Goal: Task Accomplishment & Management: Complete application form

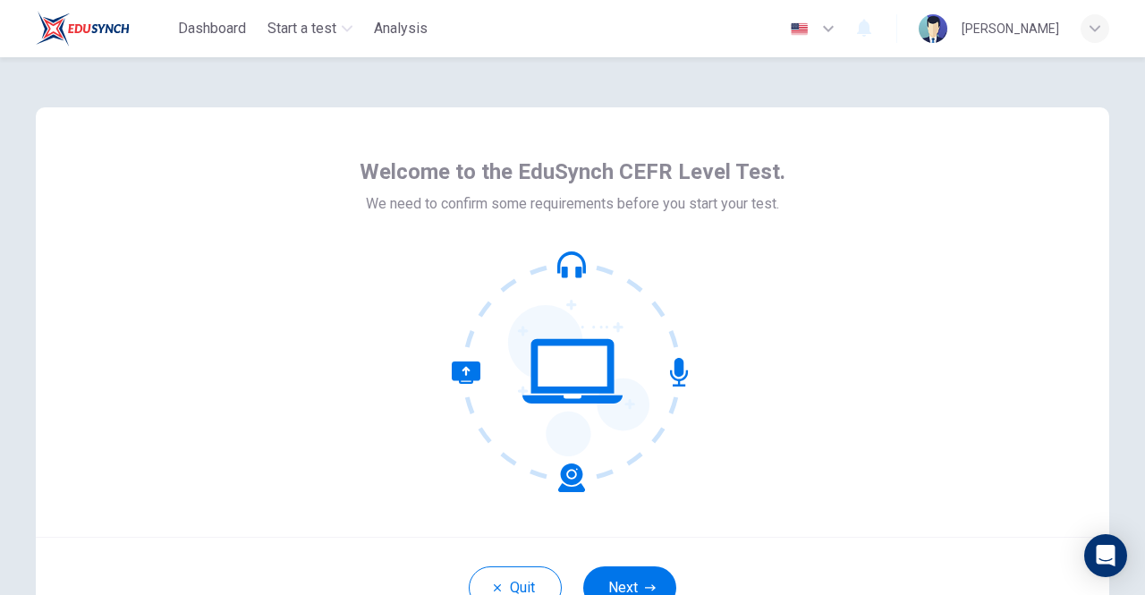
scroll to position [89, 0]
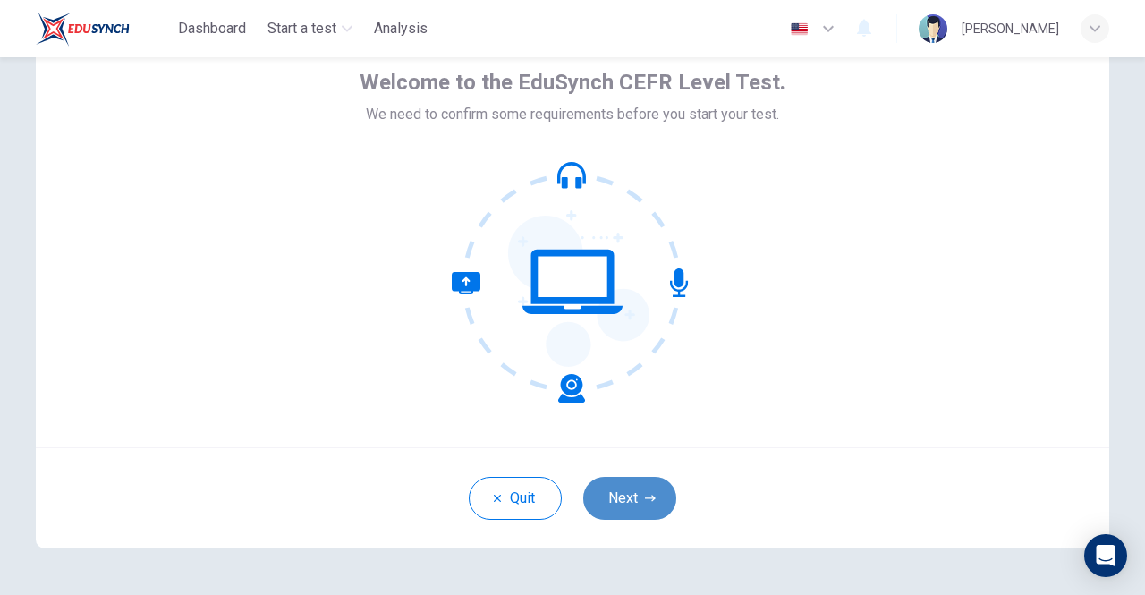
click at [632, 500] on button "Next" at bounding box center [629, 498] width 93 height 43
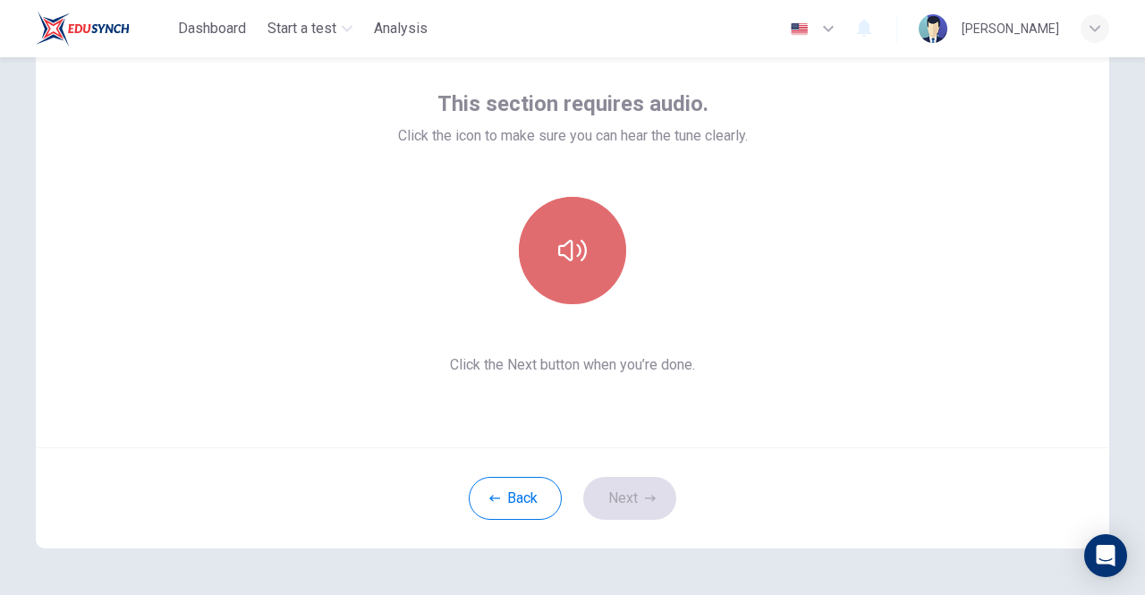
click at [582, 239] on icon "button" at bounding box center [572, 250] width 29 height 29
click at [580, 262] on icon "button" at bounding box center [572, 250] width 29 height 29
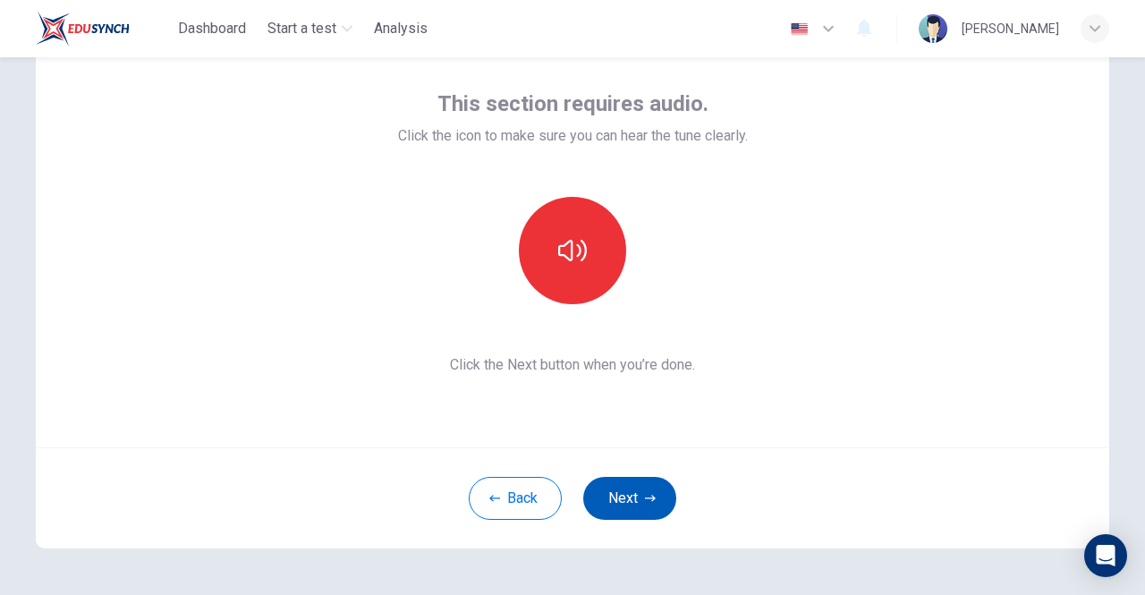
click at [615, 494] on button "Next" at bounding box center [629, 498] width 93 height 43
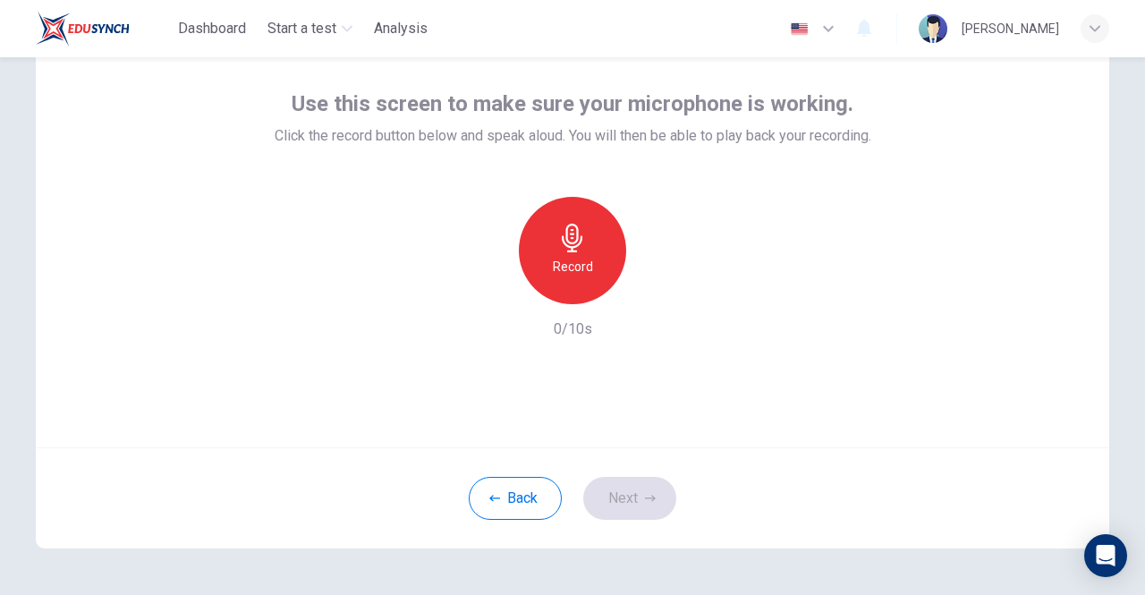
click at [581, 233] on icon "button" at bounding box center [572, 238] width 29 height 29
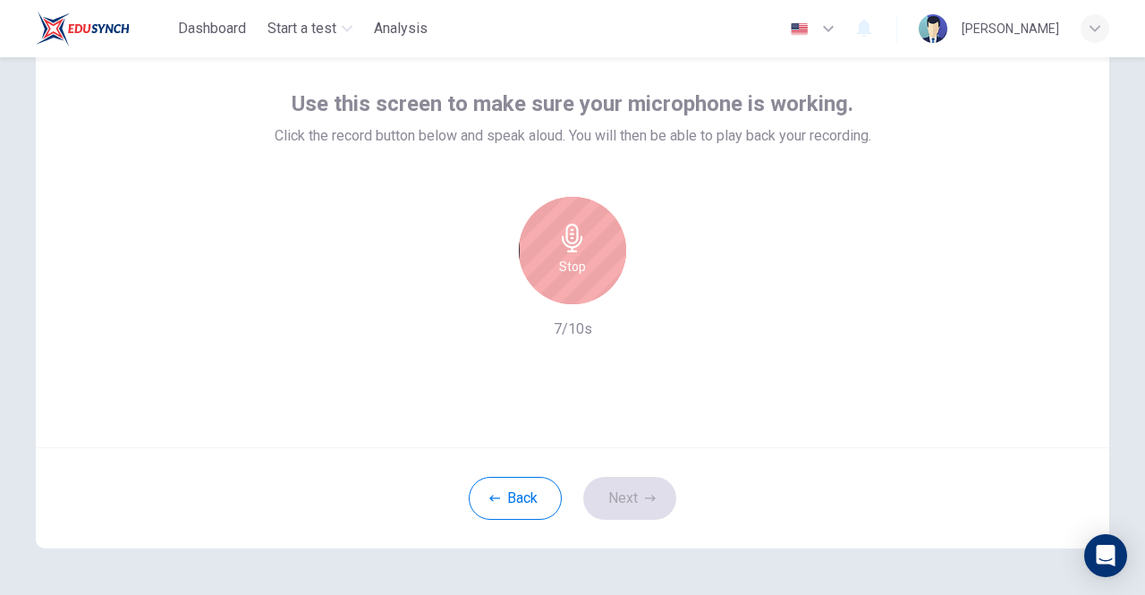
click at [587, 259] on div "Stop" at bounding box center [572, 250] width 107 height 107
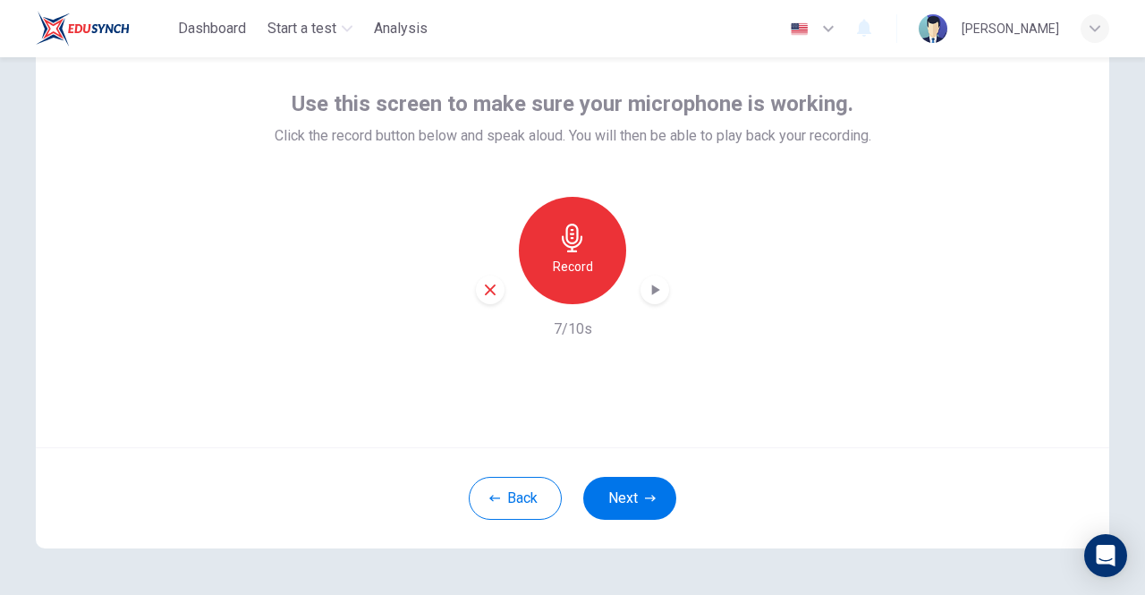
click at [652, 293] on icon "button" at bounding box center [656, 290] width 8 height 11
click at [637, 479] on button "Next" at bounding box center [629, 498] width 93 height 43
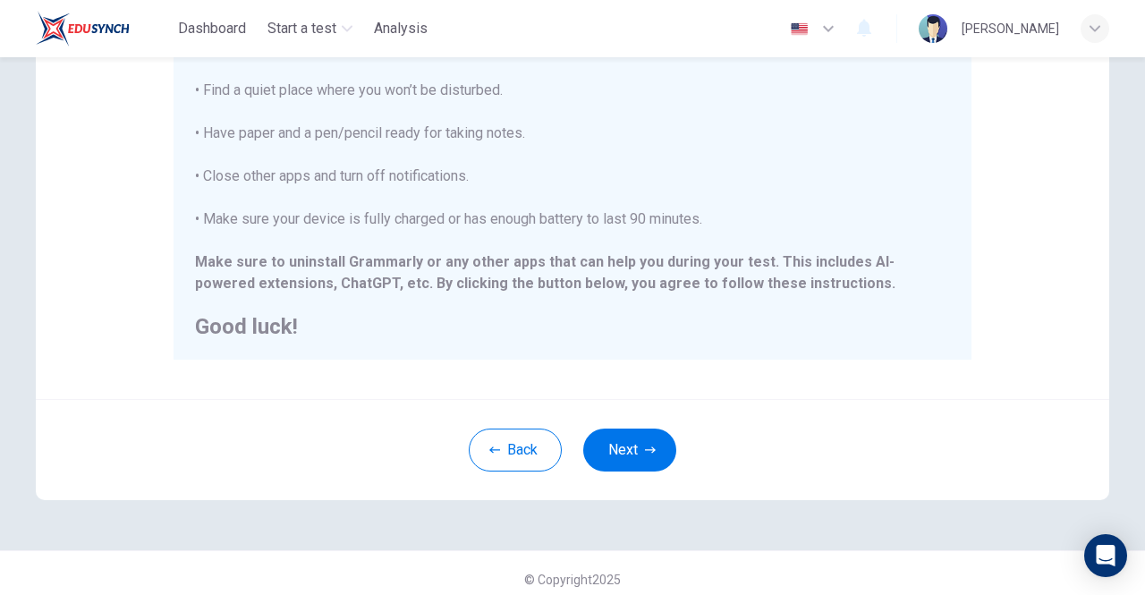
scroll to position [399, 0]
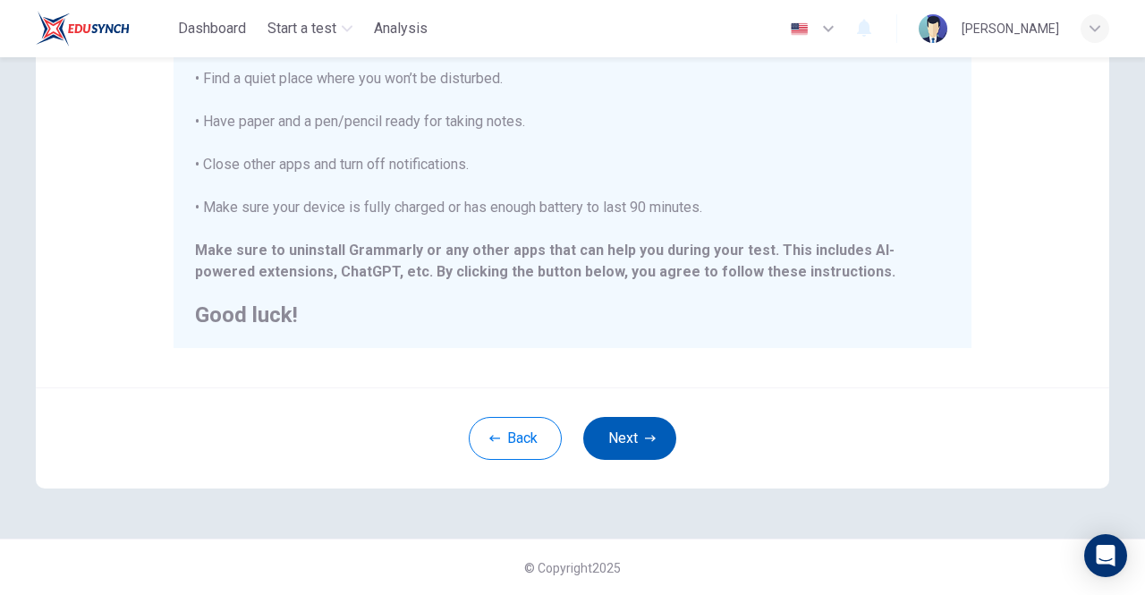
click at [642, 446] on button "Next" at bounding box center [629, 438] width 93 height 43
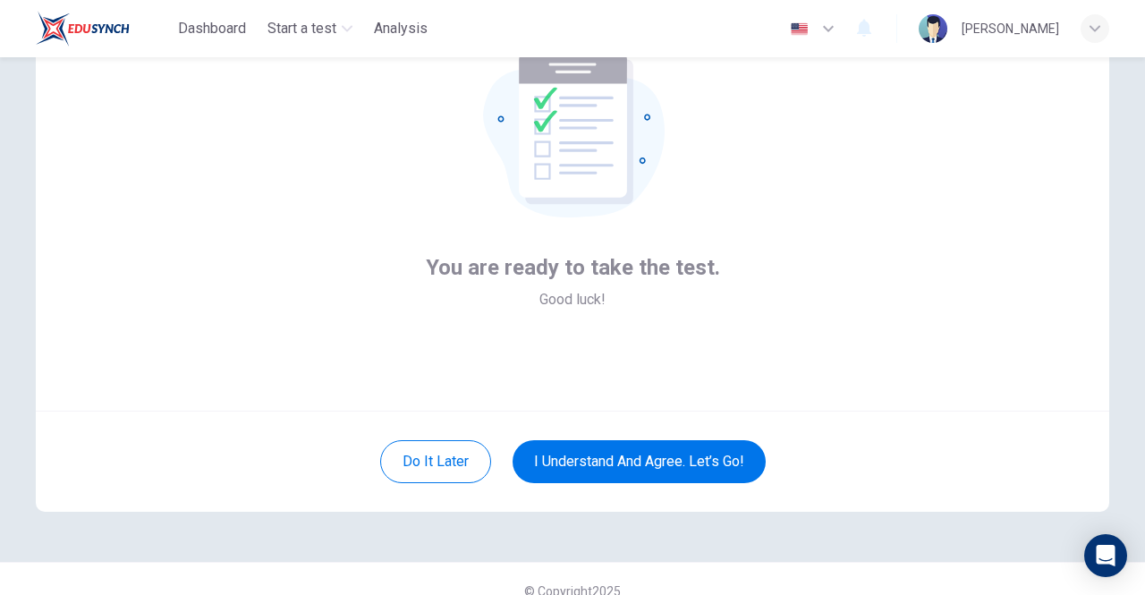
scroll to position [149, 0]
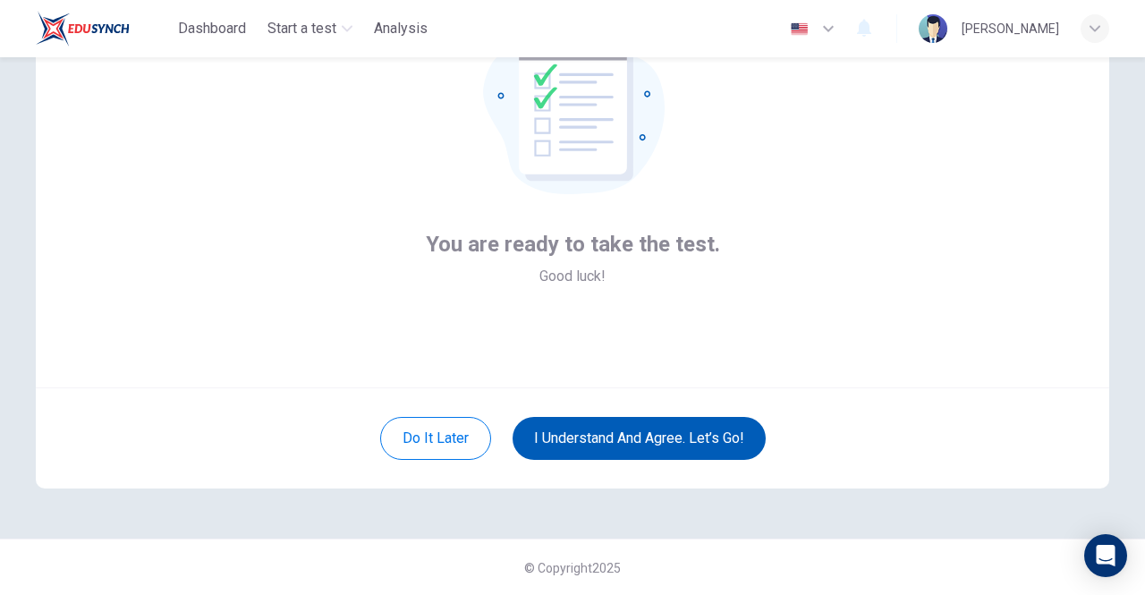
click at [674, 430] on button "I understand and agree. Let’s go!" at bounding box center [639, 438] width 253 height 43
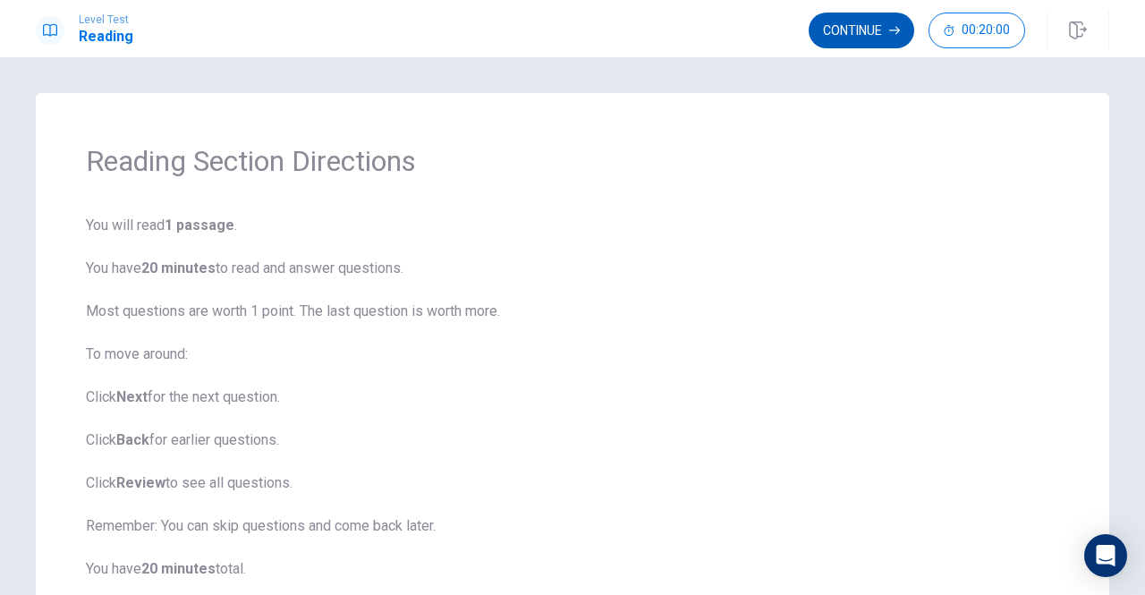
click at [869, 19] on button "Continue" at bounding box center [862, 31] width 106 height 36
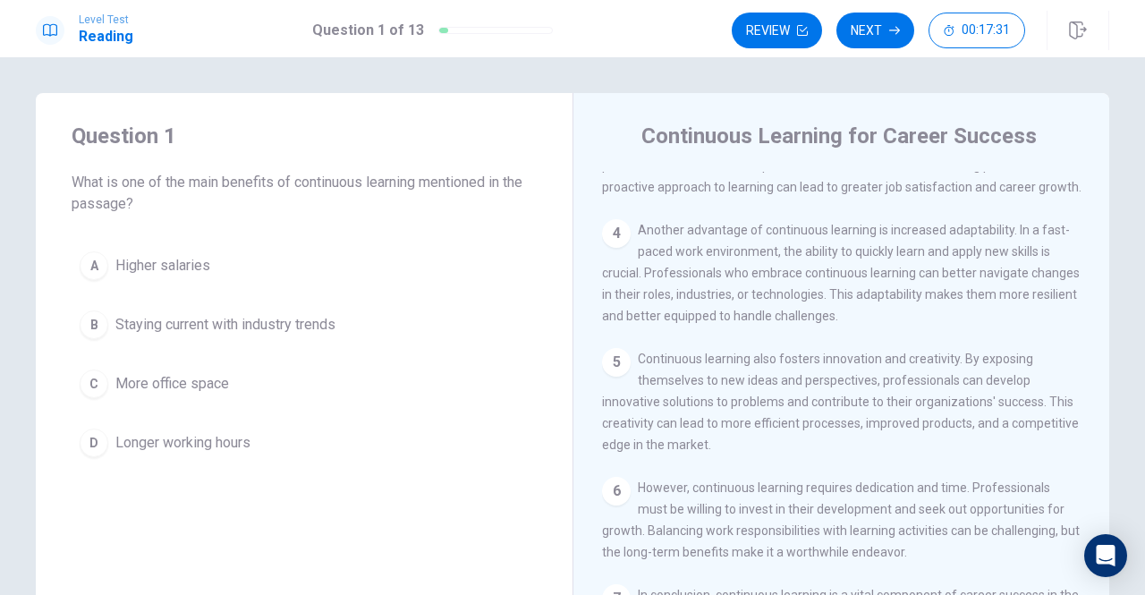
scroll to position [319, 0]
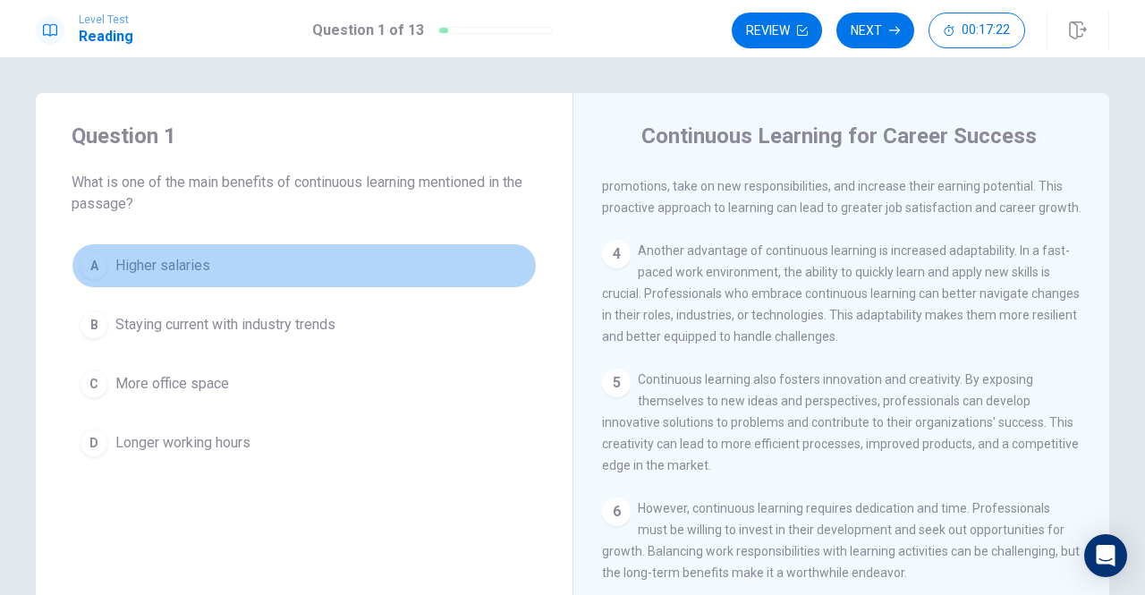
click at [162, 269] on span "Higher salaries" at bounding box center [162, 265] width 95 height 21
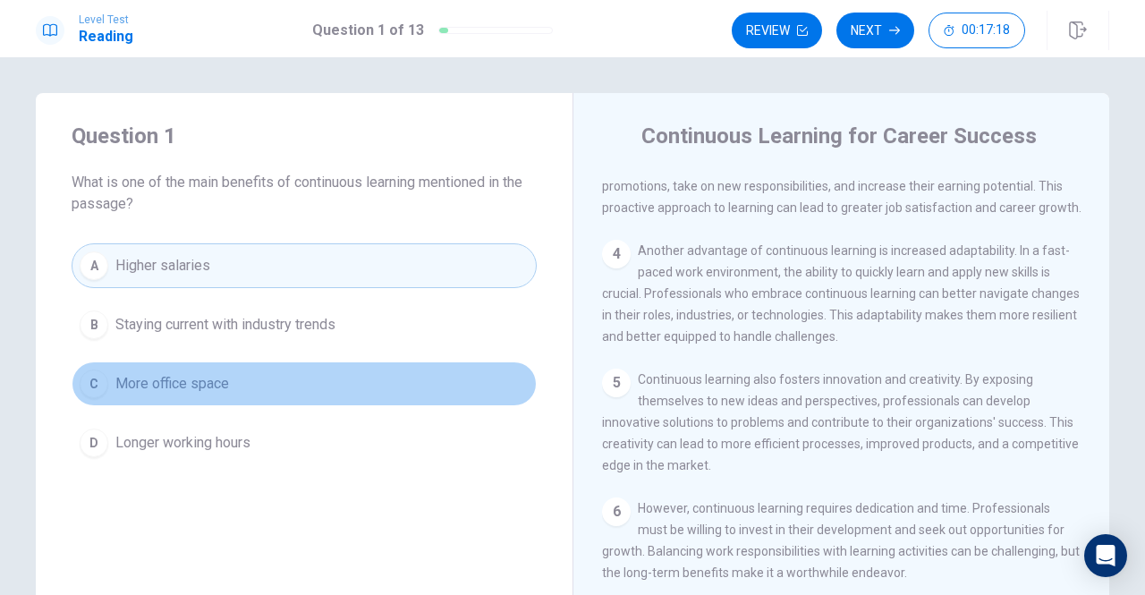
click at [166, 381] on span "More office space" at bounding box center [172, 383] width 114 height 21
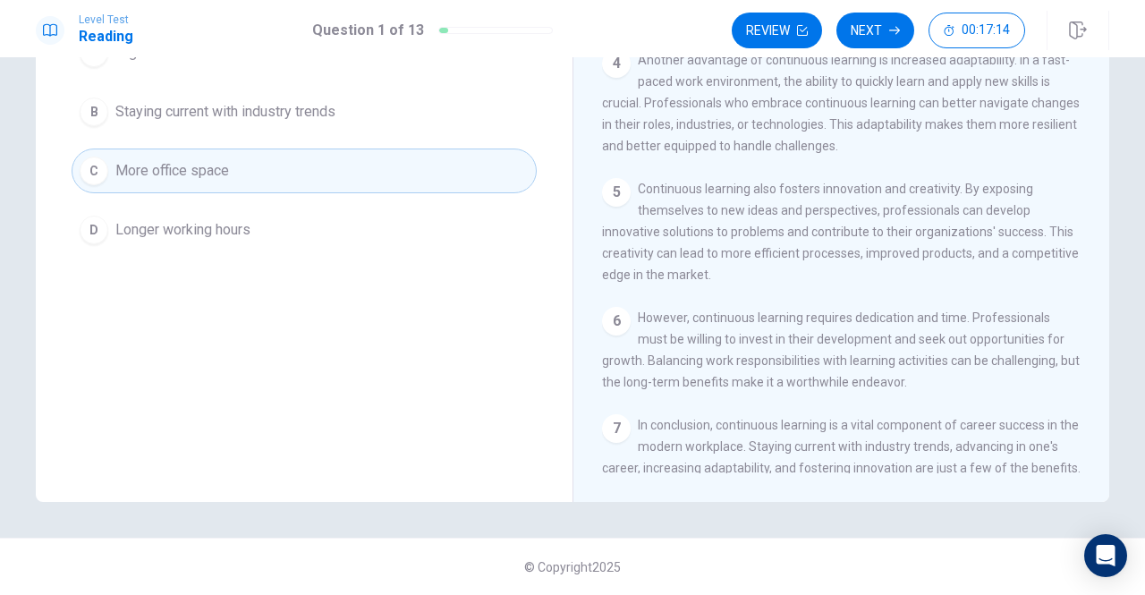
scroll to position [229, 0]
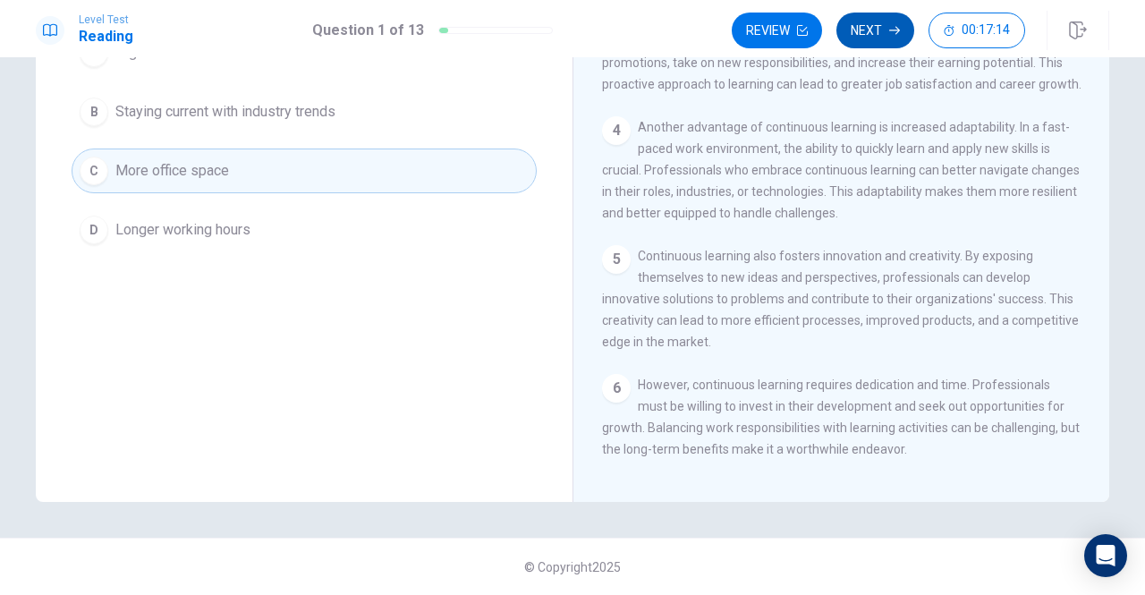
click at [868, 36] on button "Next" at bounding box center [876, 31] width 78 height 36
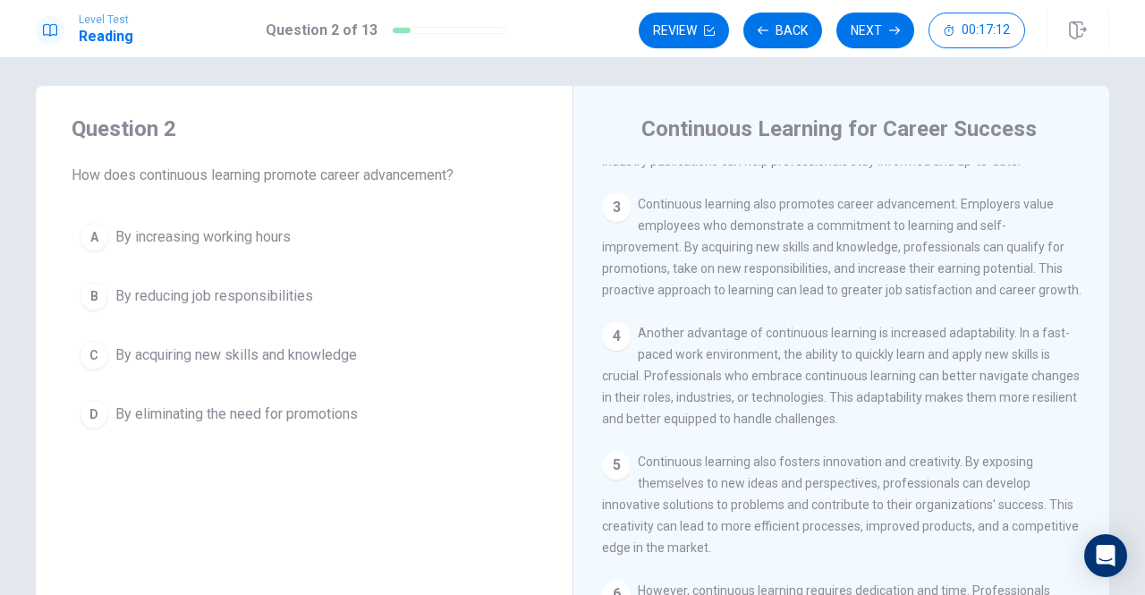
scroll to position [0, 0]
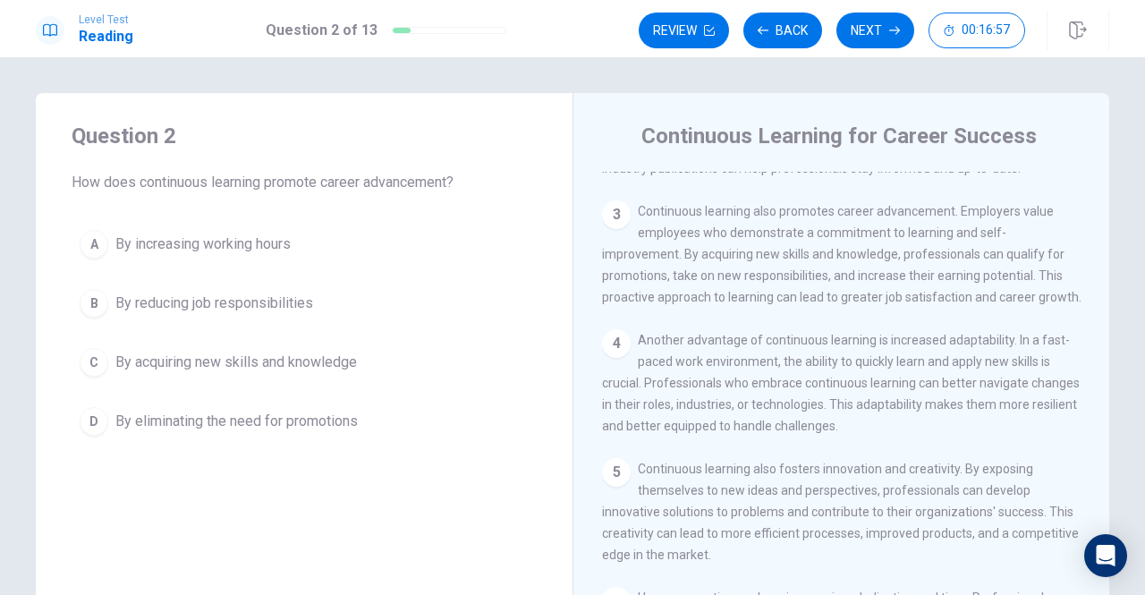
click at [243, 355] on span "By acquiring new skills and knowledge" at bounding box center [236, 362] width 242 height 21
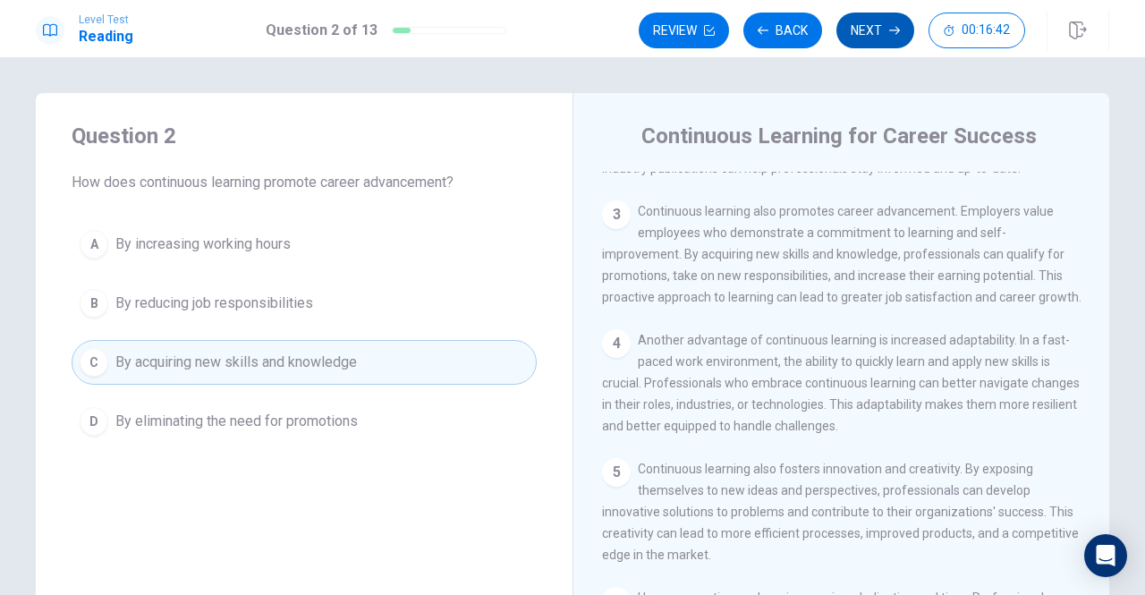
click at [868, 30] on button "Next" at bounding box center [876, 31] width 78 height 36
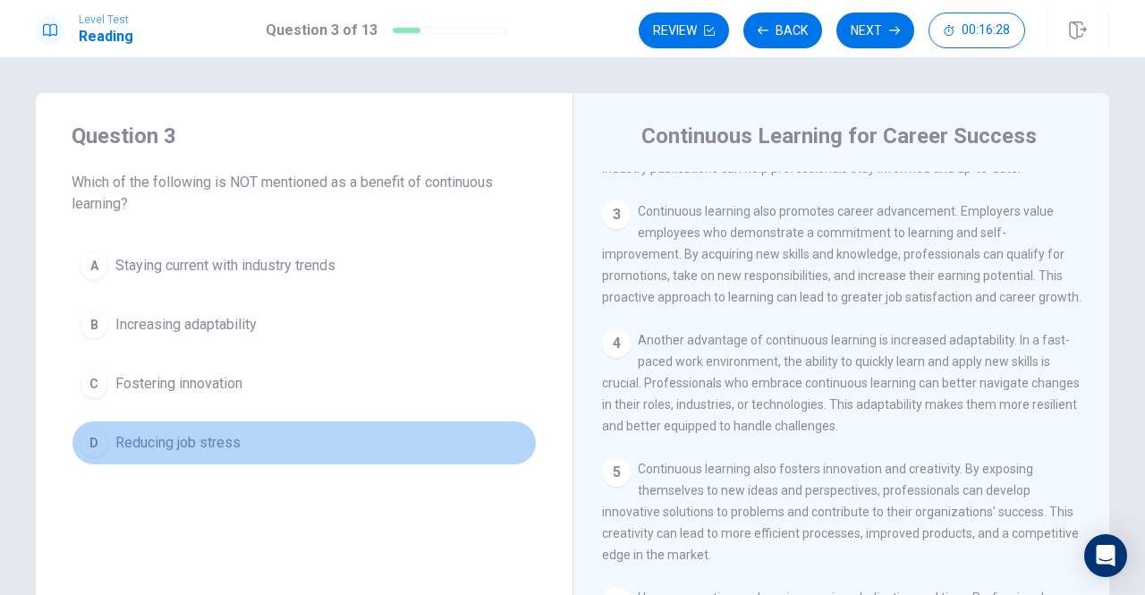
drag, startPoint x: 187, startPoint y: 434, endPoint x: 292, endPoint y: 445, distance: 105.2
click at [186, 434] on span "Reducing job stress" at bounding box center [177, 442] width 125 height 21
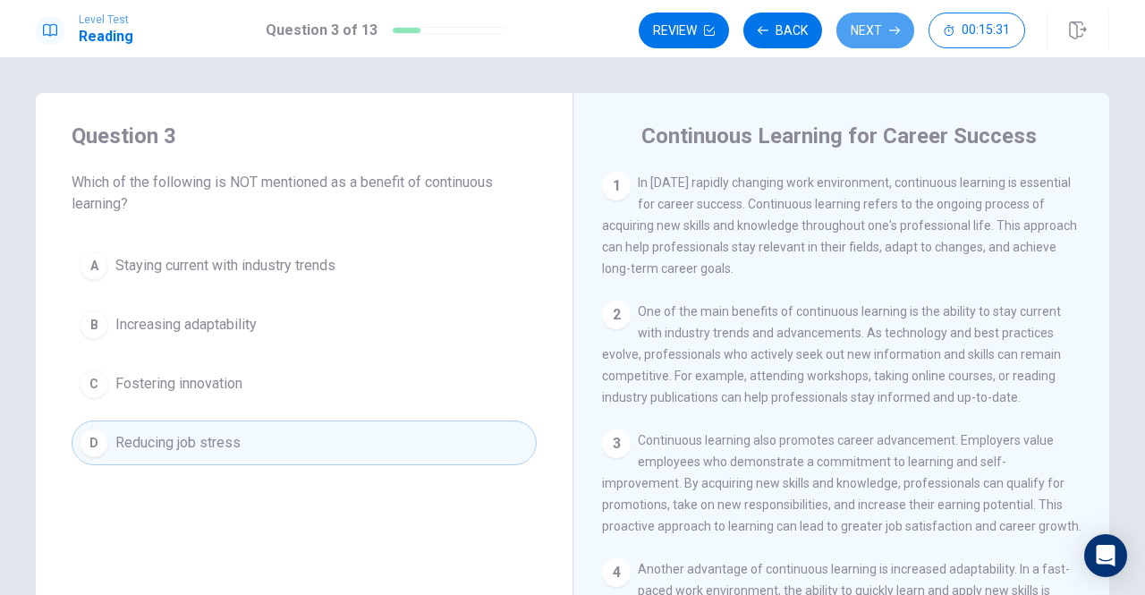
click at [878, 32] on button "Next" at bounding box center [876, 31] width 78 height 36
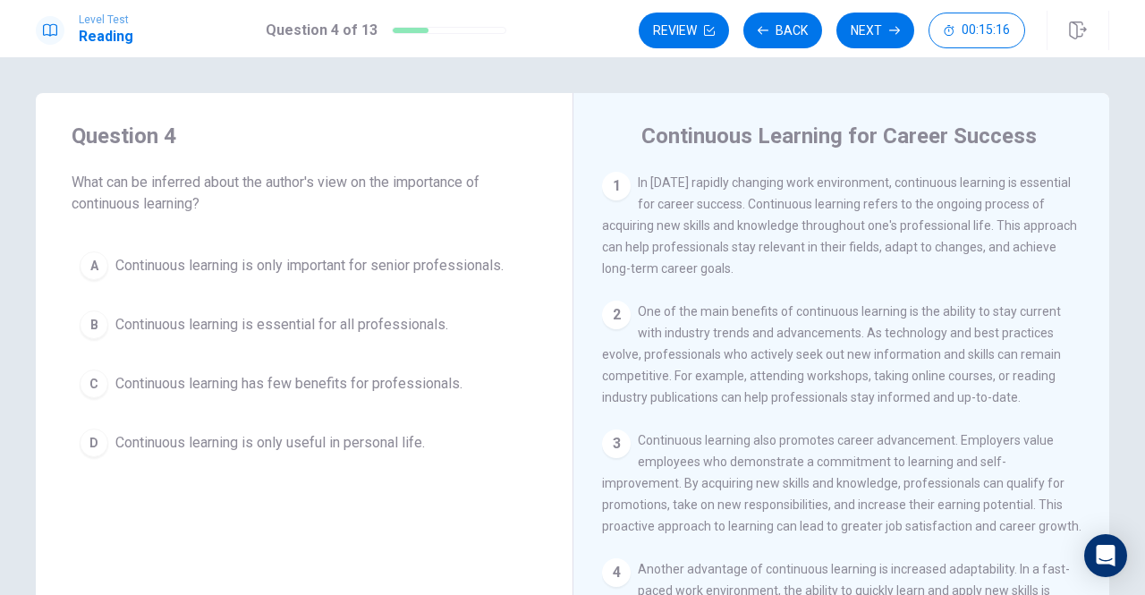
scroll to position [89, 0]
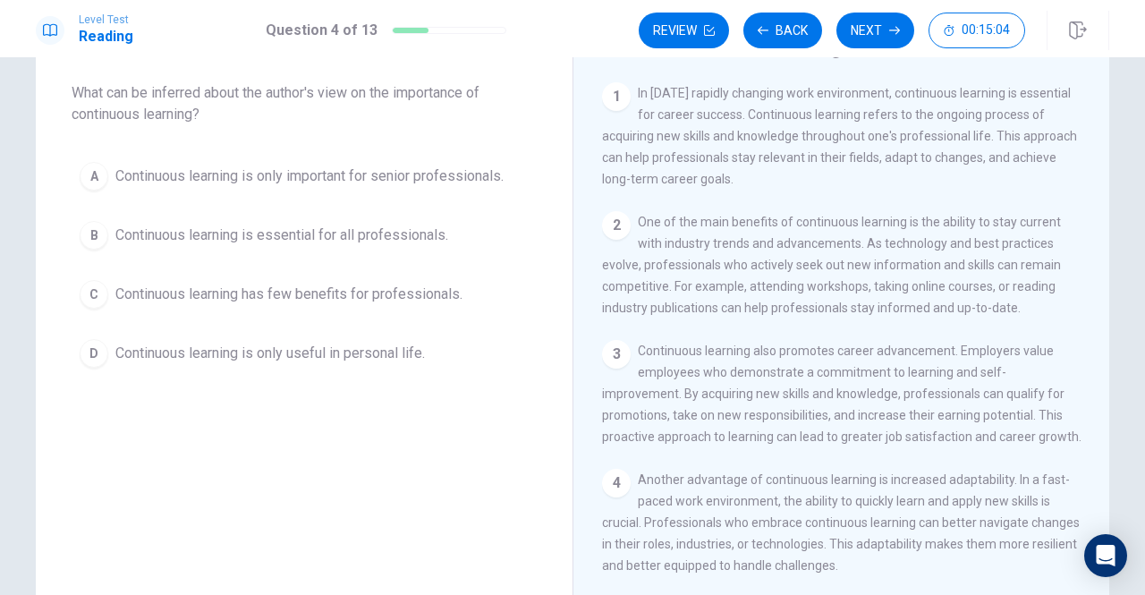
click at [392, 239] on span "Continuous learning is essential for all professionals." at bounding box center [281, 235] width 333 height 21
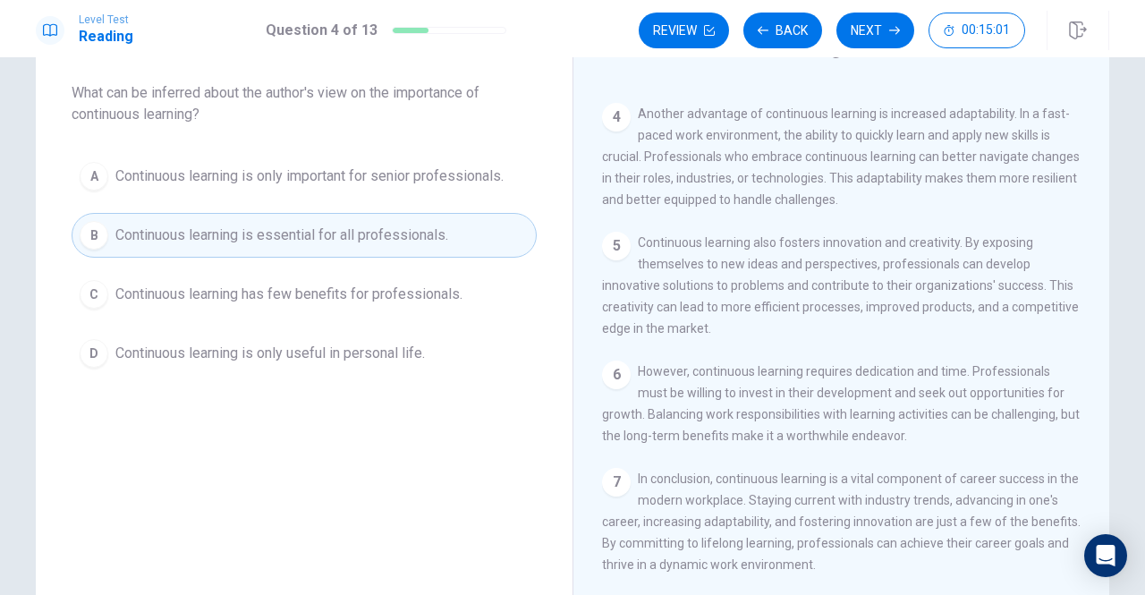
scroll to position [179, 0]
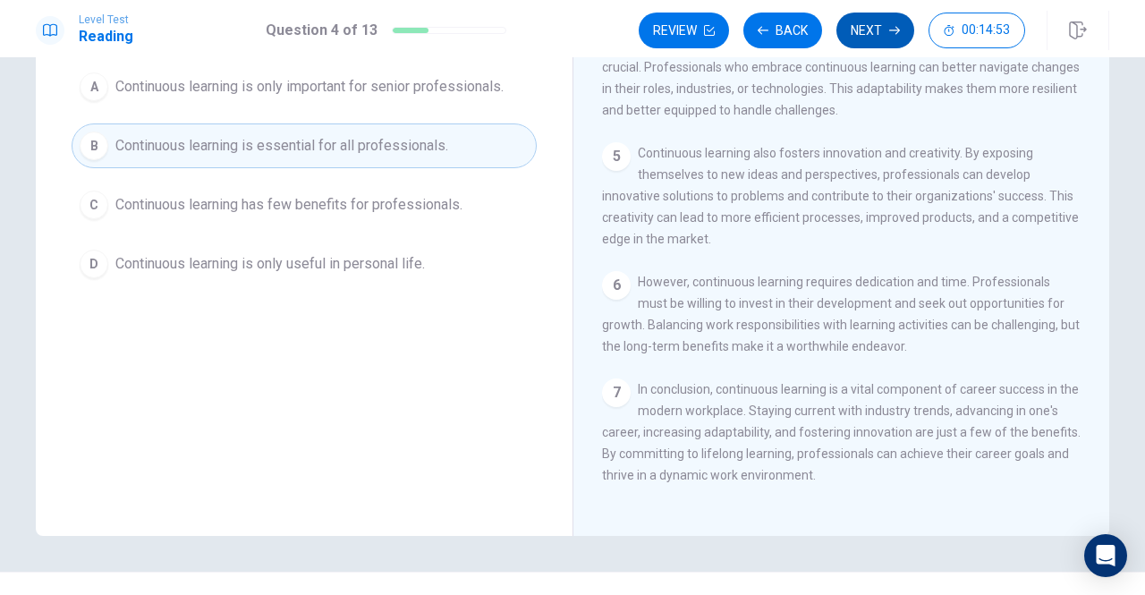
click at [865, 29] on button "Next" at bounding box center [876, 31] width 78 height 36
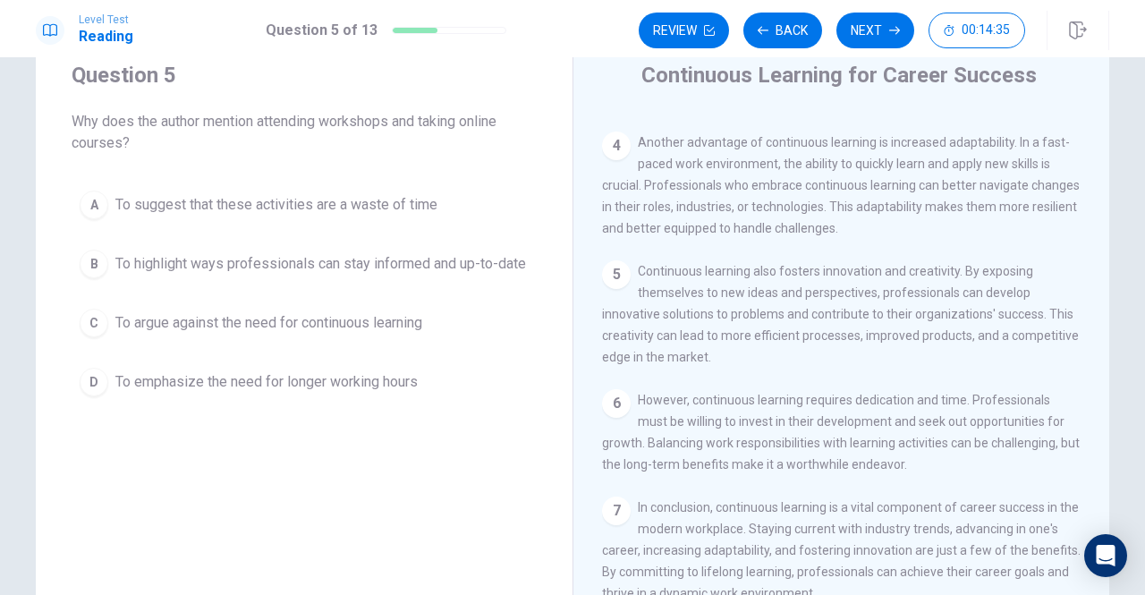
scroll to position [89, 0]
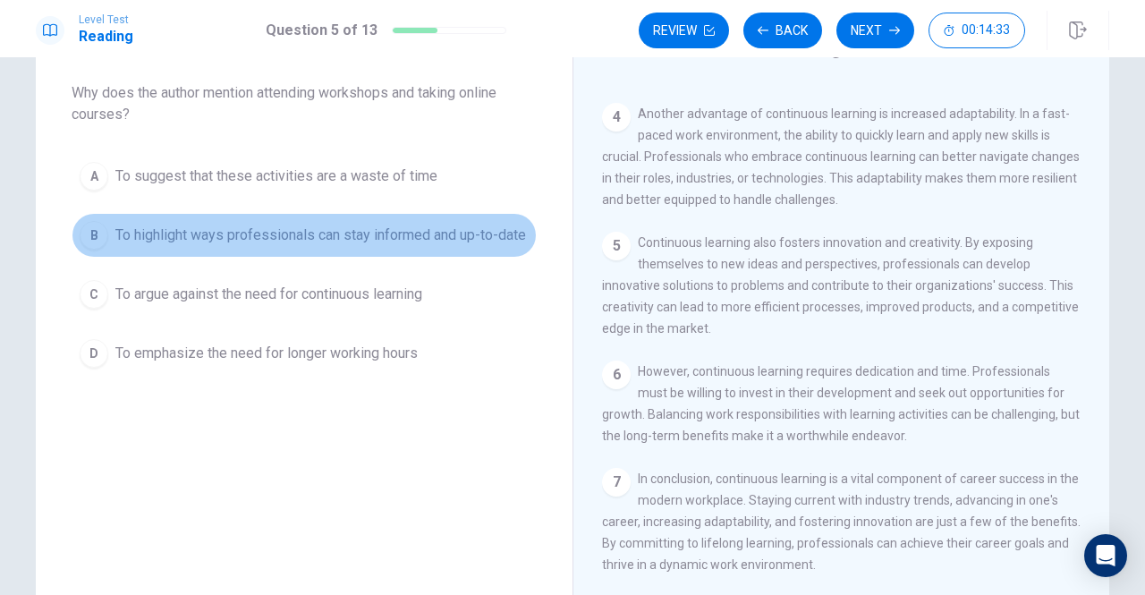
click at [324, 225] on span "To highlight ways professionals can stay informed and up-to-date" at bounding box center [320, 235] width 411 height 21
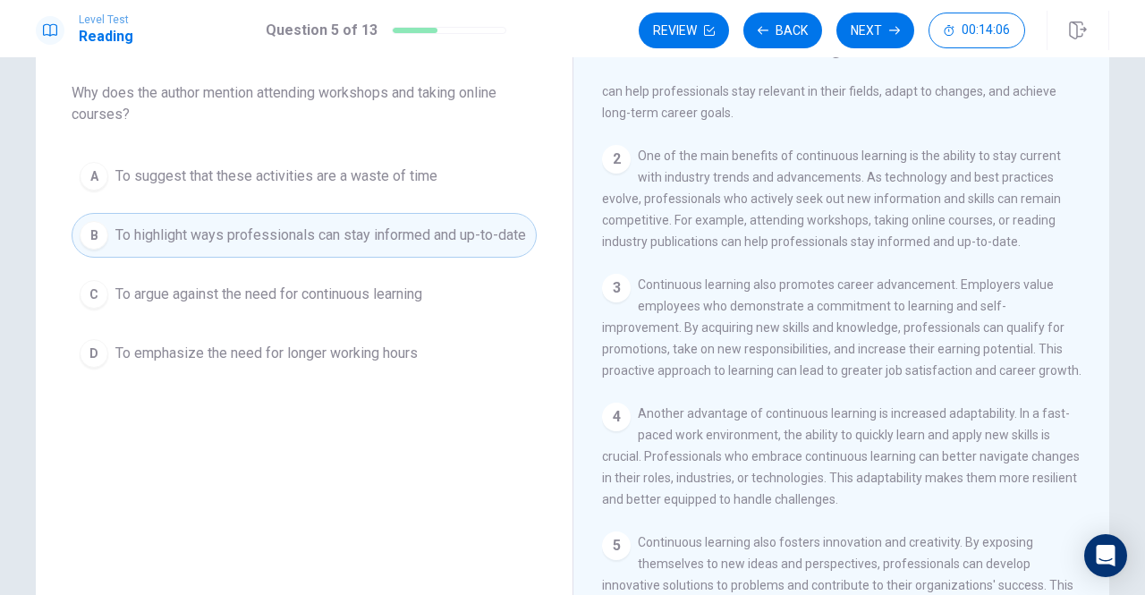
scroll to position [50, 0]
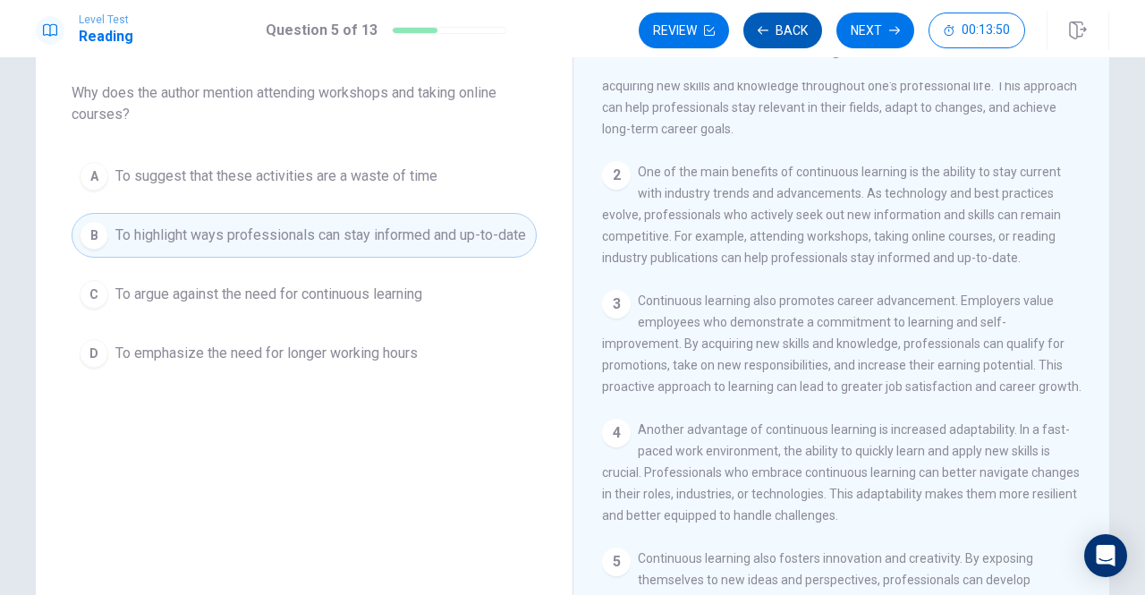
click at [794, 35] on button "Back" at bounding box center [783, 31] width 79 height 36
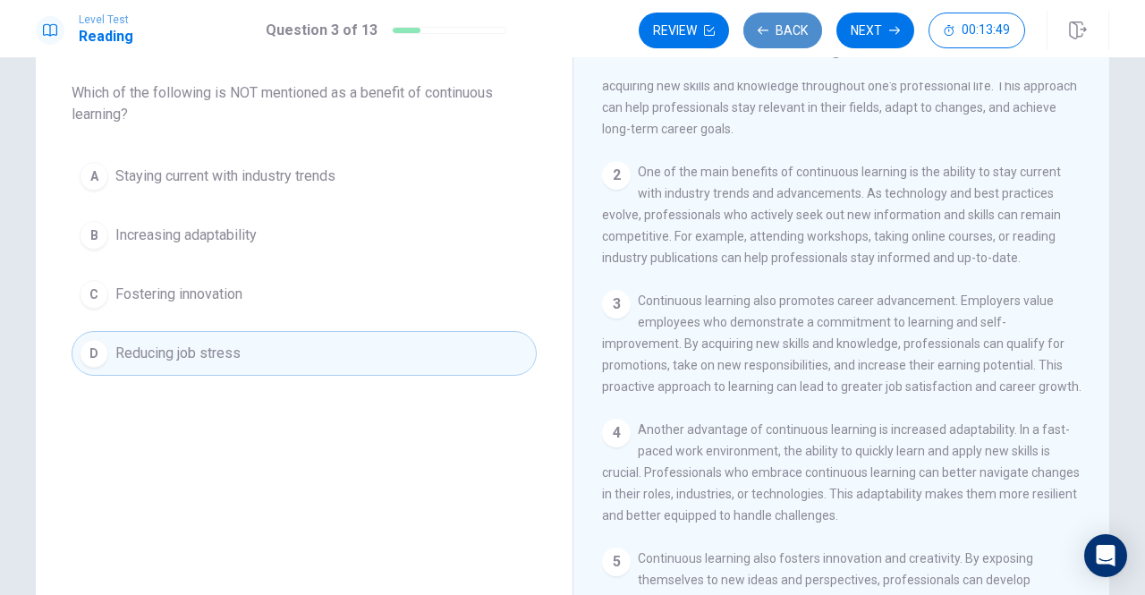
click at [794, 35] on button "Back" at bounding box center [783, 31] width 79 height 36
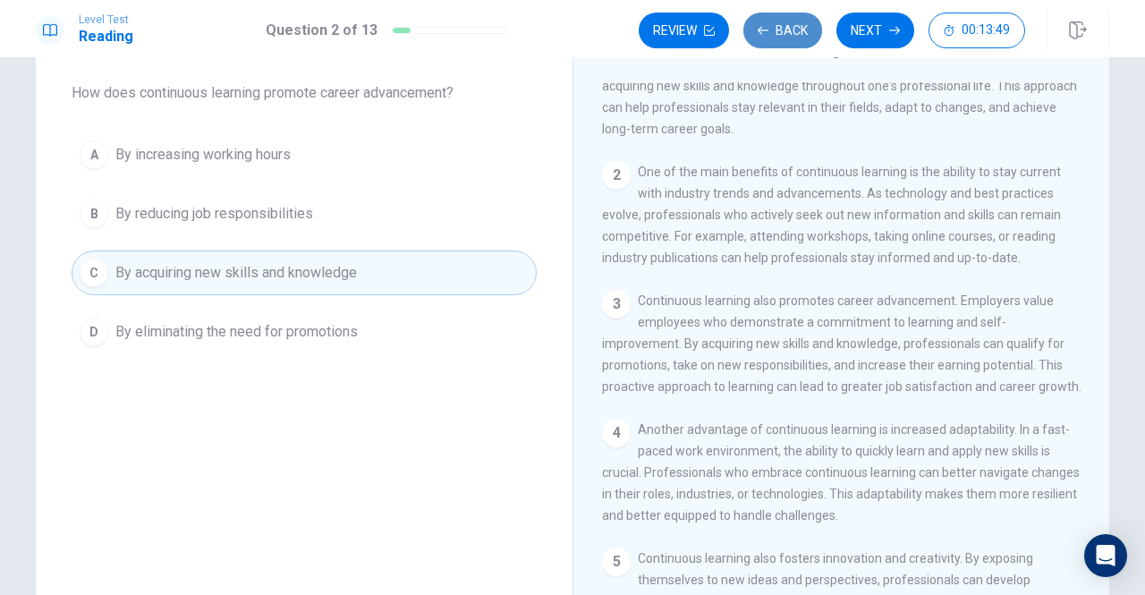
click at [794, 35] on button "Back" at bounding box center [783, 31] width 79 height 36
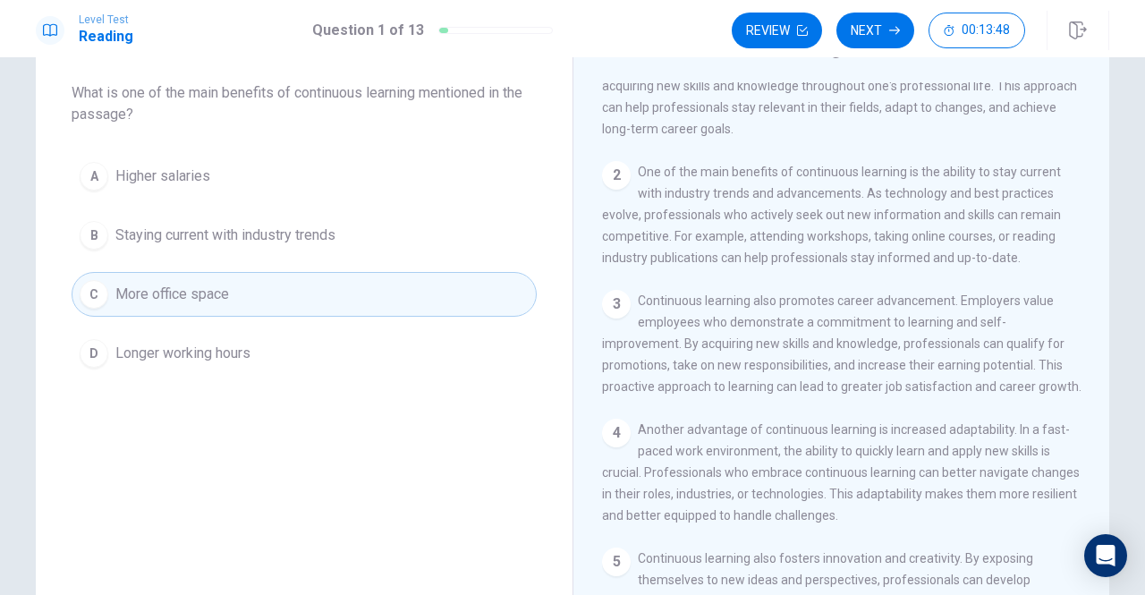
click at [794, 35] on button "Review" at bounding box center [777, 31] width 90 height 36
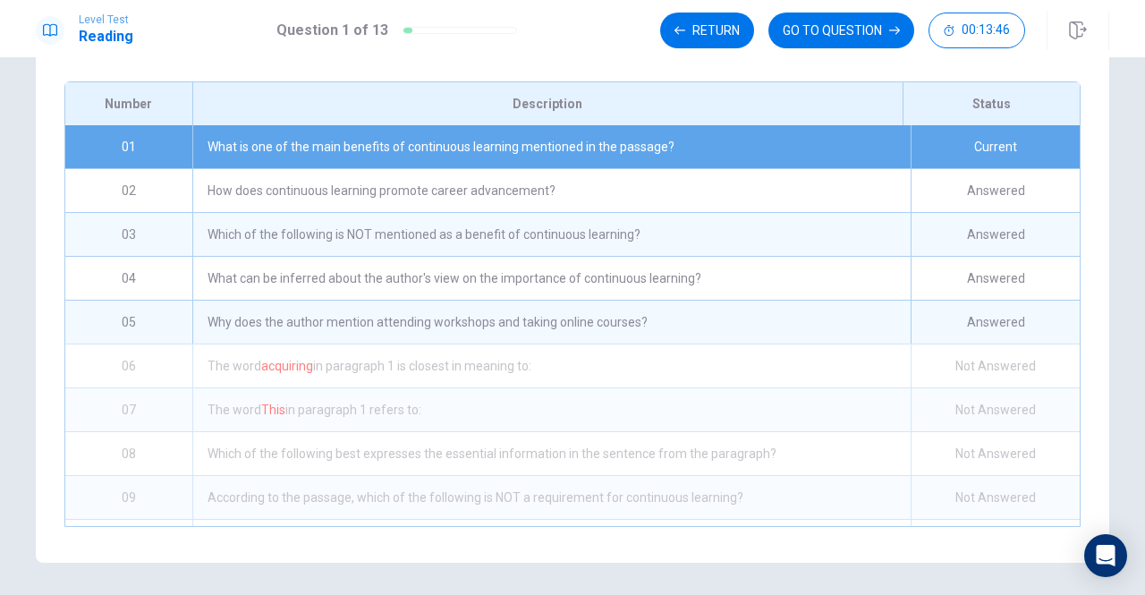
scroll to position [218, 0]
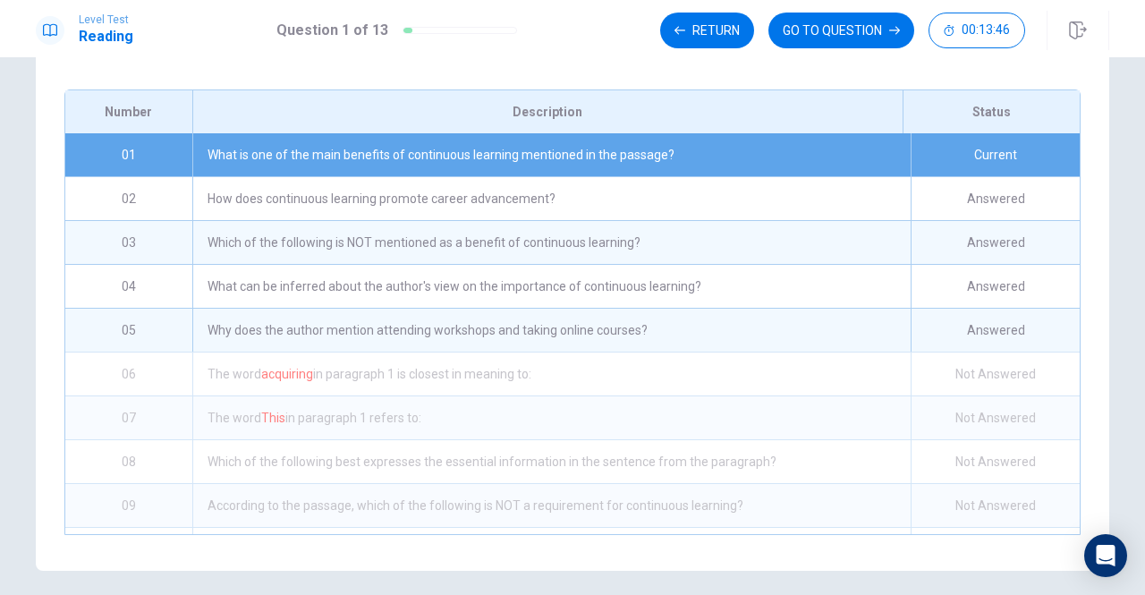
click at [612, 174] on div "What is one of the main benefits of continuous learning mentioned in the passag…" at bounding box center [551, 154] width 718 height 43
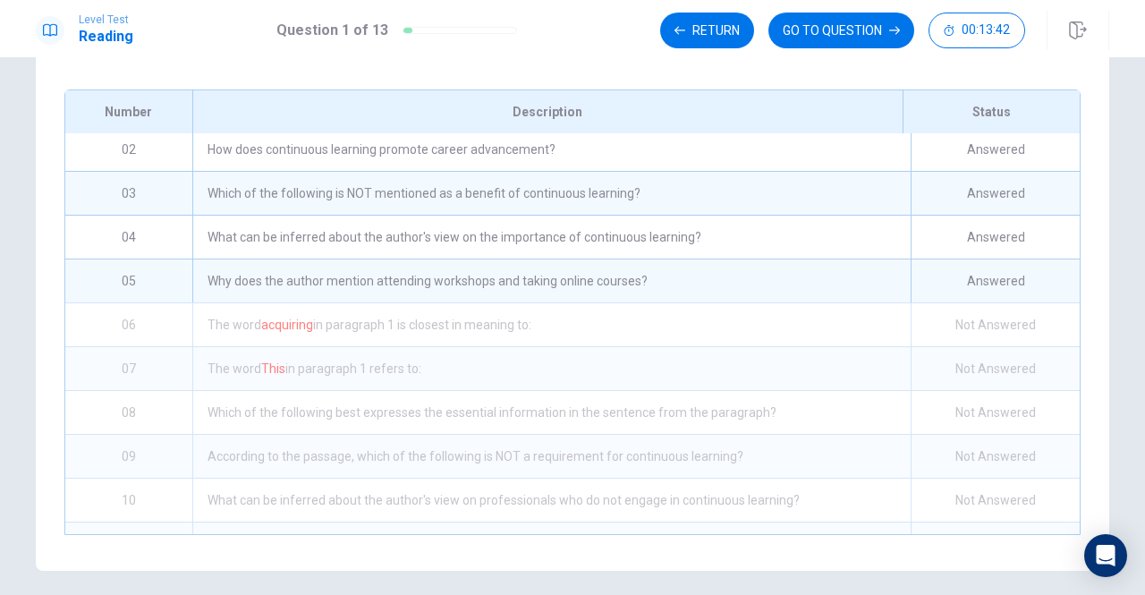
scroll to position [0, 0]
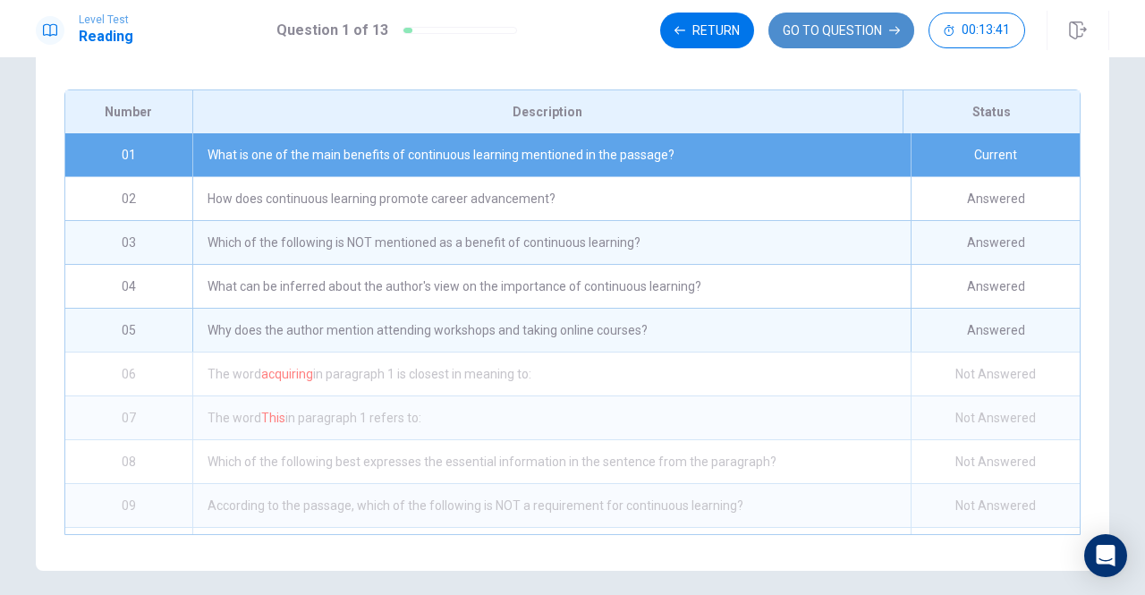
click at [814, 33] on button "GO TO QUESTION" at bounding box center [842, 31] width 146 height 36
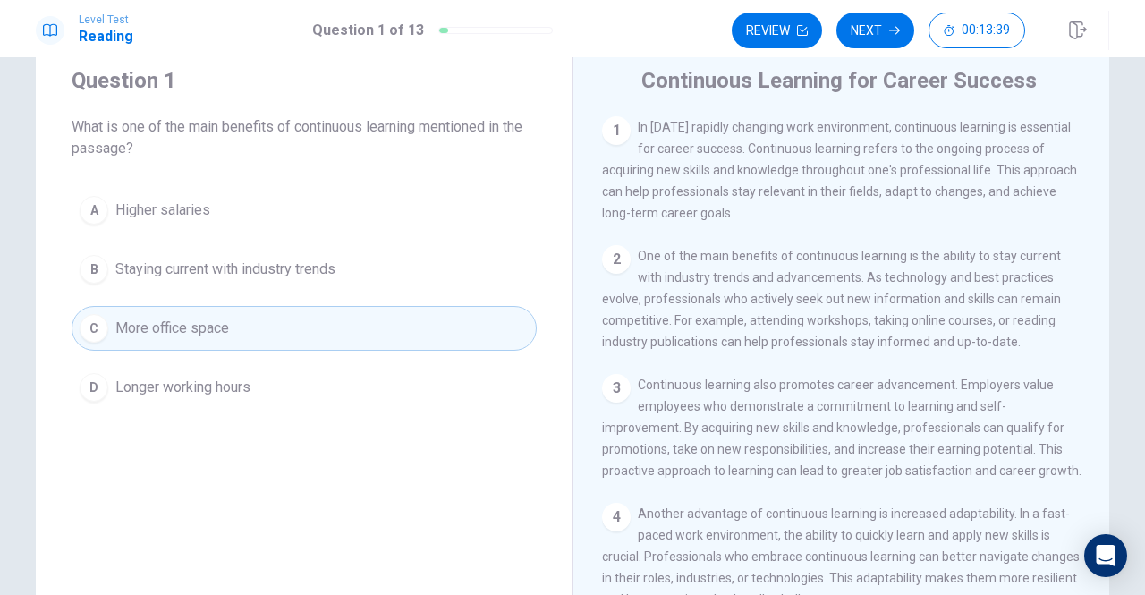
scroll to position [34, 0]
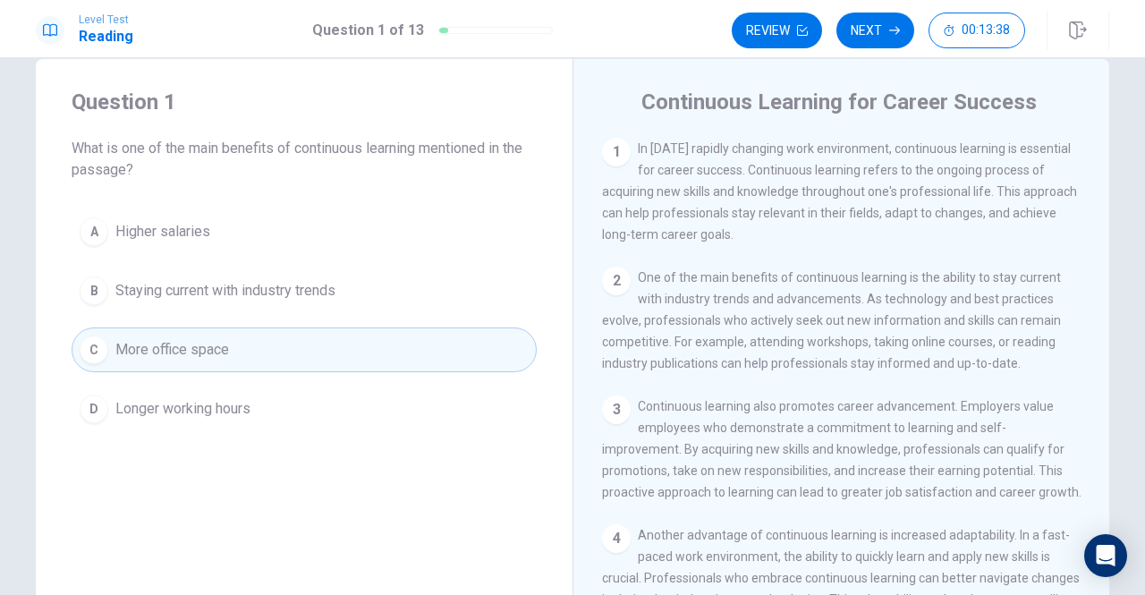
click at [267, 284] on span "Staying current with industry trends" at bounding box center [225, 290] width 220 height 21
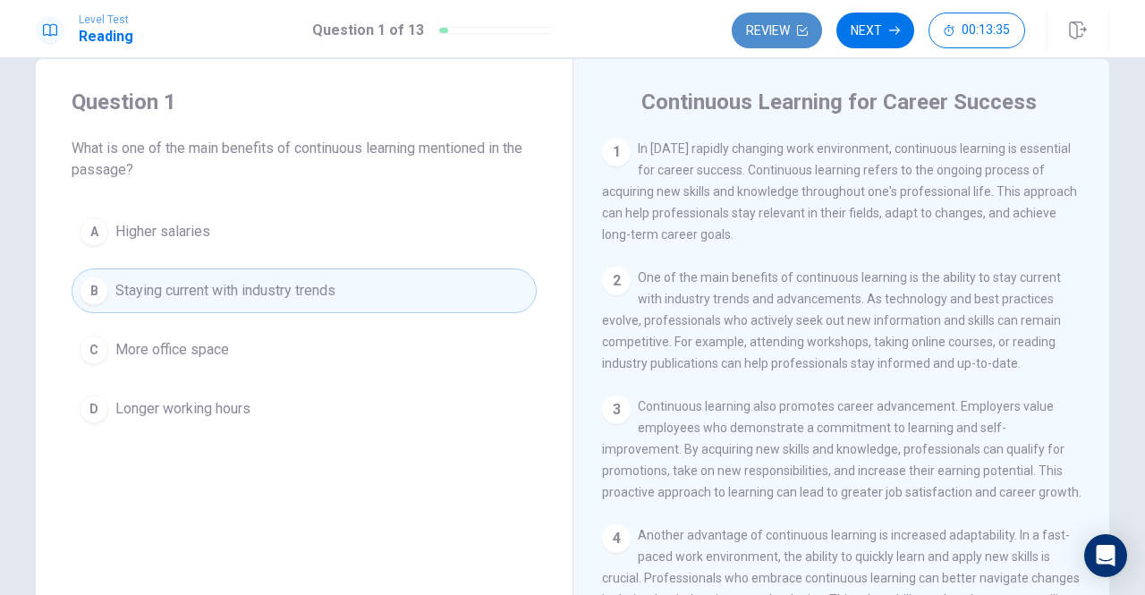
click at [791, 24] on button "Review" at bounding box center [777, 31] width 90 height 36
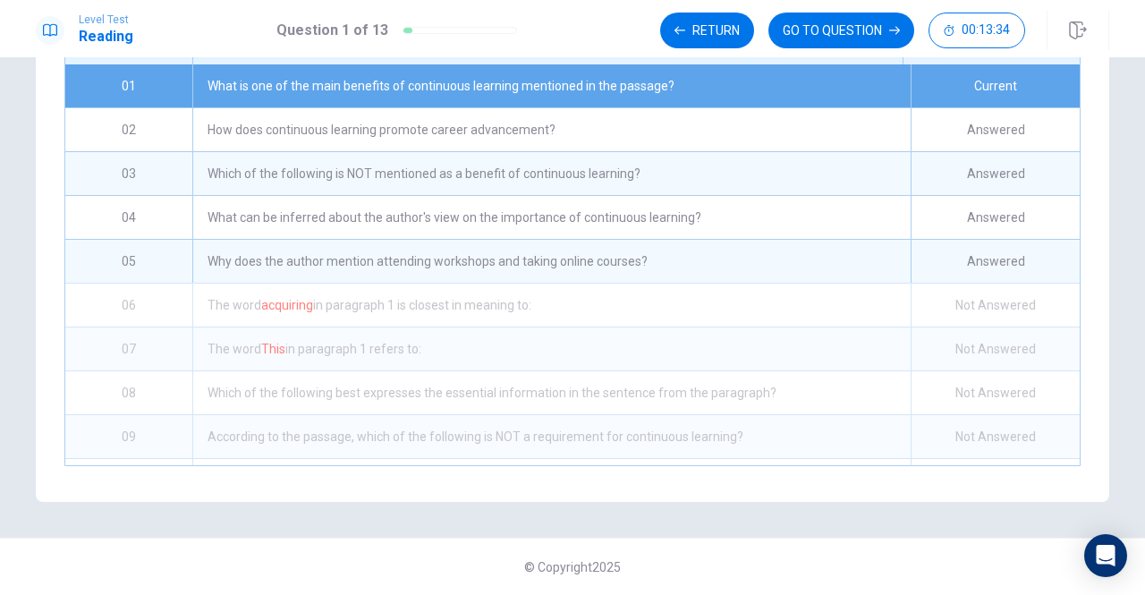
scroll to position [308, 0]
click at [471, 310] on div "The word acquiring in paragraph 1 is closest in meaning to:" at bounding box center [551, 305] width 718 height 43
click at [982, 307] on div "Not Answered" at bounding box center [995, 305] width 169 height 43
click at [968, 258] on div "Answered" at bounding box center [995, 261] width 169 height 43
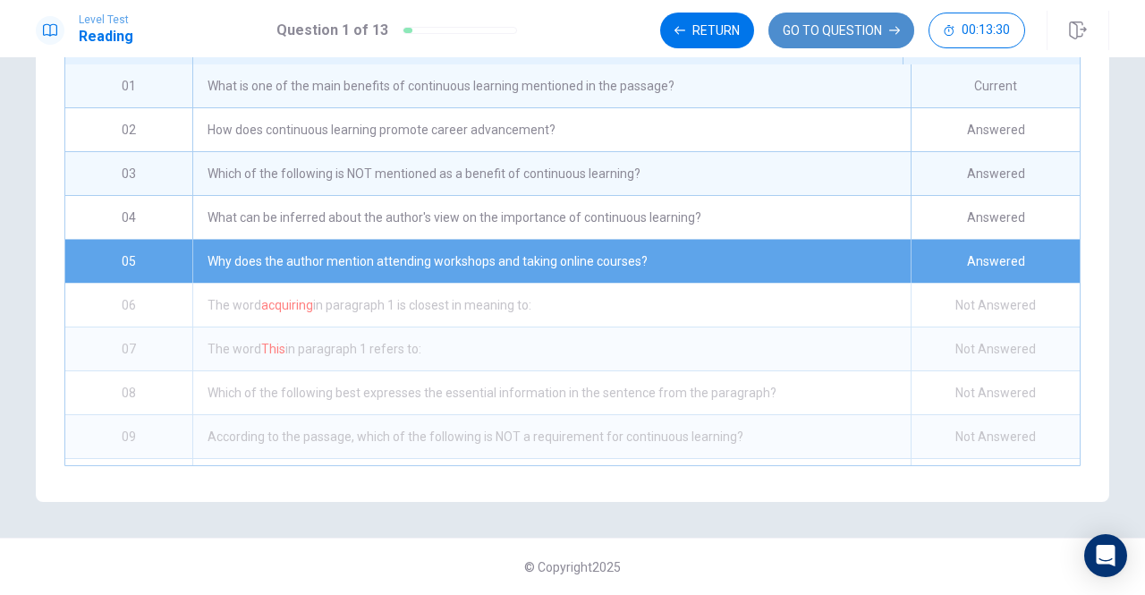
click at [806, 27] on button "GO TO QUESTION" at bounding box center [842, 31] width 146 height 36
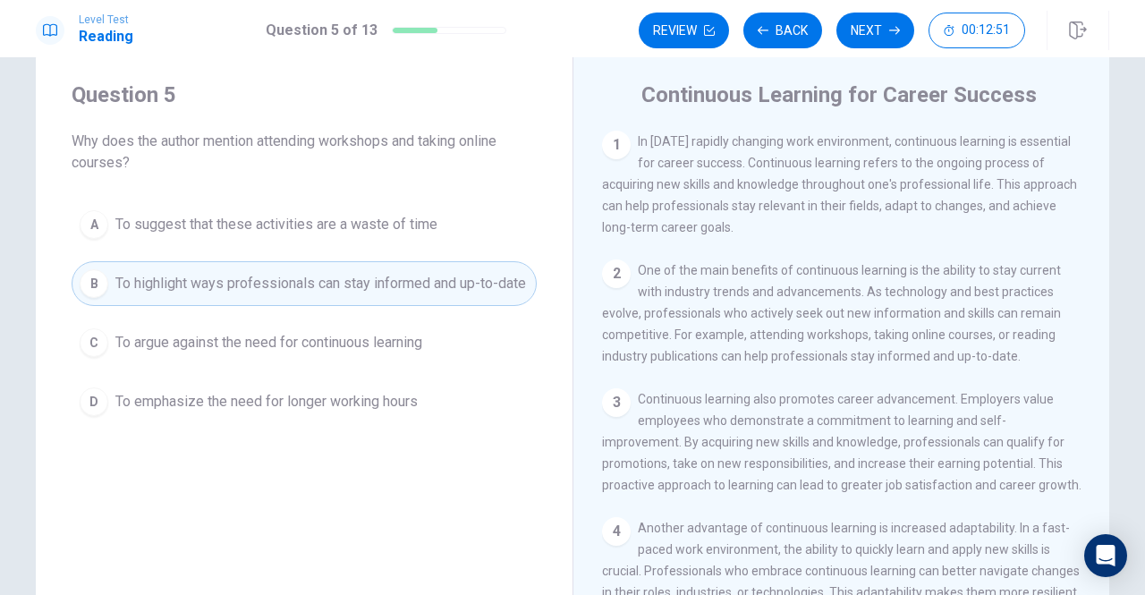
scroll to position [27, 0]
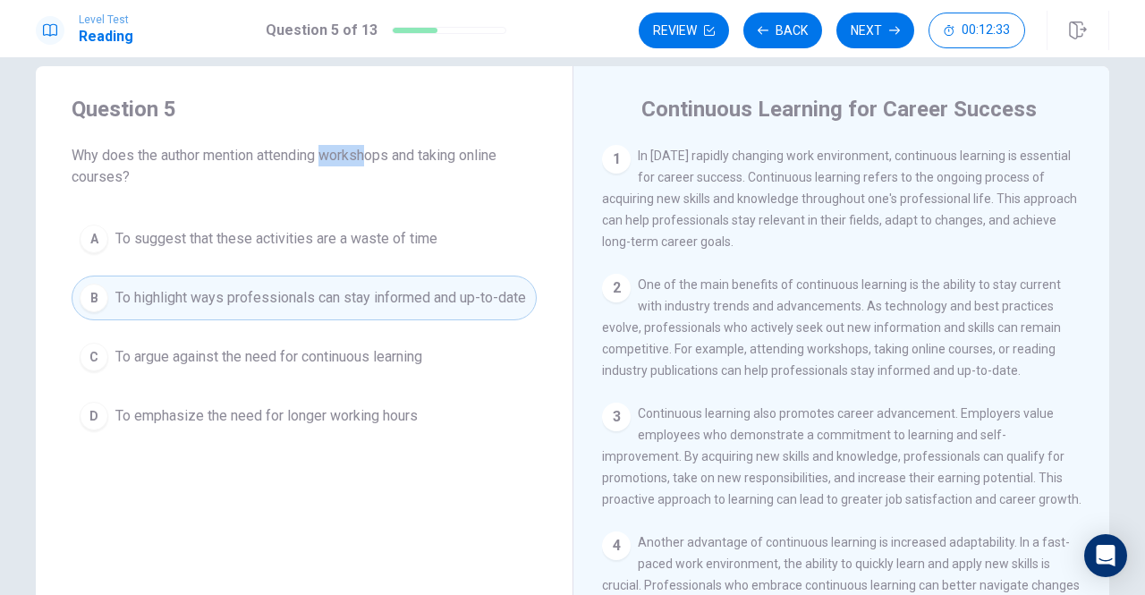
drag, startPoint x: 833, startPoint y: 330, endPoint x: 965, endPoint y: 328, distance: 132.4
click at [965, 328] on span "One of the main benefits of continuous learning is the ability to stay current …" at bounding box center [831, 327] width 459 height 100
click at [859, 26] on button "Next" at bounding box center [876, 31] width 78 height 36
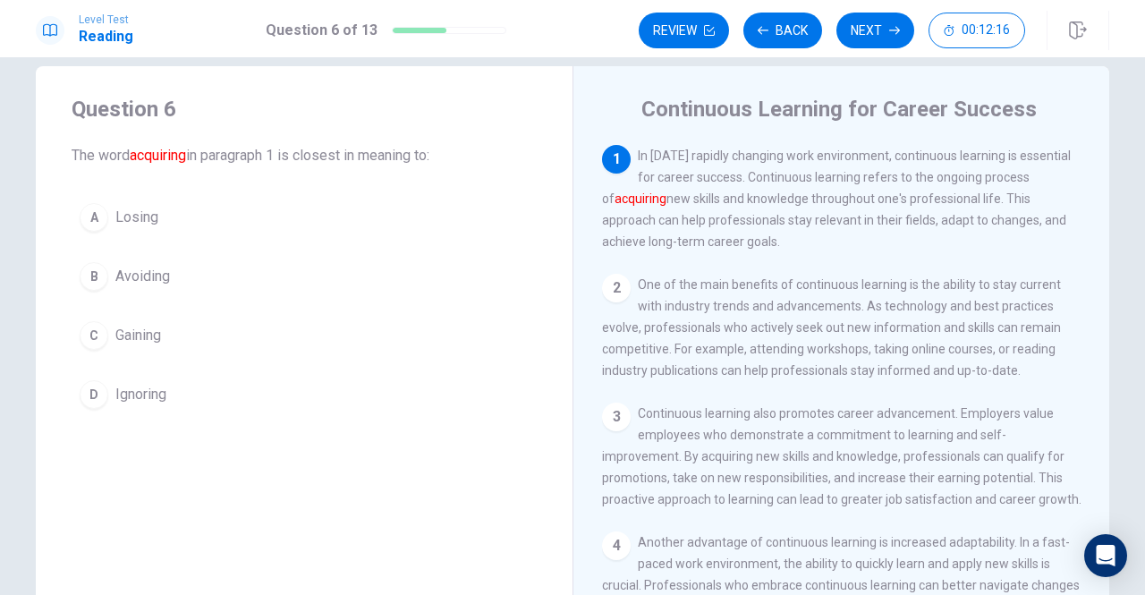
scroll to position [0, 0]
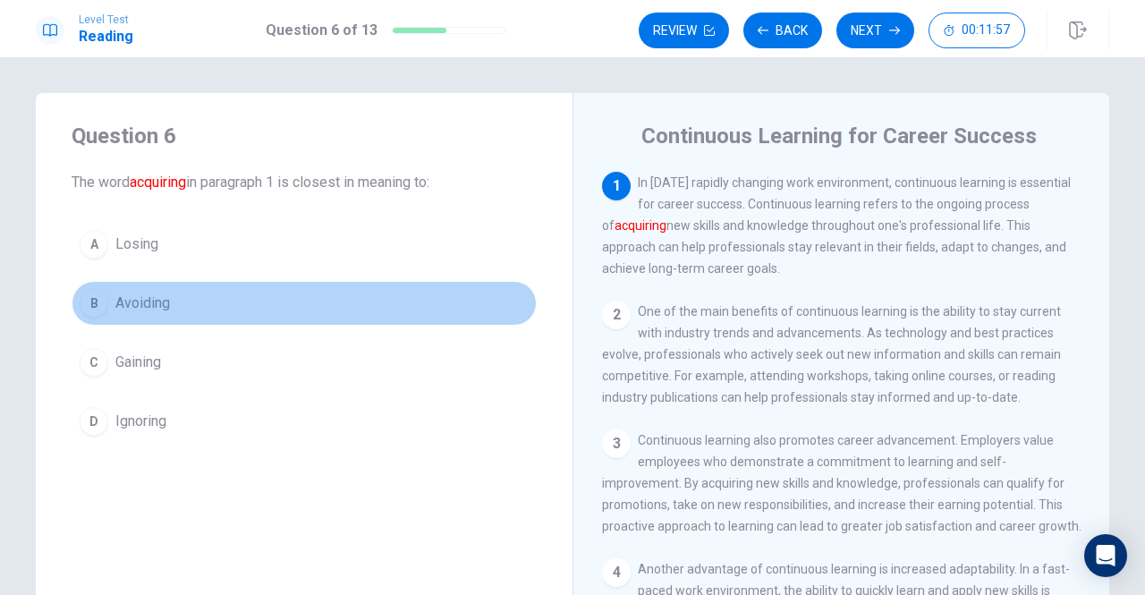
click at [155, 301] on span "Avoiding" at bounding box center [142, 303] width 55 height 21
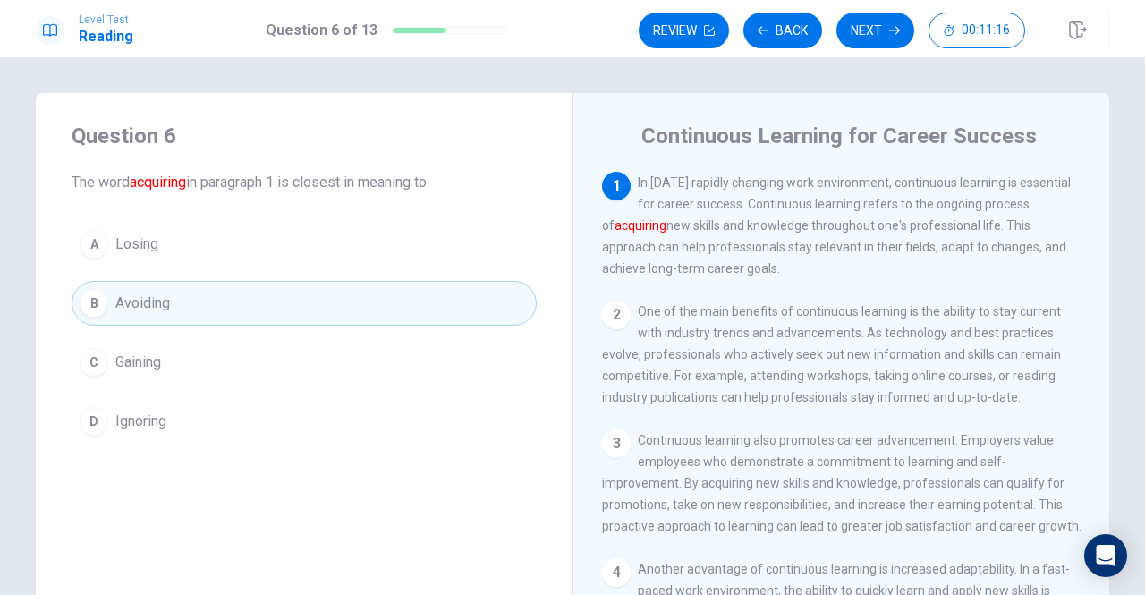
click at [118, 368] on span "Gaining" at bounding box center [138, 362] width 46 height 21
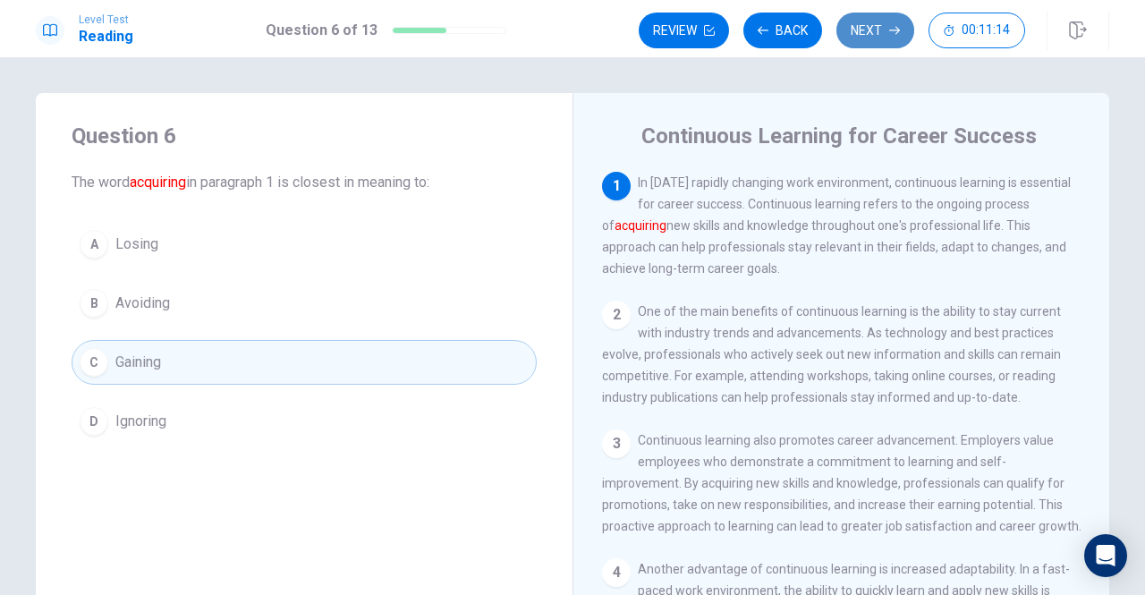
click at [863, 19] on button "Next" at bounding box center [876, 31] width 78 height 36
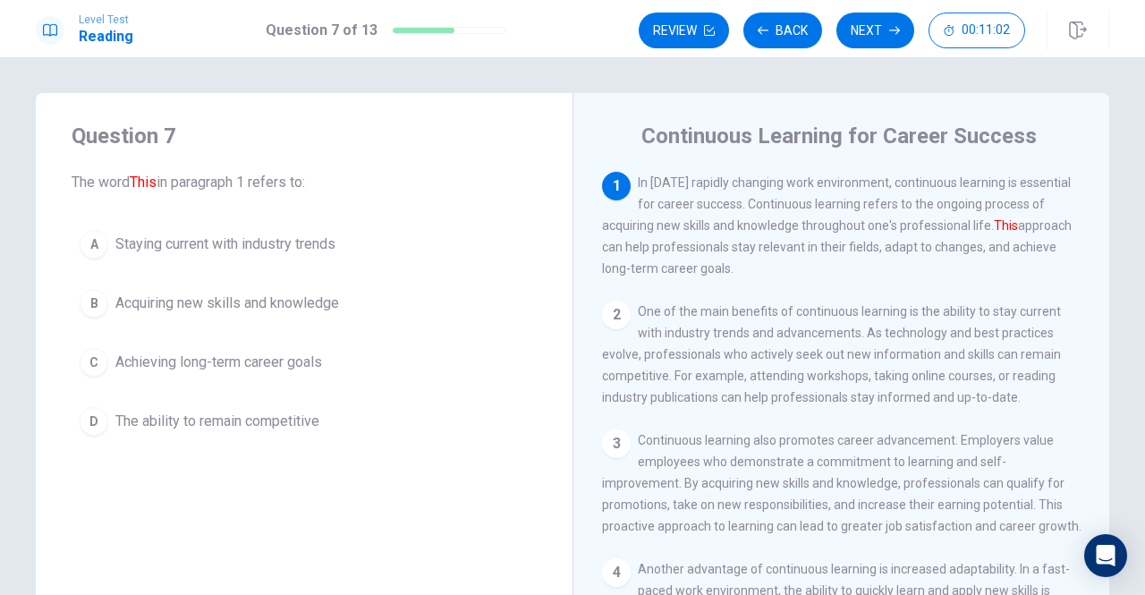
click at [213, 300] on span "Acquiring new skills and knowledge" at bounding box center [227, 303] width 224 height 21
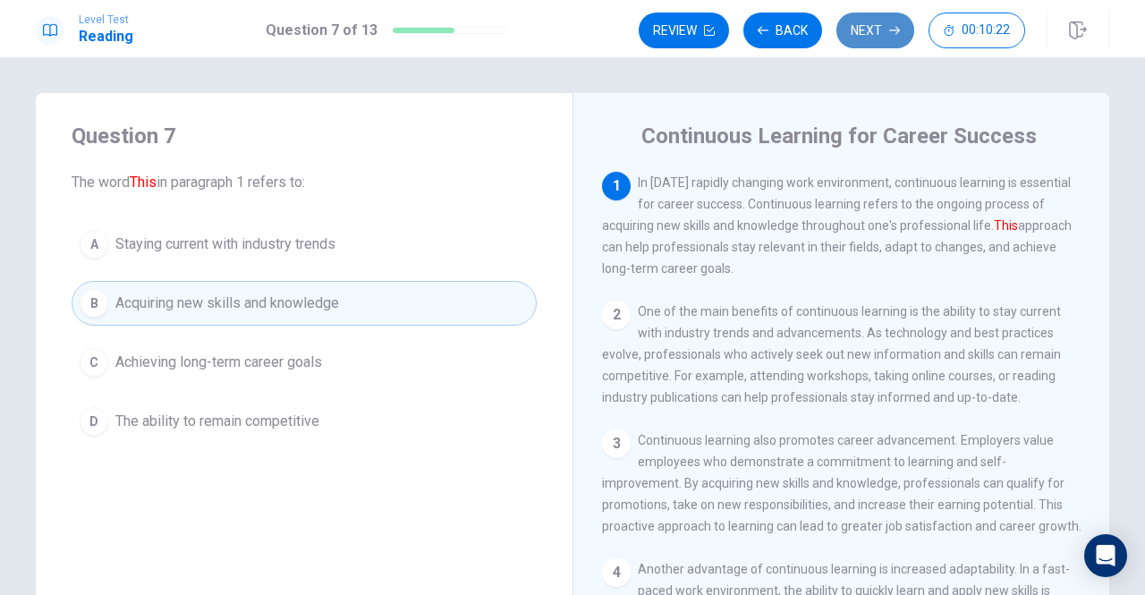
click at [870, 31] on button "Next" at bounding box center [876, 31] width 78 height 36
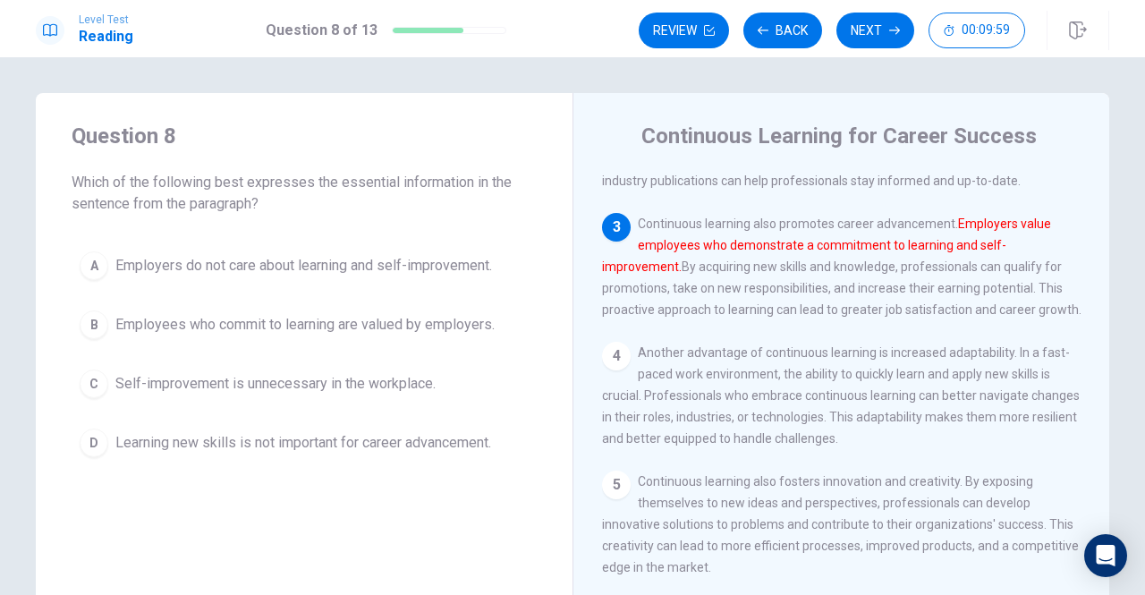
scroll to position [240, 0]
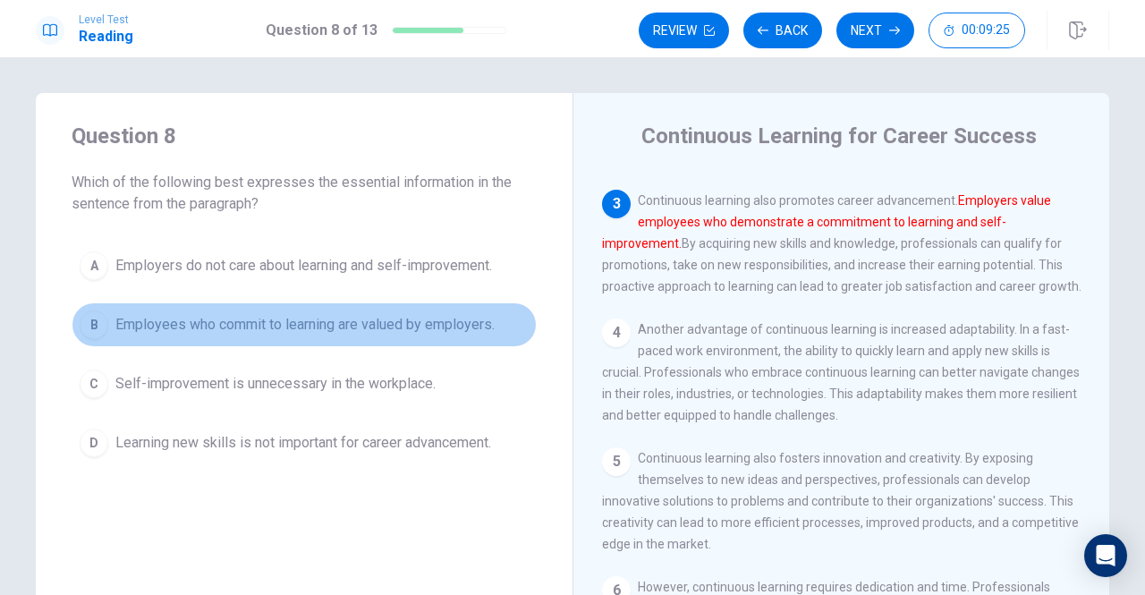
click at [208, 319] on span "Employees who commit to learning are valued by employers." at bounding box center [304, 324] width 379 height 21
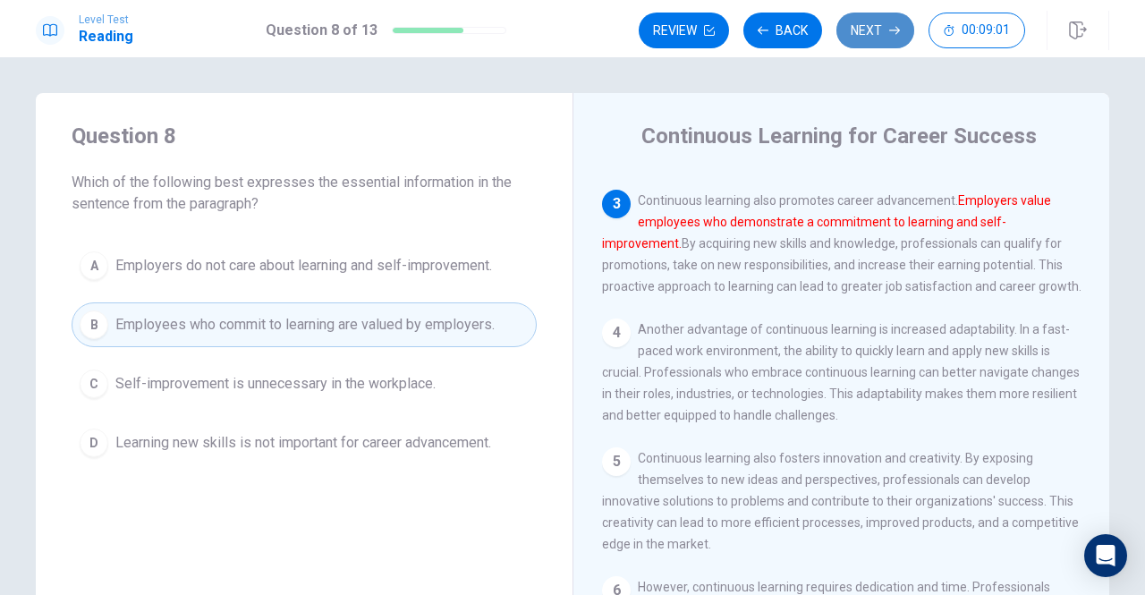
click at [894, 30] on icon "button" at bounding box center [894, 31] width 11 height 8
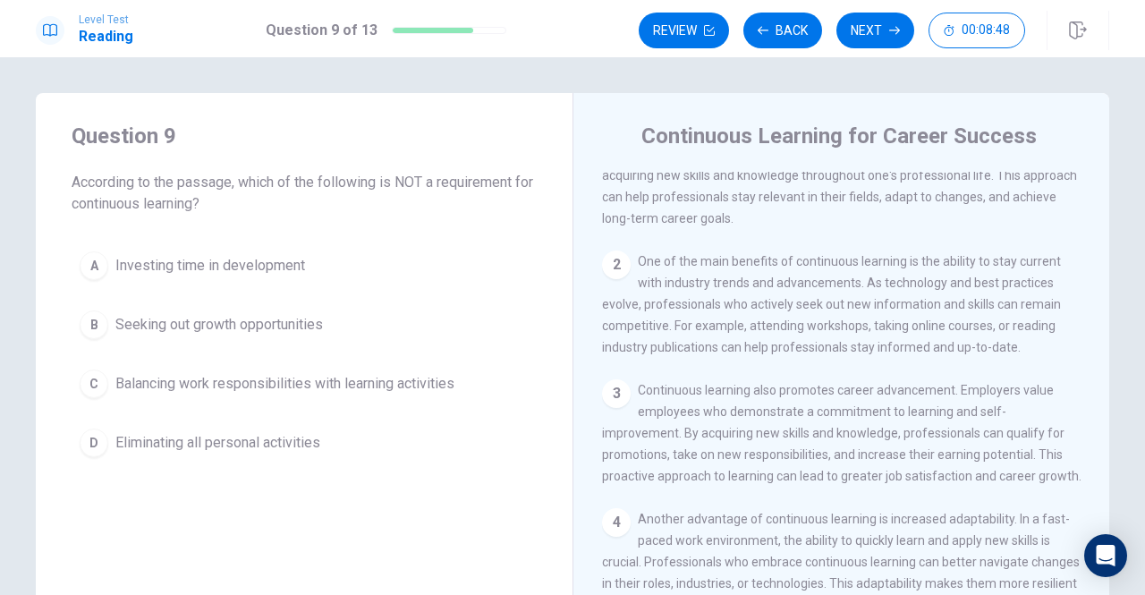
scroll to position [0, 0]
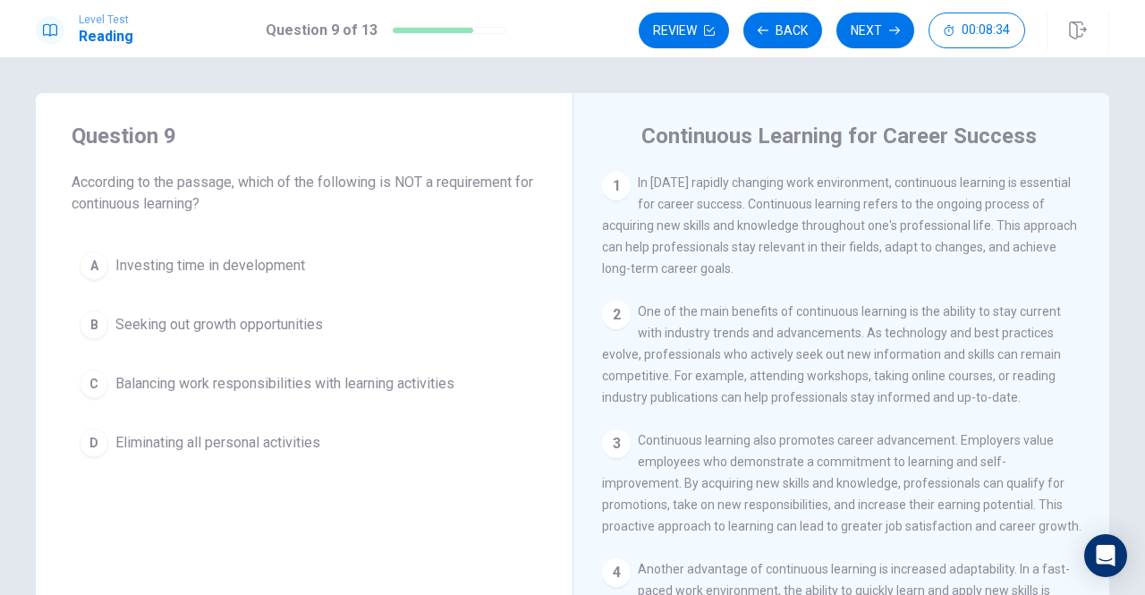
click at [194, 443] on span "Eliminating all personal activities" at bounding box center [217, 442] width 205 height 21
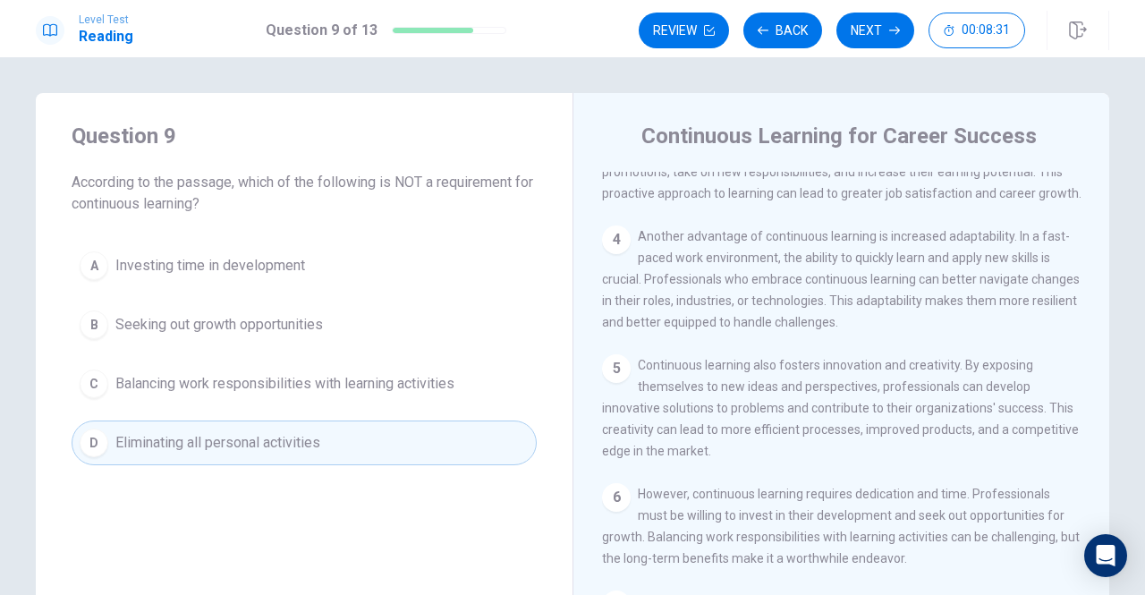
scroll to position [358, 0]
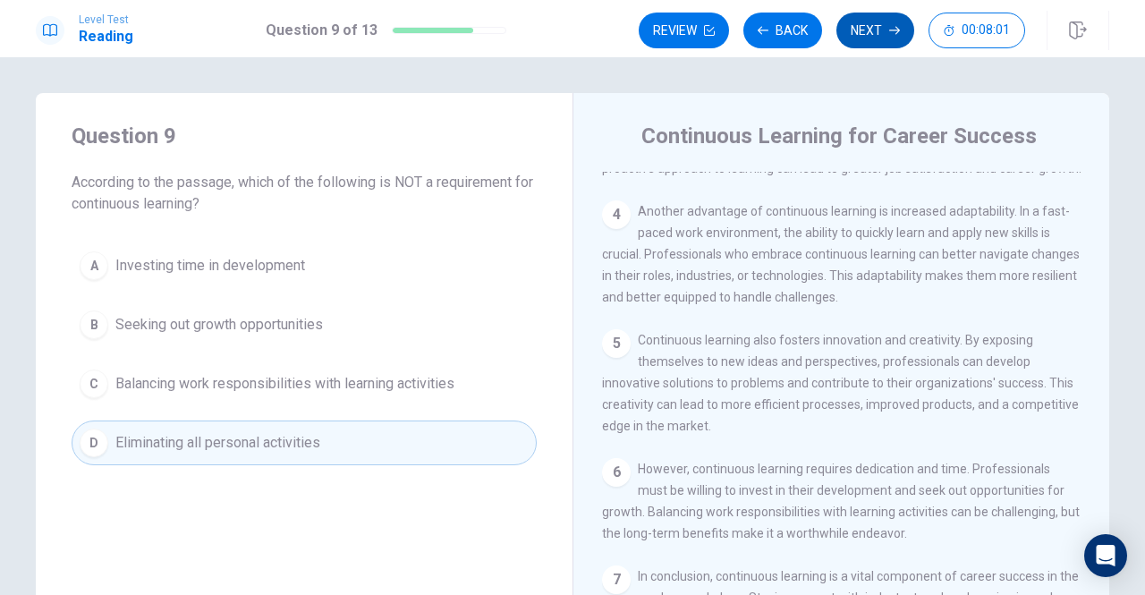
click at [869, 27] on button "Next" at bounding box center [876, 31] width 78 height 36
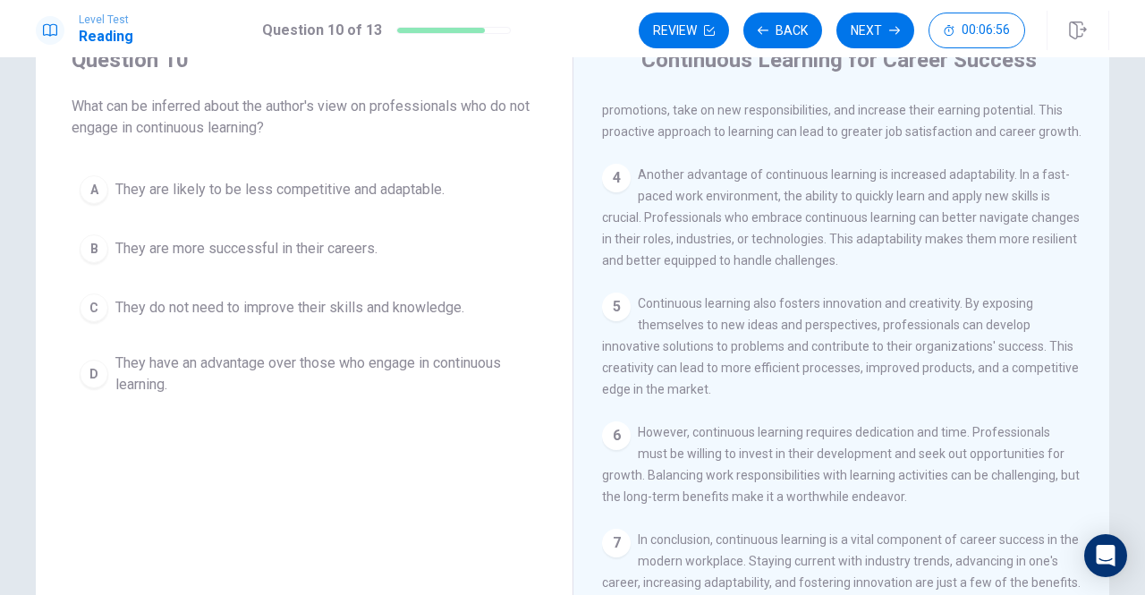
scroll to position [89, 0]
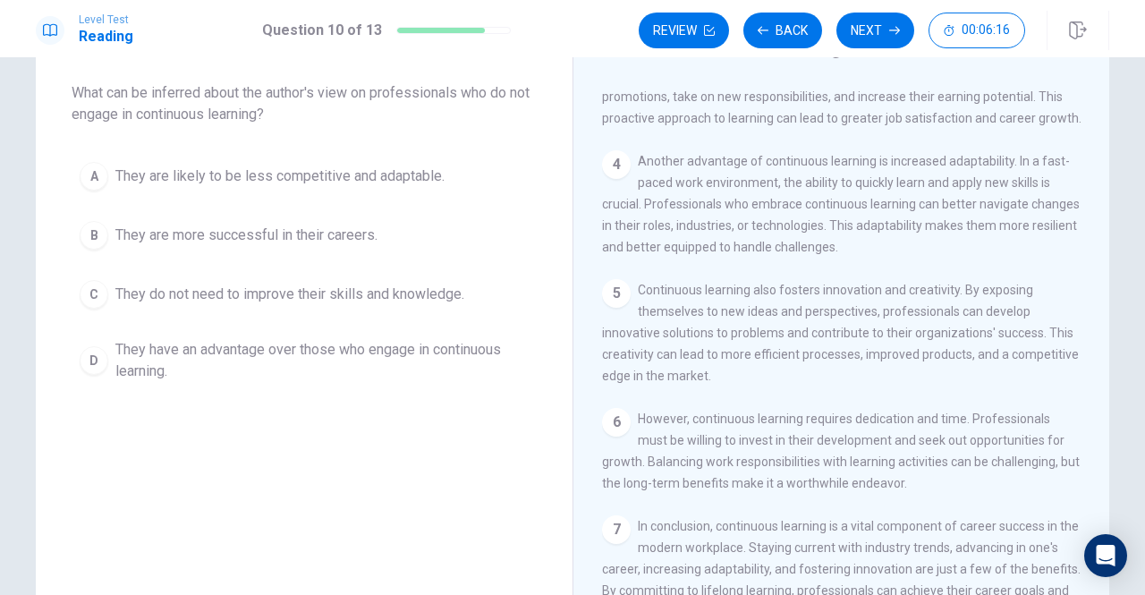
click at [200, 173] on span "They are likely to be less competitive and adaptable." at bounding box center [279, 176] width 329 height 21
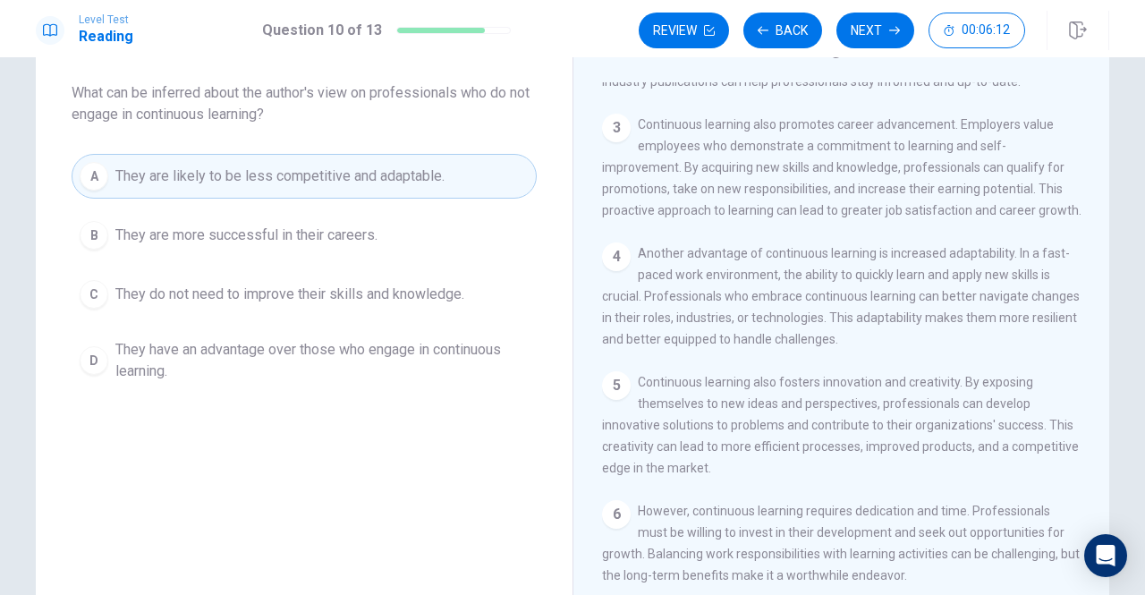
scroll to position [140, 0]
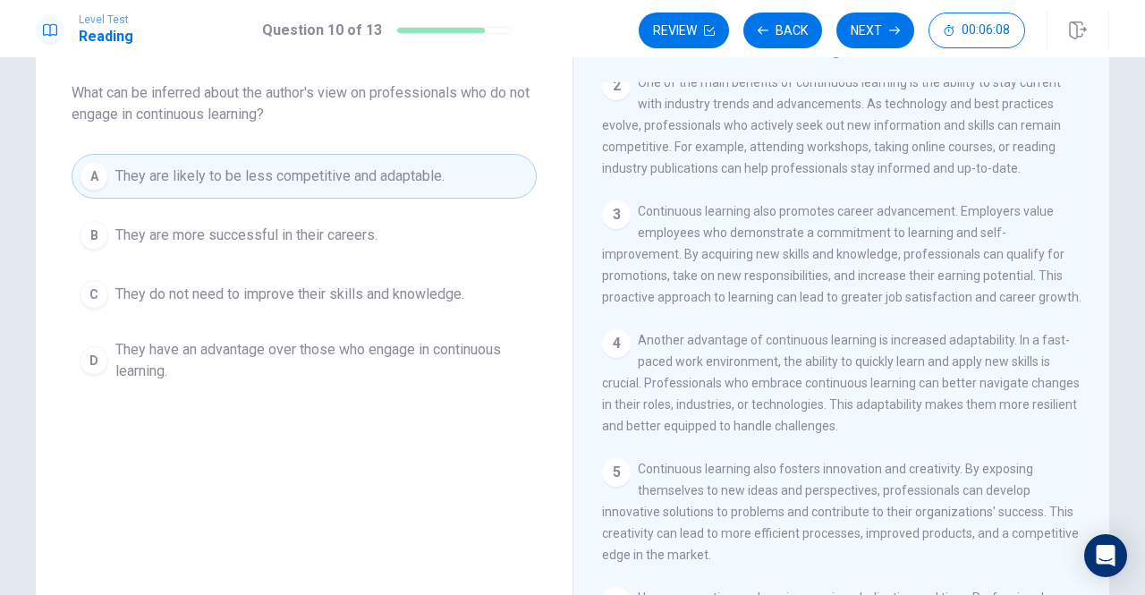
click at [871, 28] on button "Next" at bounding box center [876, 31] width 78 height 36
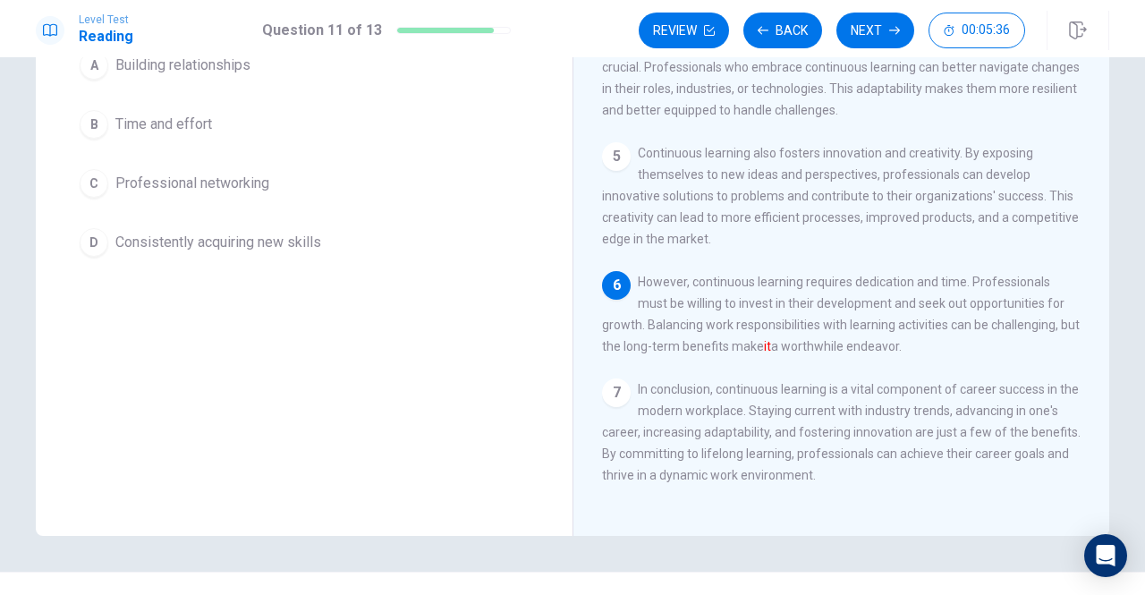
scroll to position [89, 0]
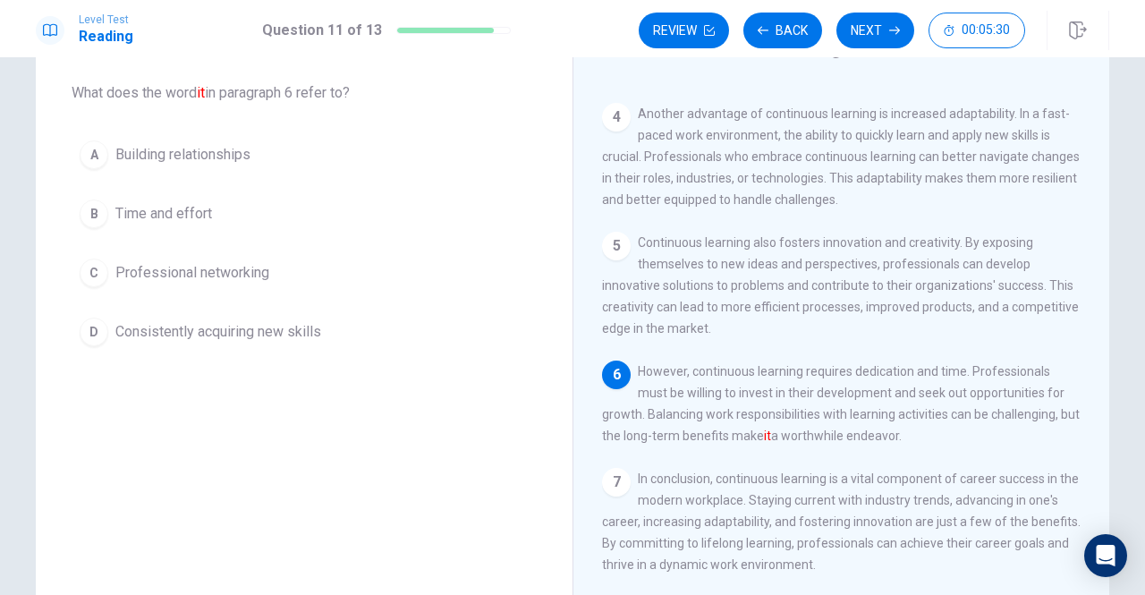
click at [210, 323] on span "Consistently acquiring new skills" at bounding box center [218, 331] width 206 height 21
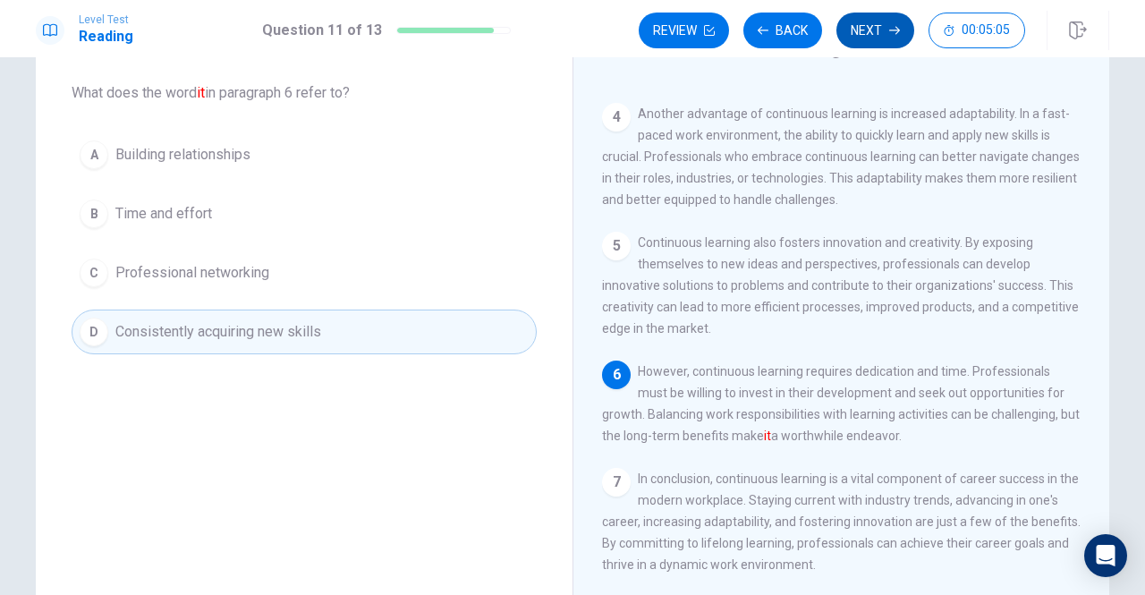
click at [866, 28] on button "Next" at bounding box center [876, 31] width 78 height 36
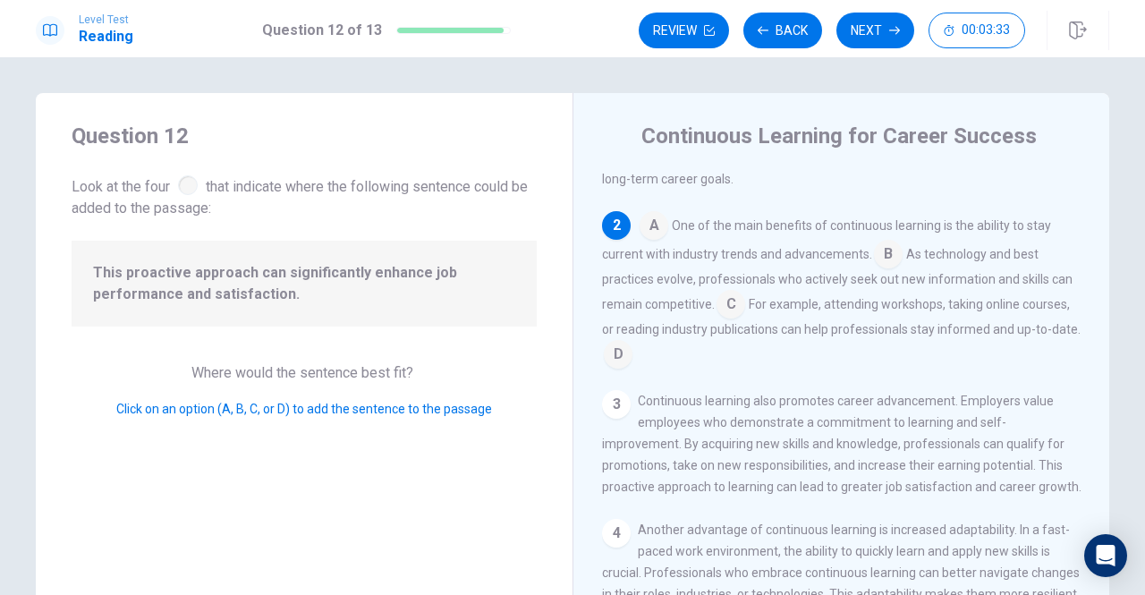
click at [734, 309] on input at bounding box center [731, 306] width 29 height 29
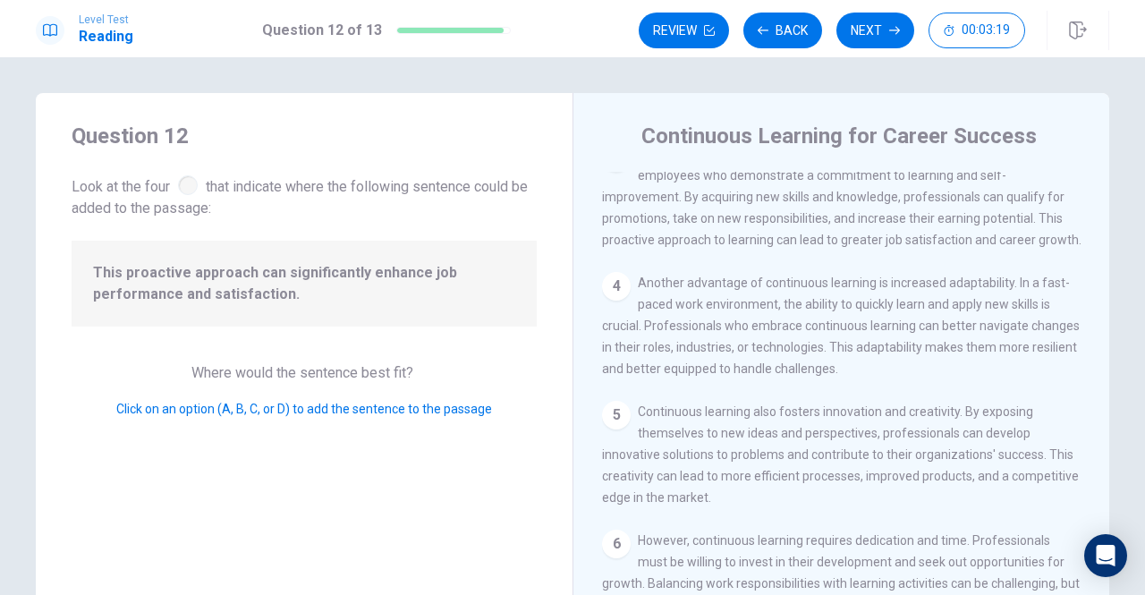
scroll to position [268, 0]
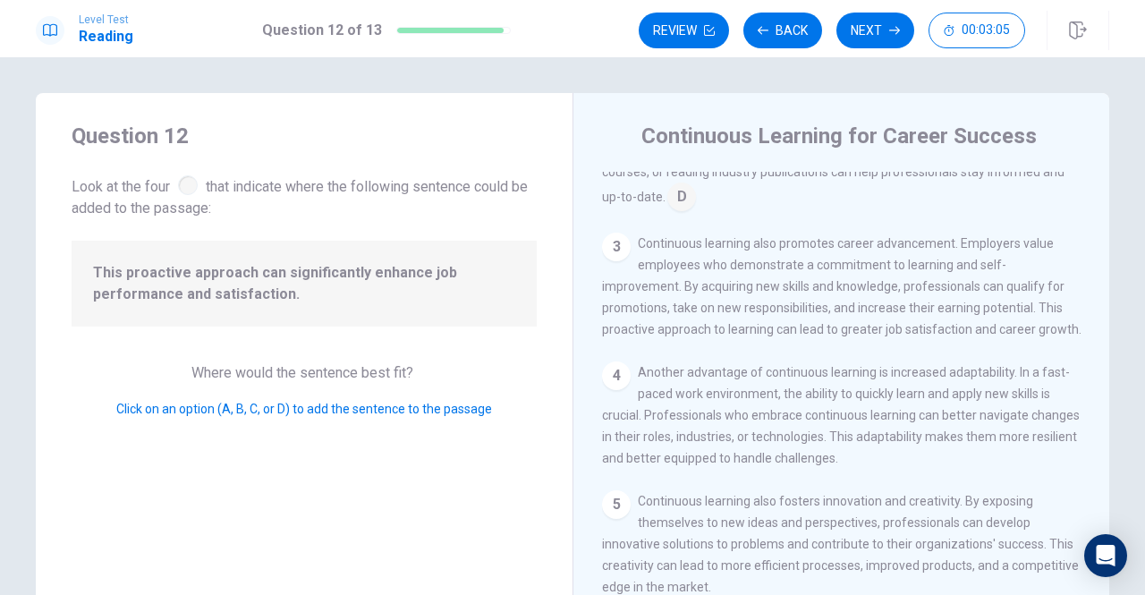
click at [619, 390] on div "4" at bounding box center [616, 375] width 29 height 29
click at [614, 390] on div "4" at bounding box center [616, 375] width 29 height 29
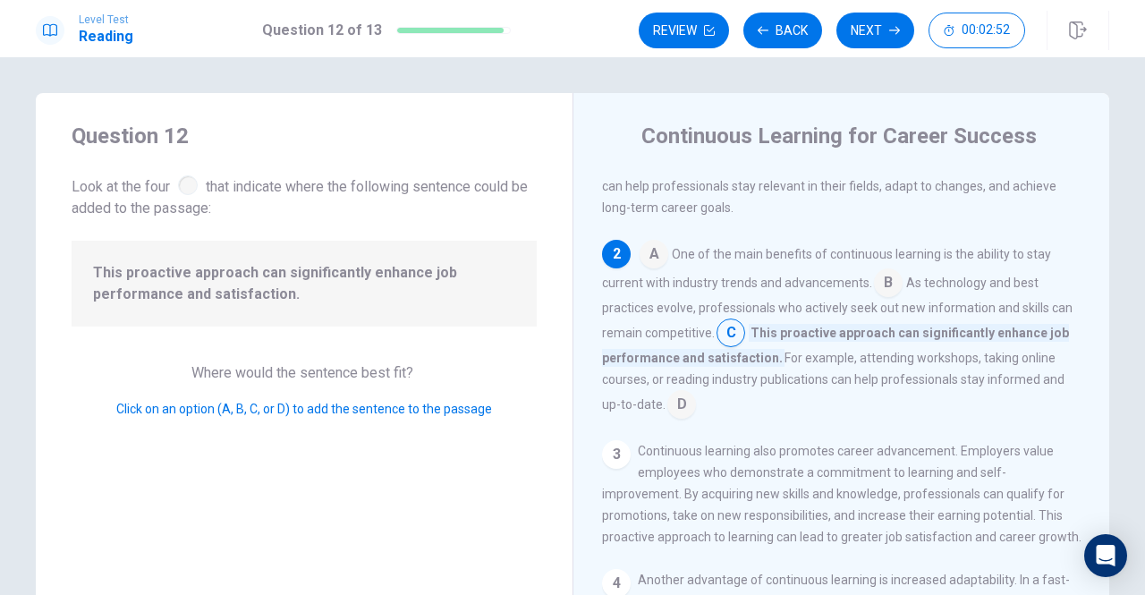
scroll to position [89, 0]
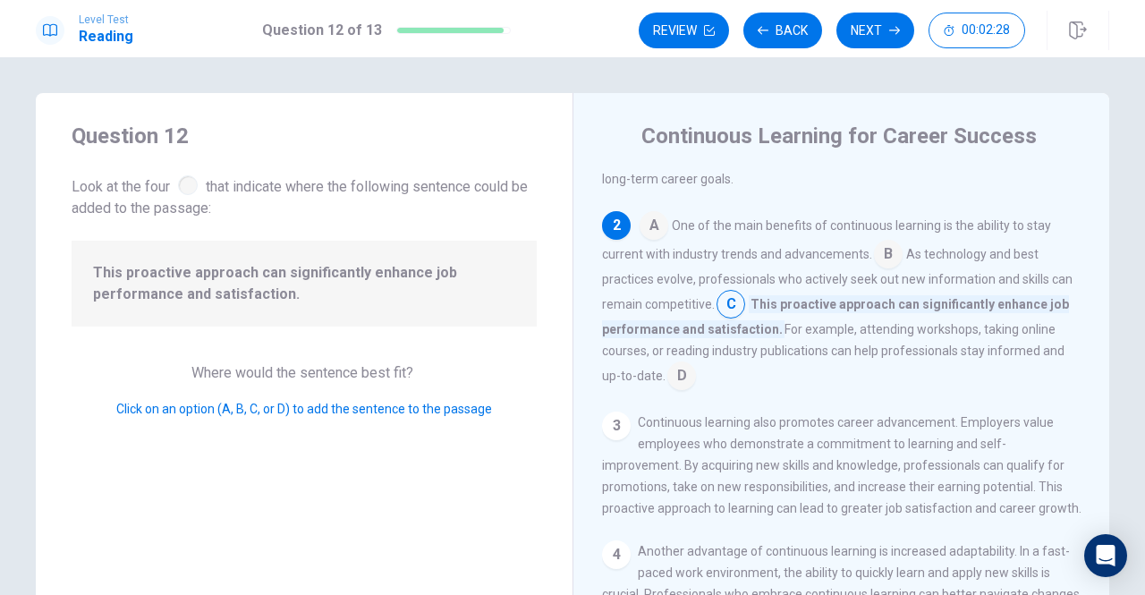
click at [685, 375] on input at bounding box center [681, 377] width 29 height 29
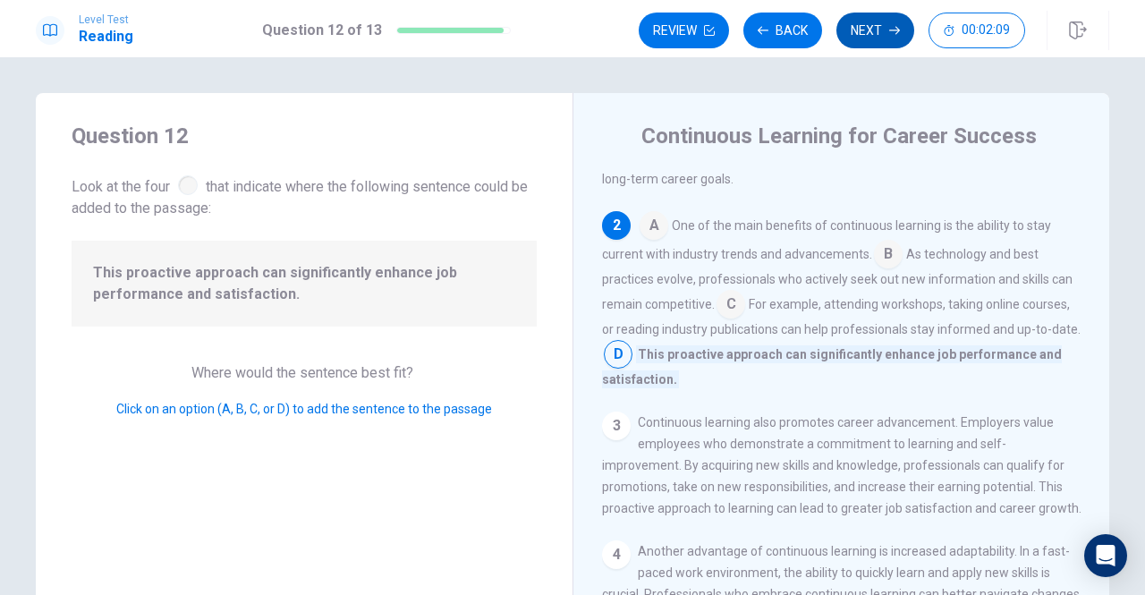
click at [877, 36] on button "Next" at bounding box center [876, 31] width 78 height 36
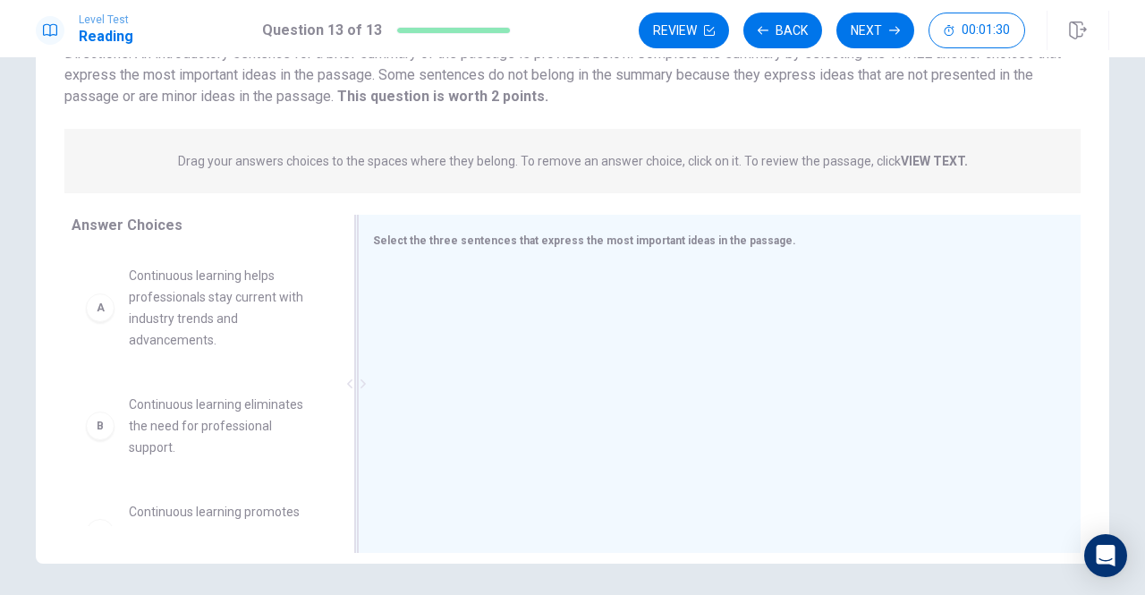
scroll to position [179, 0]
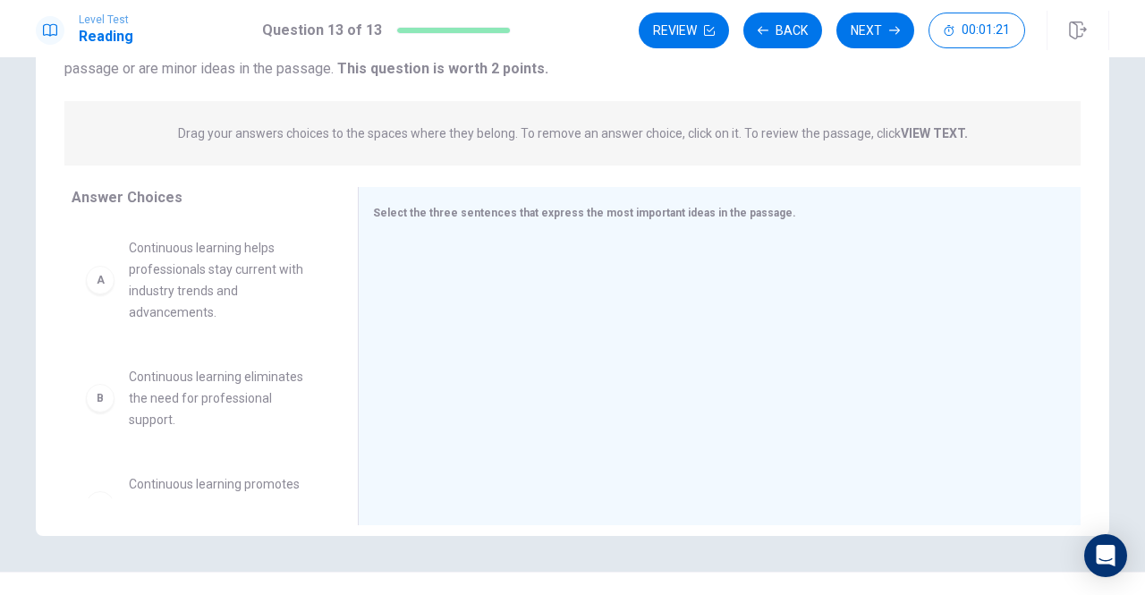
click at [186, 293] on div "A Continuous learning helps professionals stay current with industry trends and…" at bounding box center [201, 361] width 258 height 276
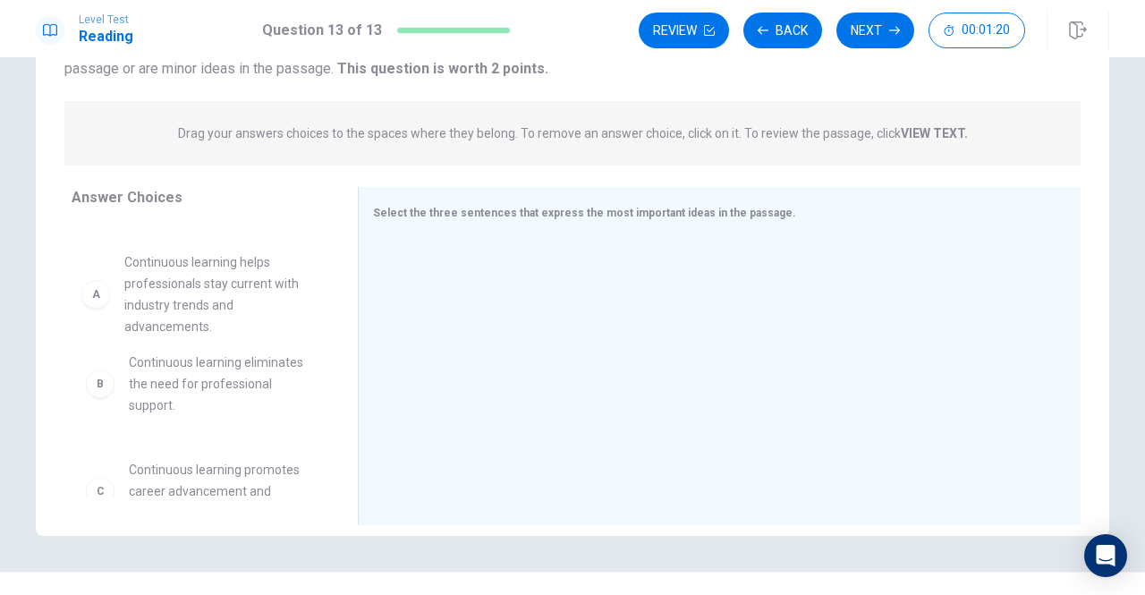
click at [97, 288] on div "B Continuous learning eliminates the need for professional support. C Continuou…" at bounding box center [201, 361] width 258 height 276
drag, startPoint x: 184, startPoint y: 294, endPoint x: 406, endPoint y: 307, distance: 222.2
click at [406, 307] on div "Answer Choices B Continuous learning eliminates the need for professional suppo…" at bounding box center [573, 360] width 1074 height 347
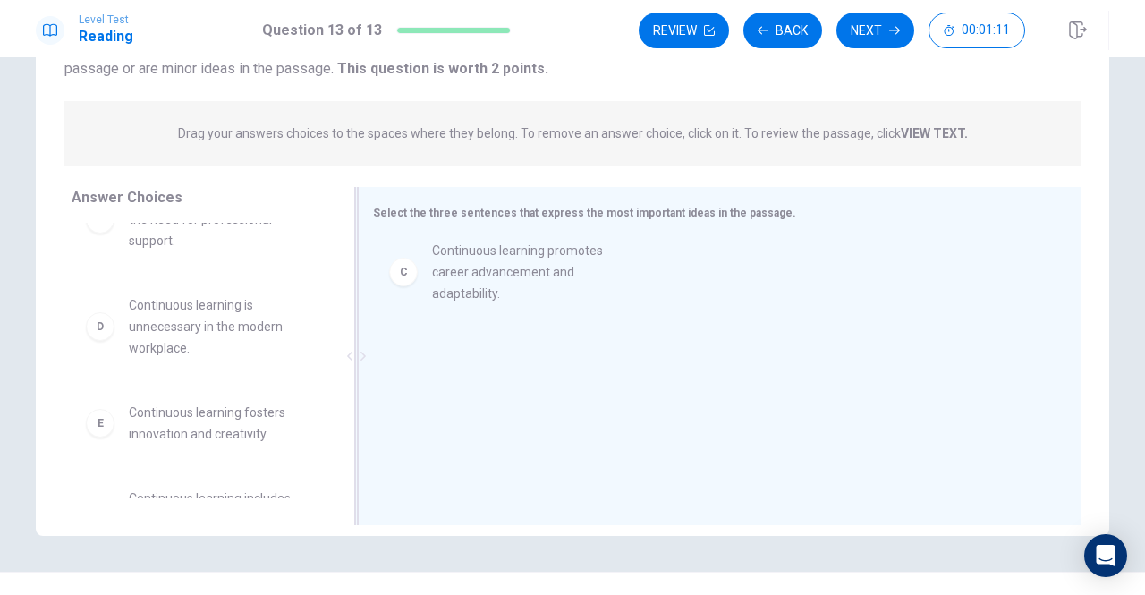
drag, startPoint x: 191, startPoint y: 331, endPoint x: 508, endPoint y: 277, distance: 321.3
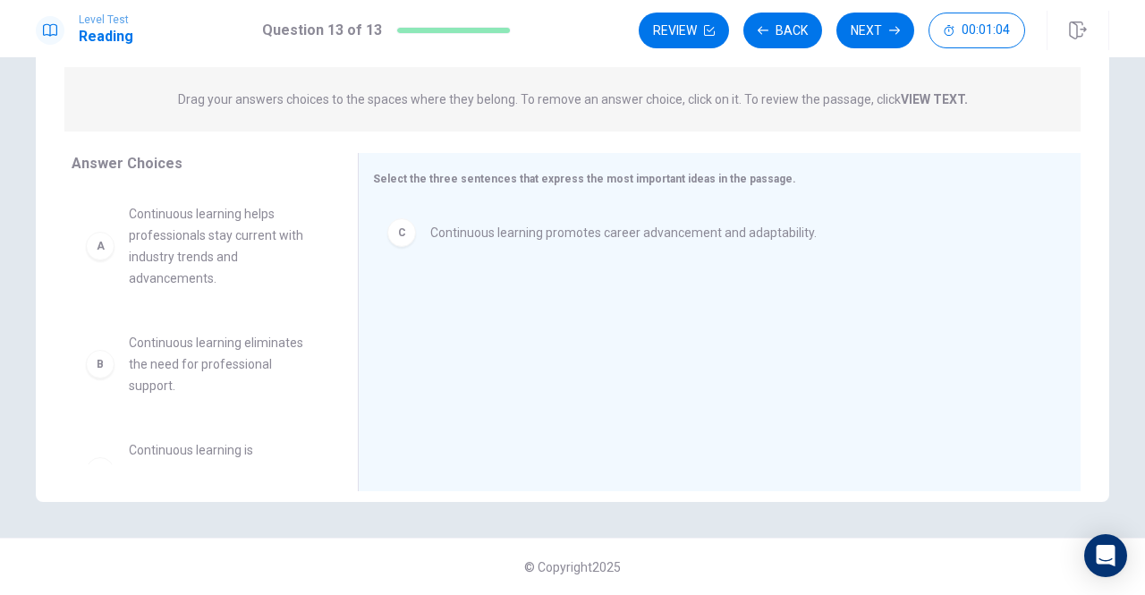
scroll to position [0, 0]
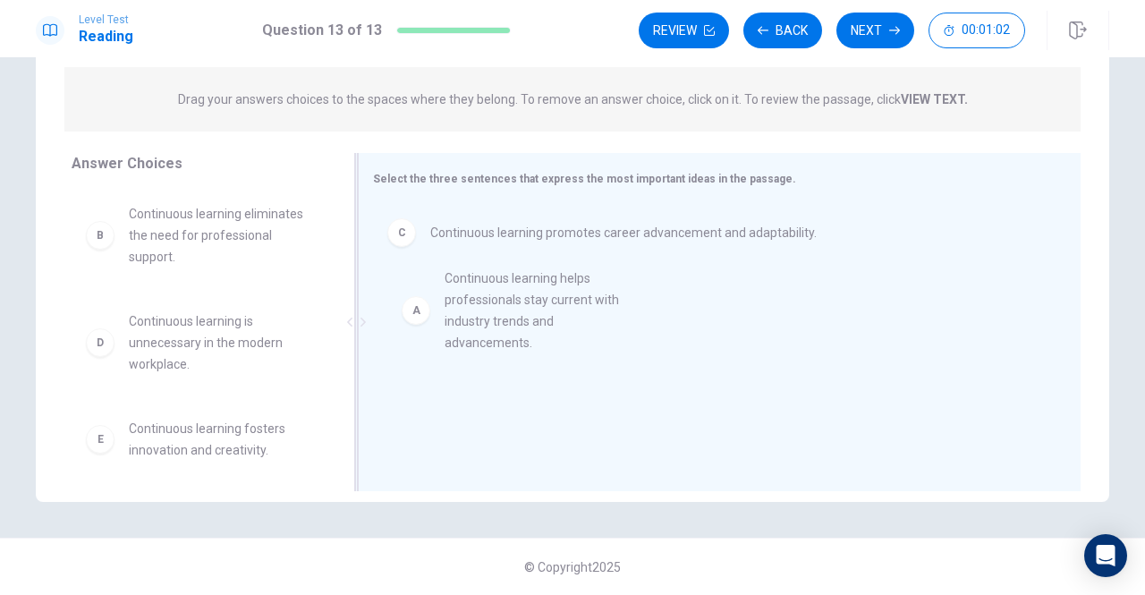
drag, startPoint x: 183, startPoint y: 250, endPoint x: 509, endPoint y: 316, distance: 332.3
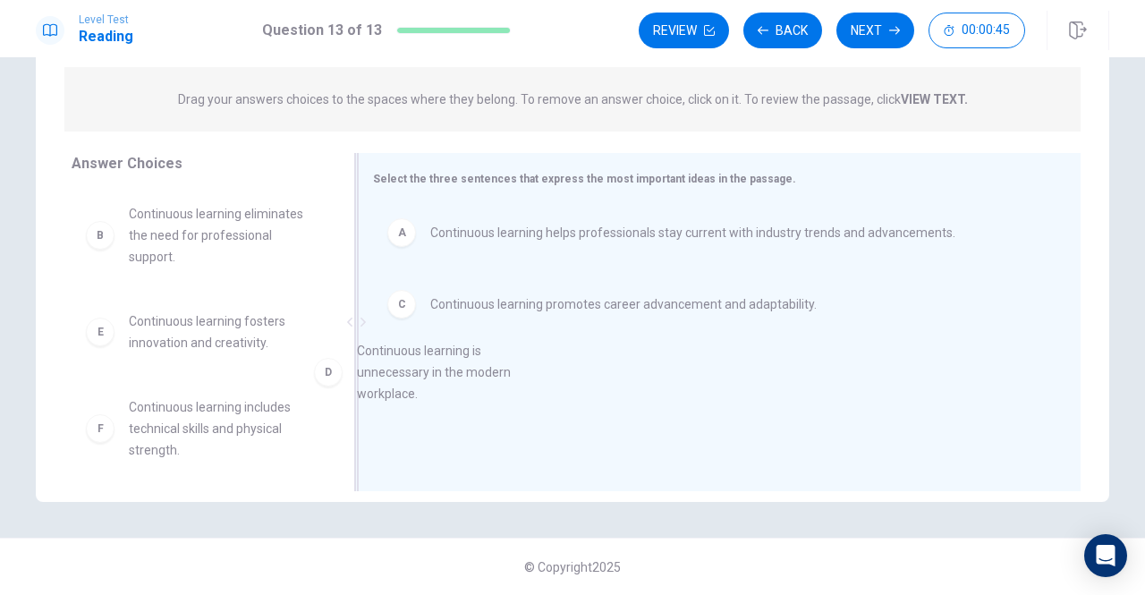
drag, startPoint x: 191, startPoint y: 343, endPoint x: 515, endPoint y: 371, distance: 325.2
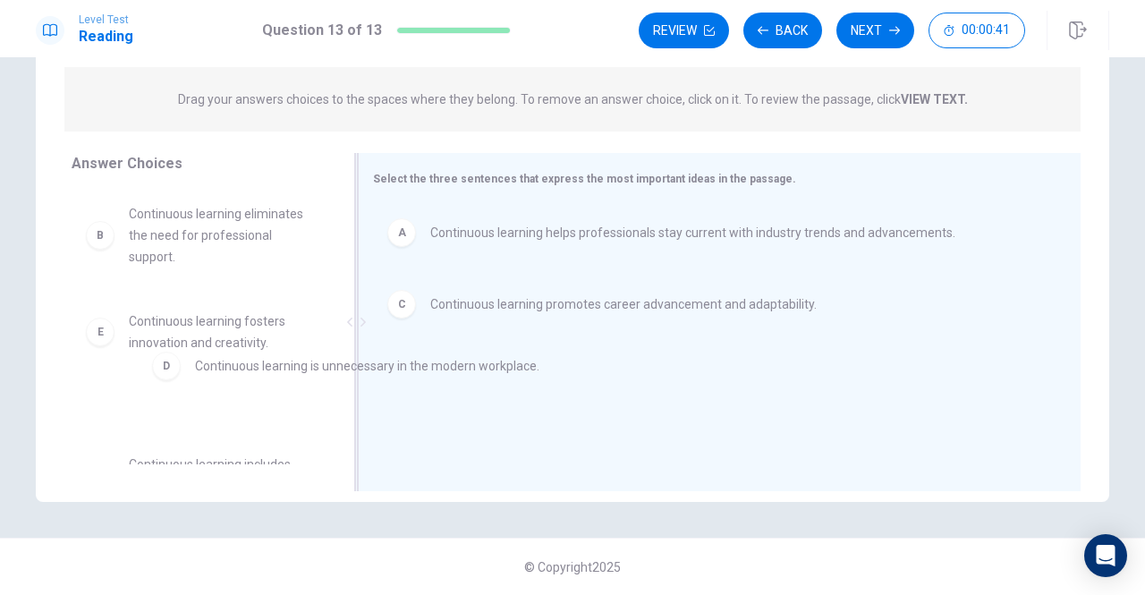
drag, startPoint x: 443, startPoint y: 382, endPoint x: 195, endPoint y: 372, distance: 248.0
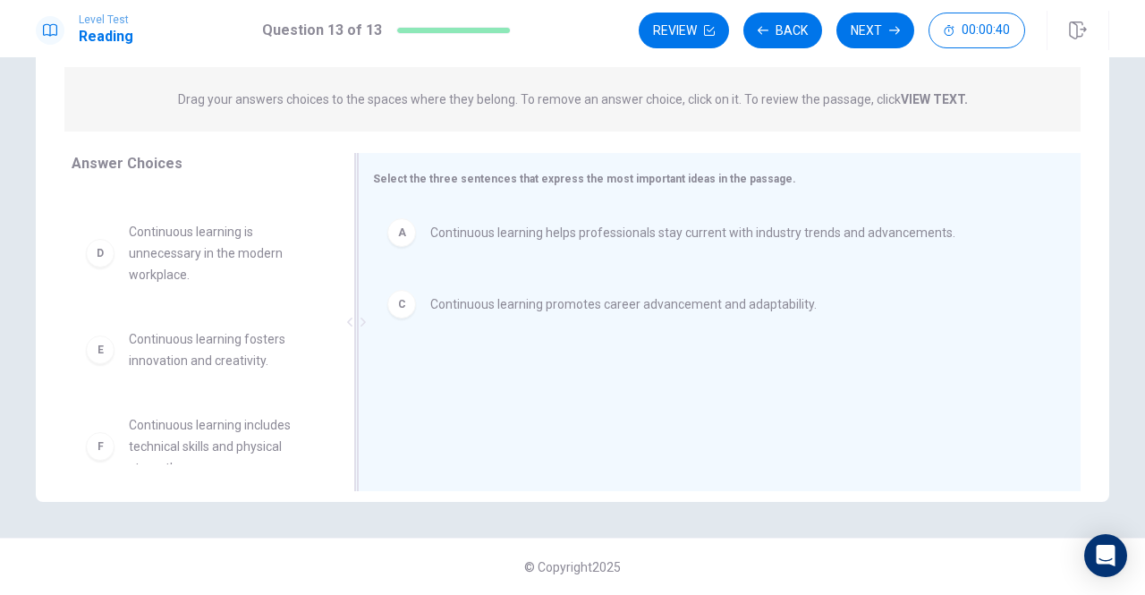
scroll to position [118, 0]
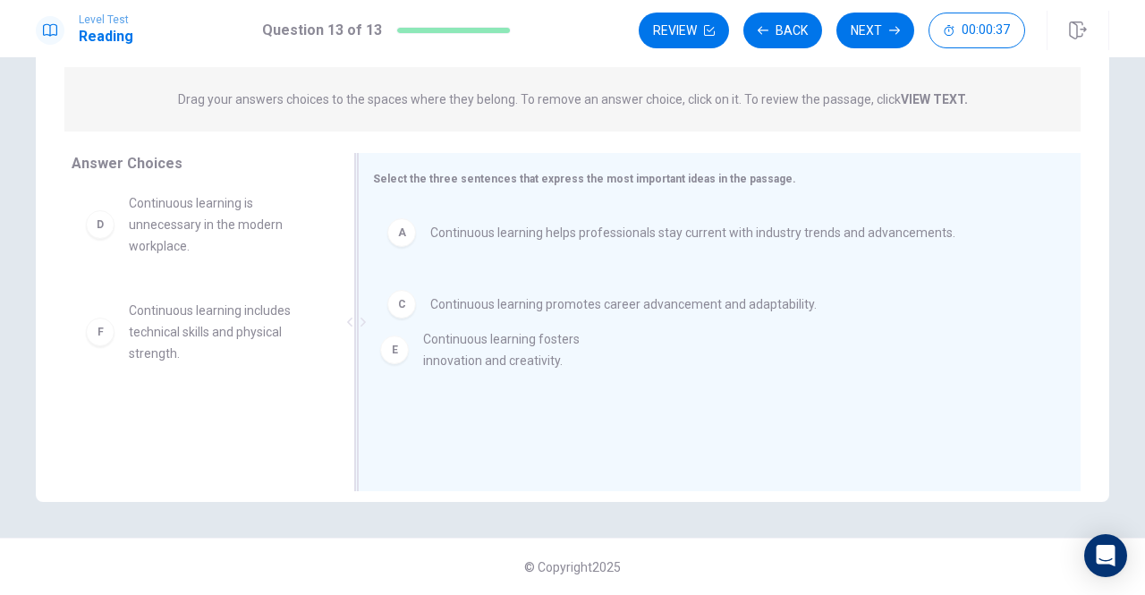
drag, startPoint x: 183, startPoint y: 325, endPoint x: 523, endPoint y: 361, distance: 341.9
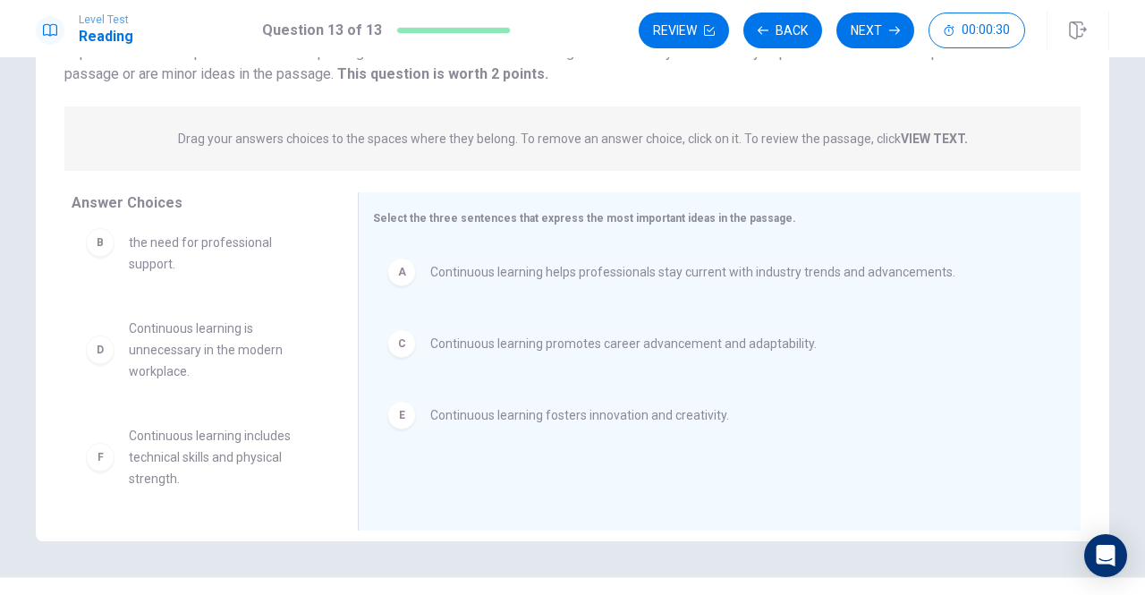
scroll to position [213, 0]
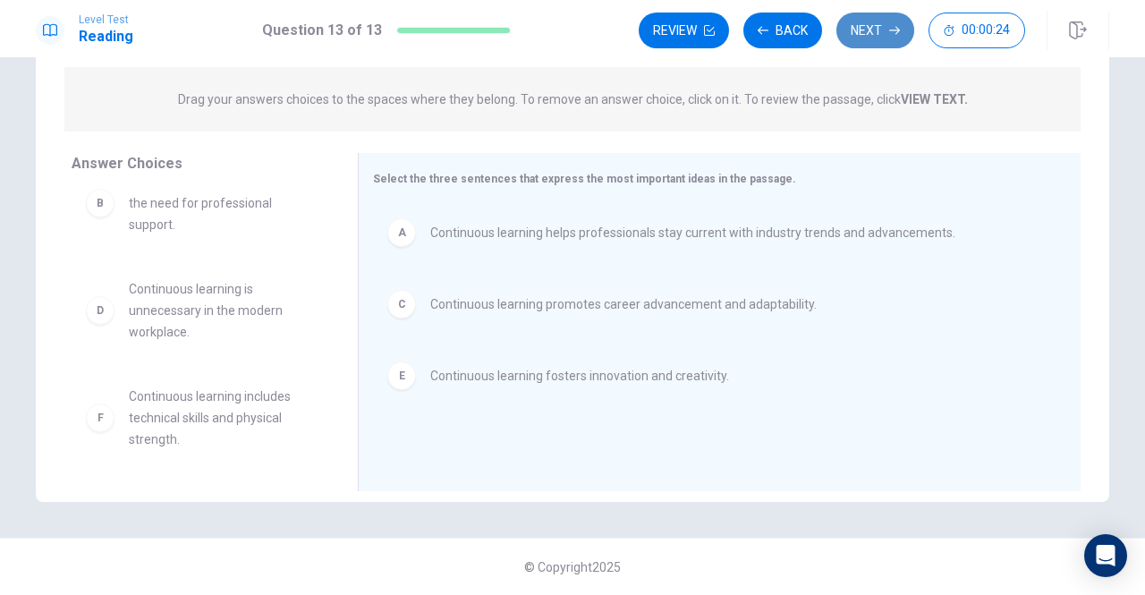
click at [876, 36] on button "Next" at bounding box center [876, 31] width 78 height 36
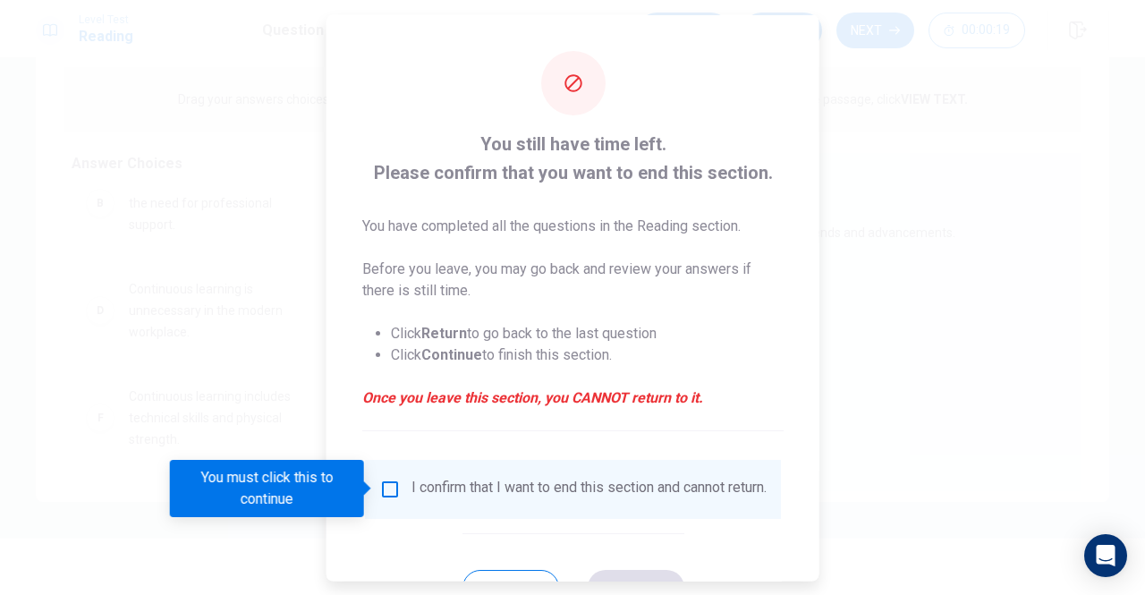
scroll to position [72, 0]
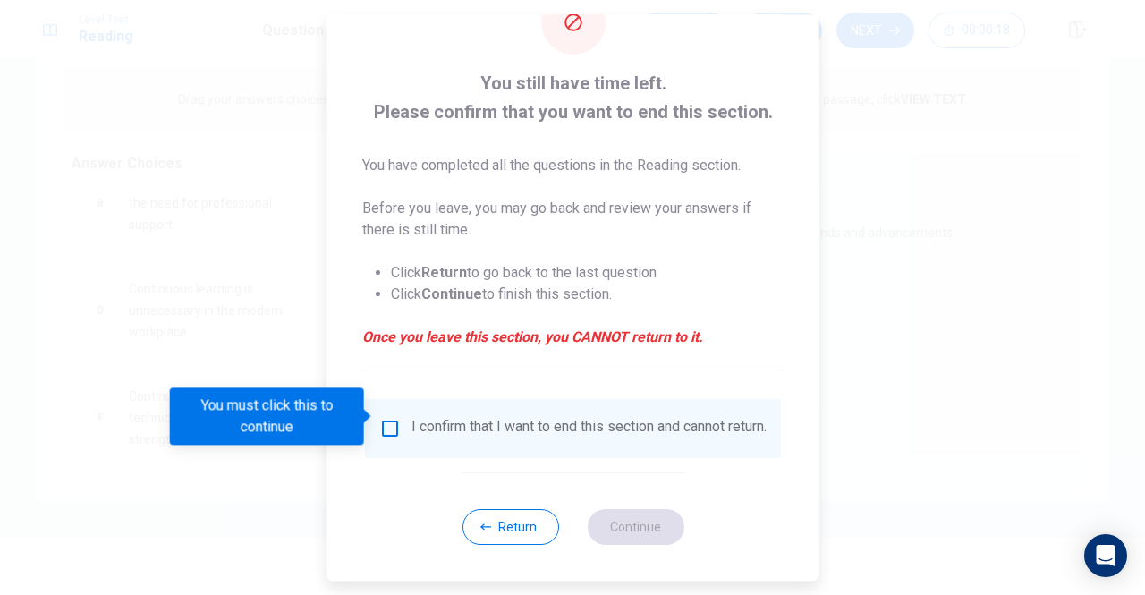
click at [388, 418] on input "You must click this to continue" at bounding box center [389, 428] width 21 height 21
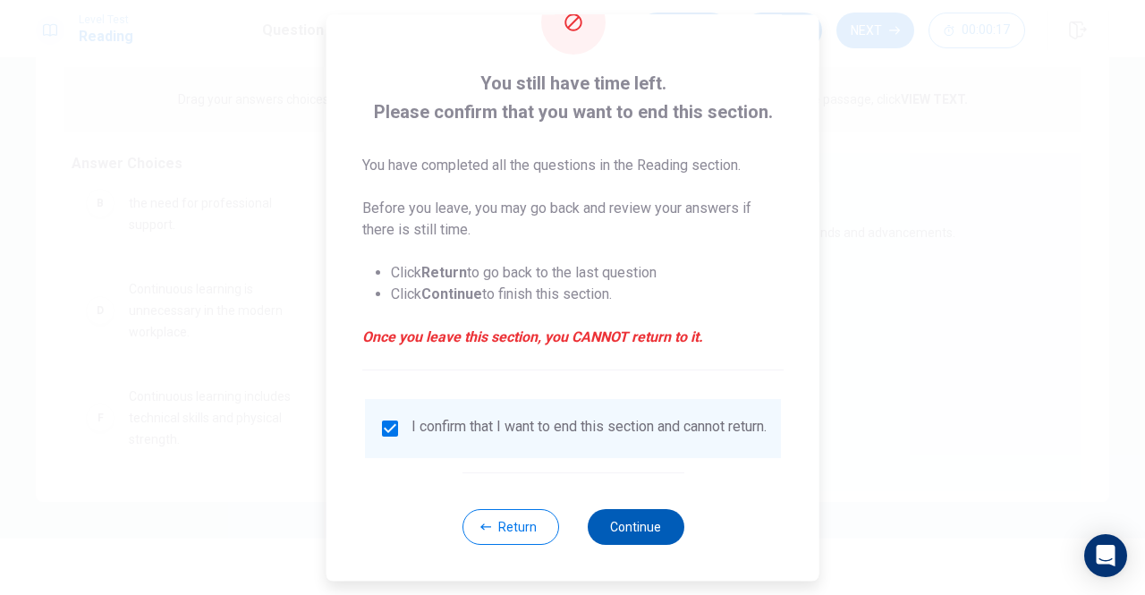
click at [655, 531] on button "Continue" at bounding box center [635, 527] width 97 height 36
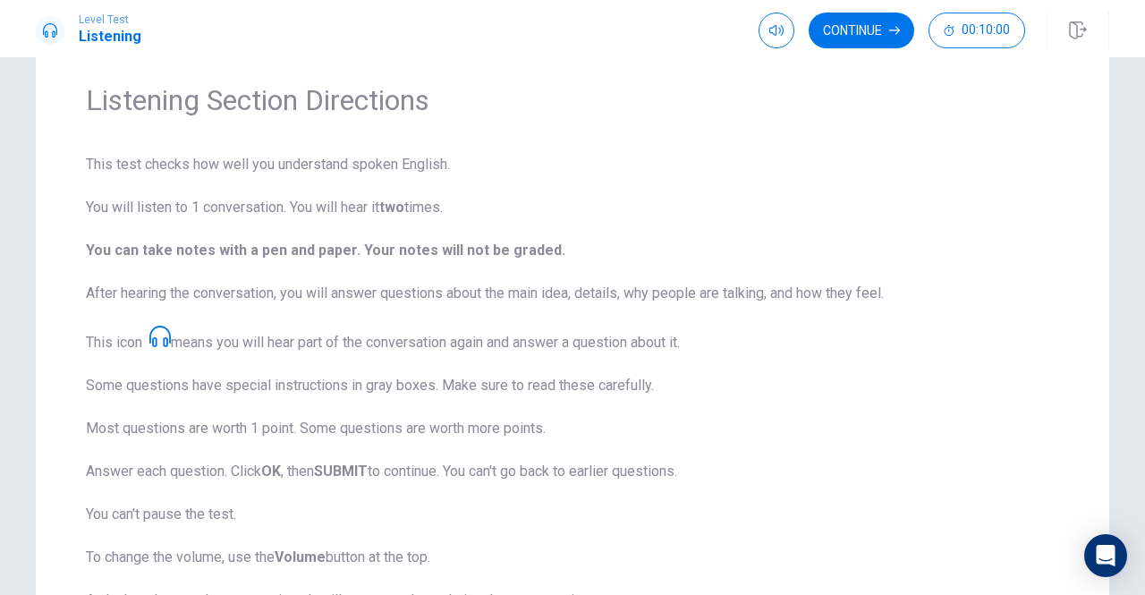
scroll to position [89, 0]
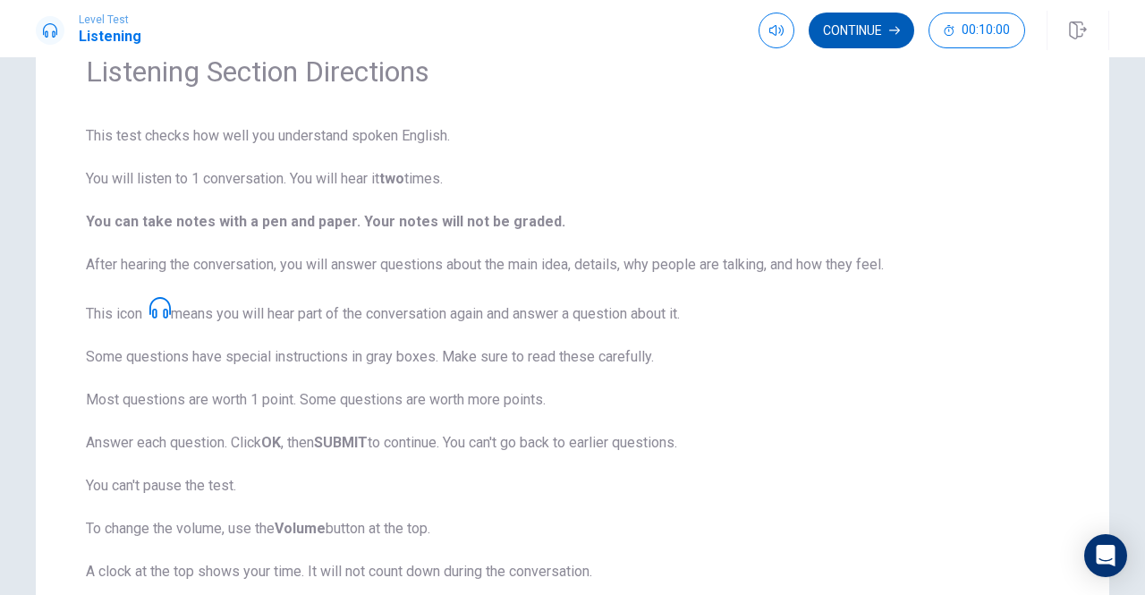
click at [845, 30] on button "Continue" at bounding box center [862, 31] width 106 height 36
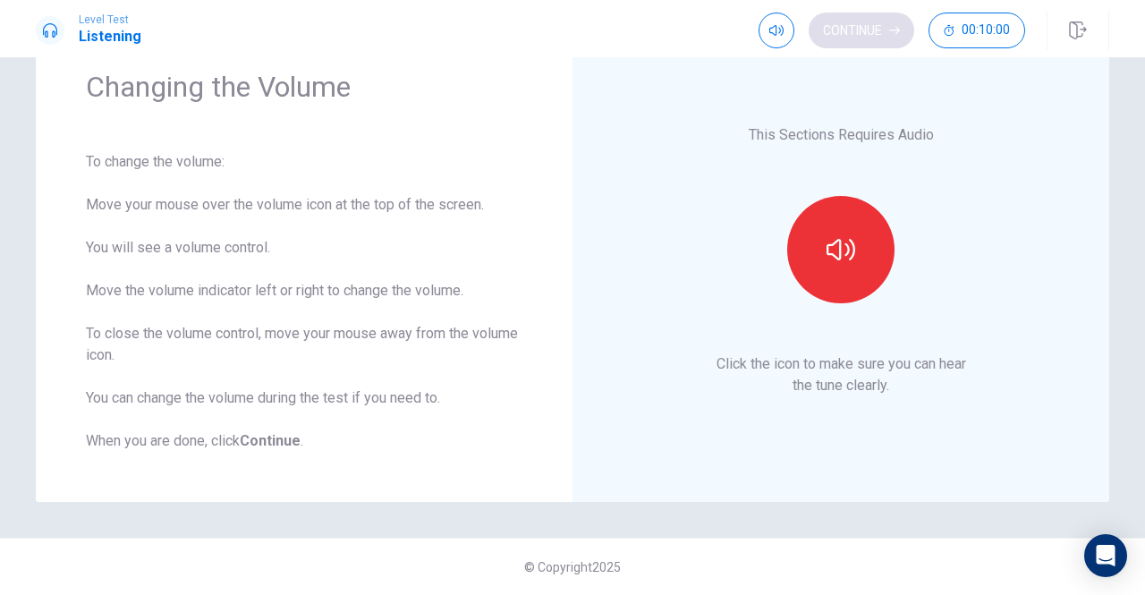
scroll to position [73, 0]
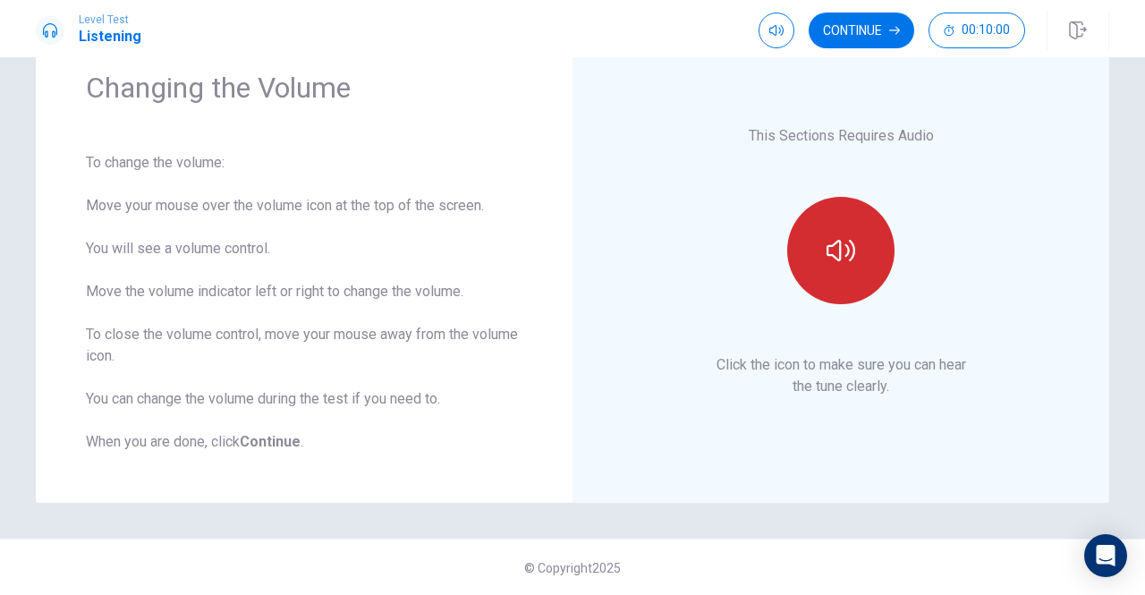
click at [848, 262] on icon "button" at bounding box center [841, 250] width 29 height 29
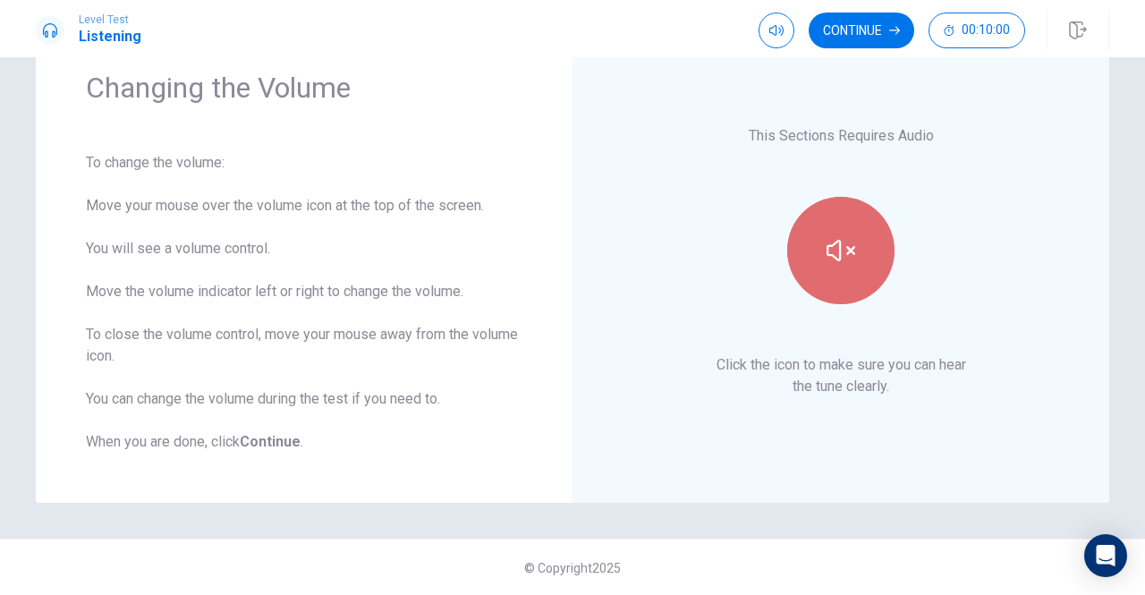
click at [845, 262] on icon "button" at bounding box center [841, 250] width 29 height 29
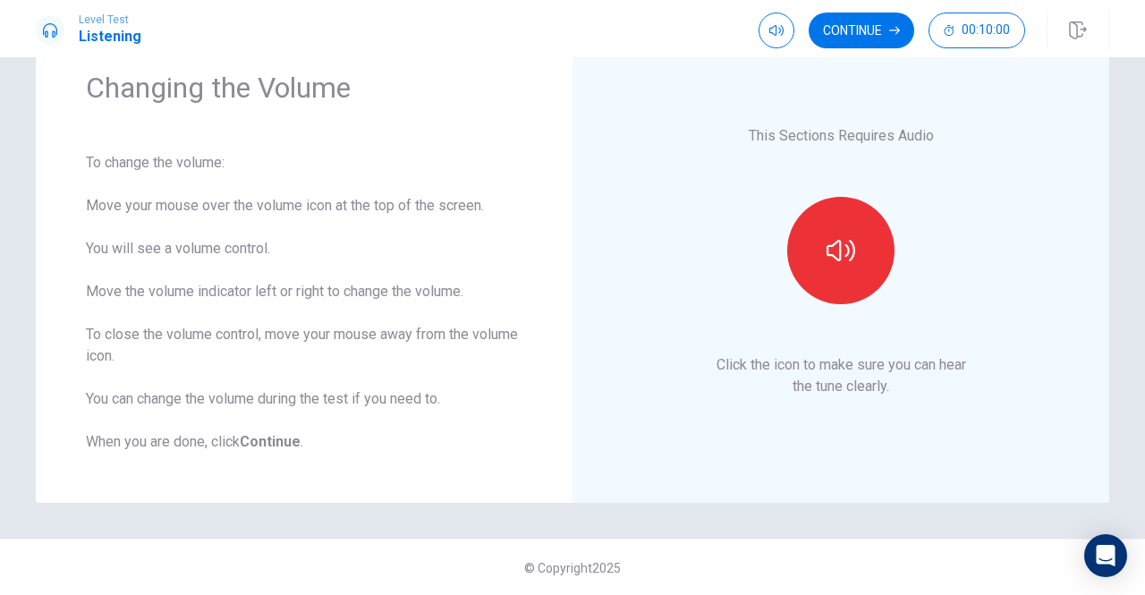
scroll to position [0, 0]
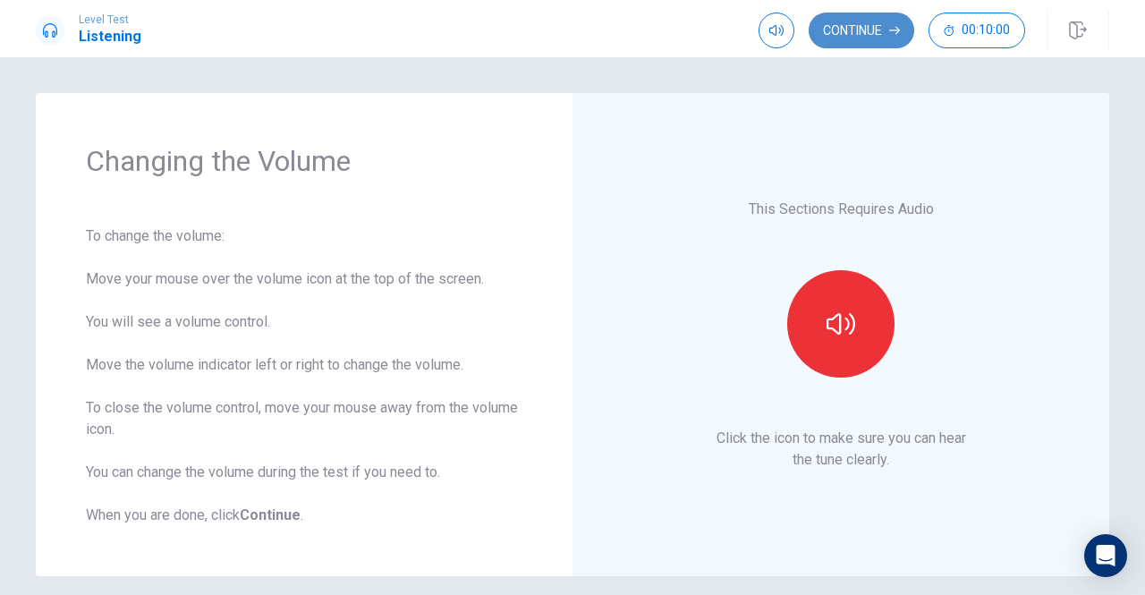
click at [859, 30] on button "Continue" at bounding box center [862, 31] width 106 height 36
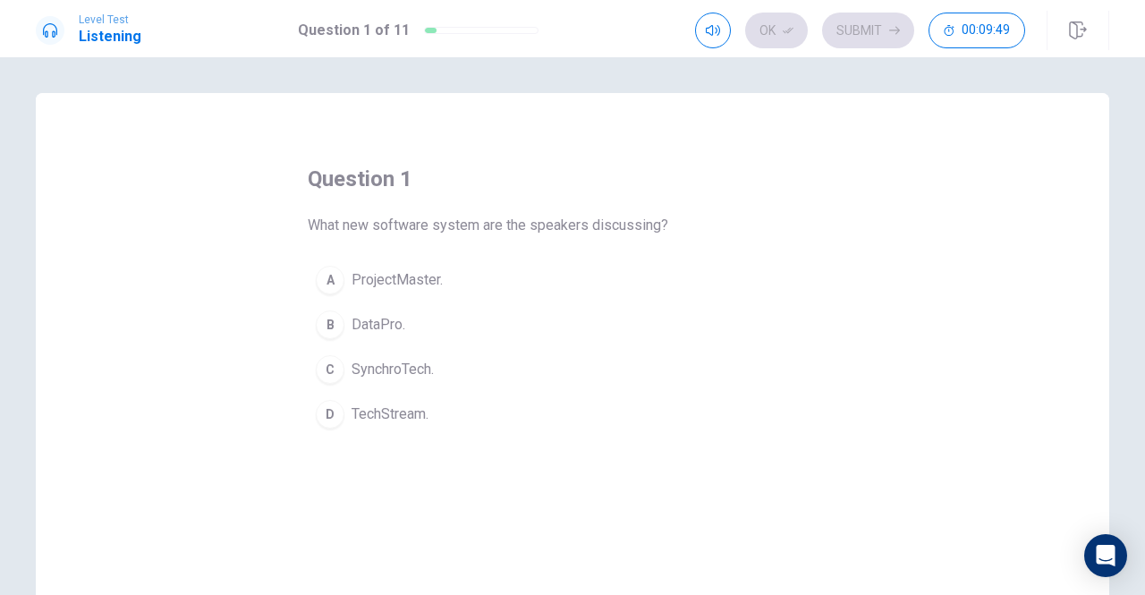
click at [380, 410] on span "TechStream." at bounding box center [390, 414] width 77 height 21
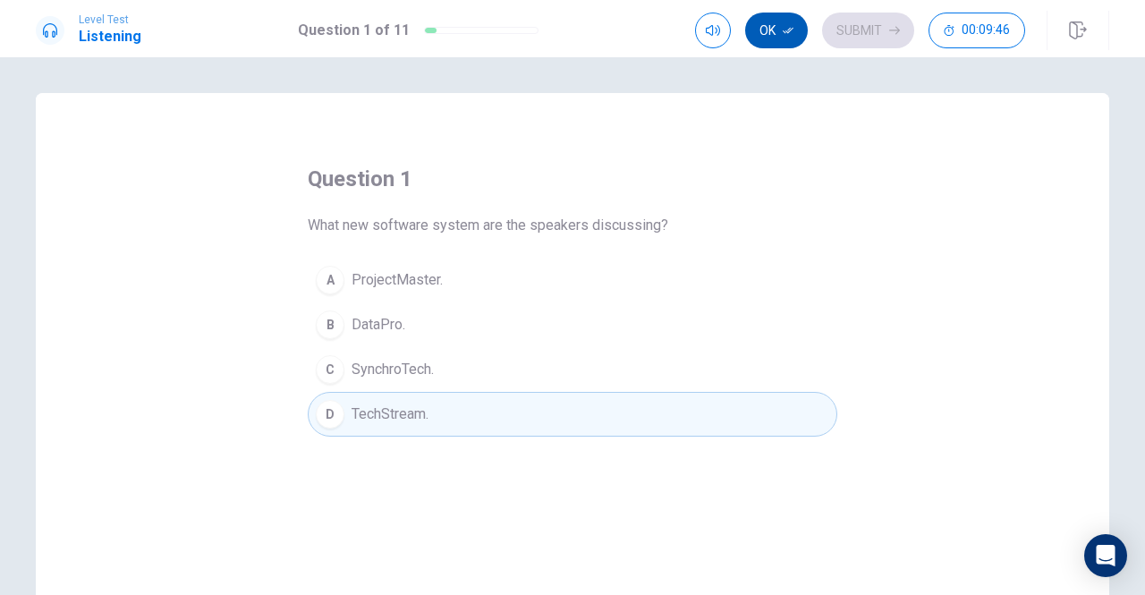
click at [773, 30] on button "Ok" at bounding box center [776, 31] width 63 height 36
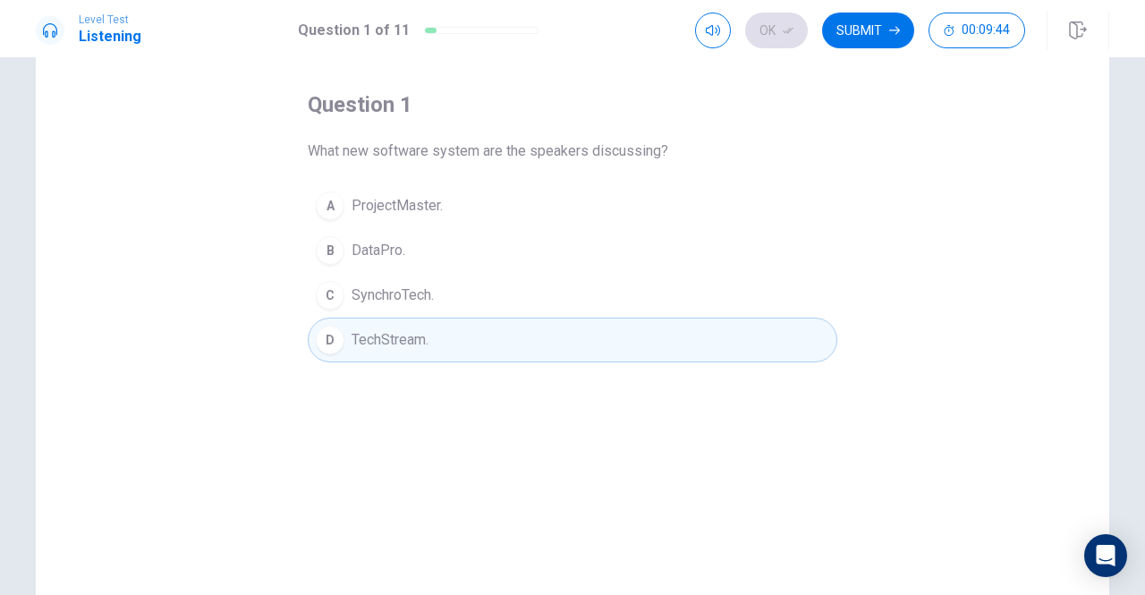
scroll to position [179, 0]
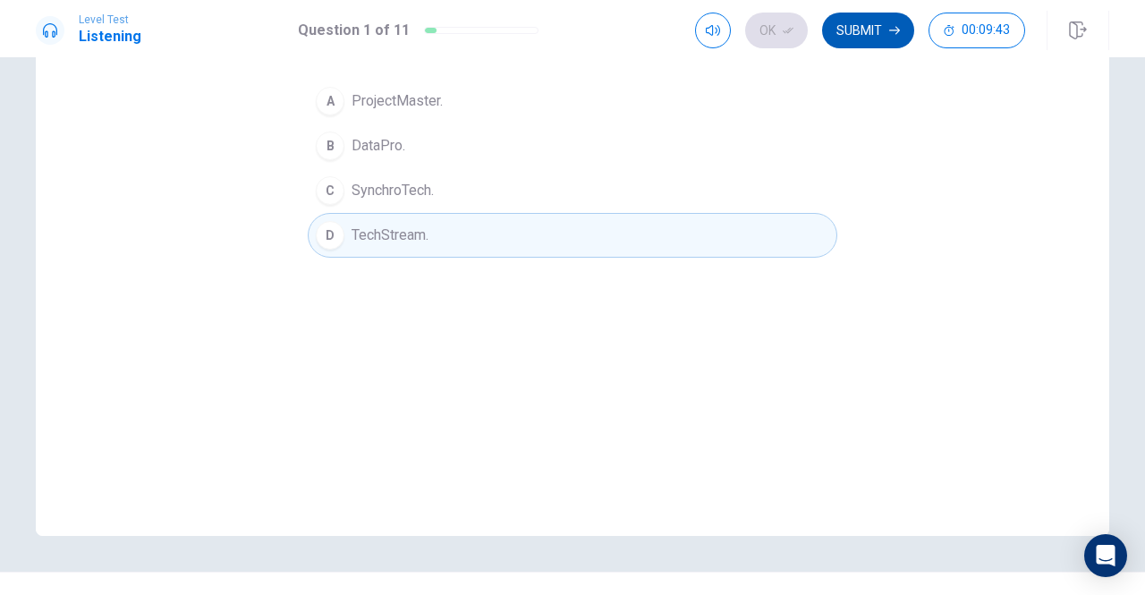
click at [857, 37] on button "Submit" at bounding box center [868, 31] width 92 height 36
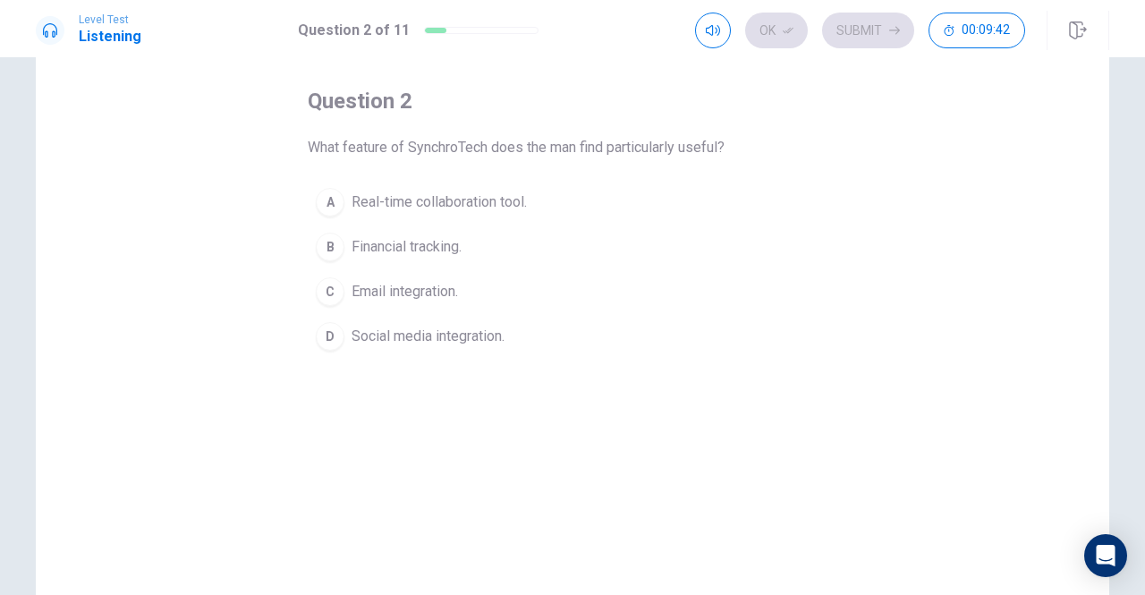
scroll to position [0, 0]
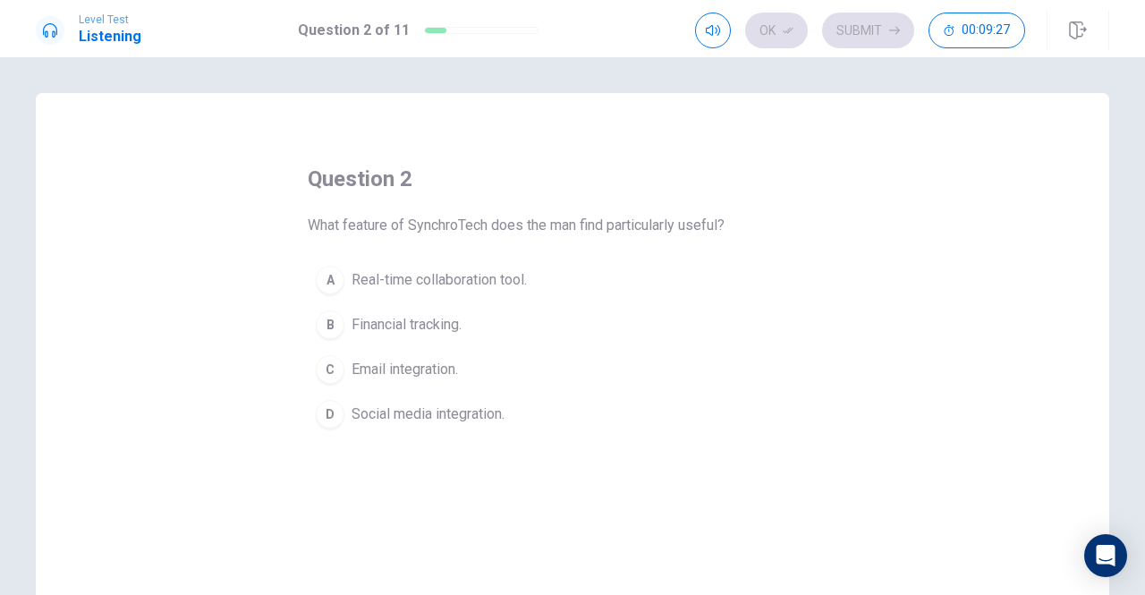
click at [425, 276] on span "Real-time collaboration tool." at bounding box center [439, 279] width 175 height 21
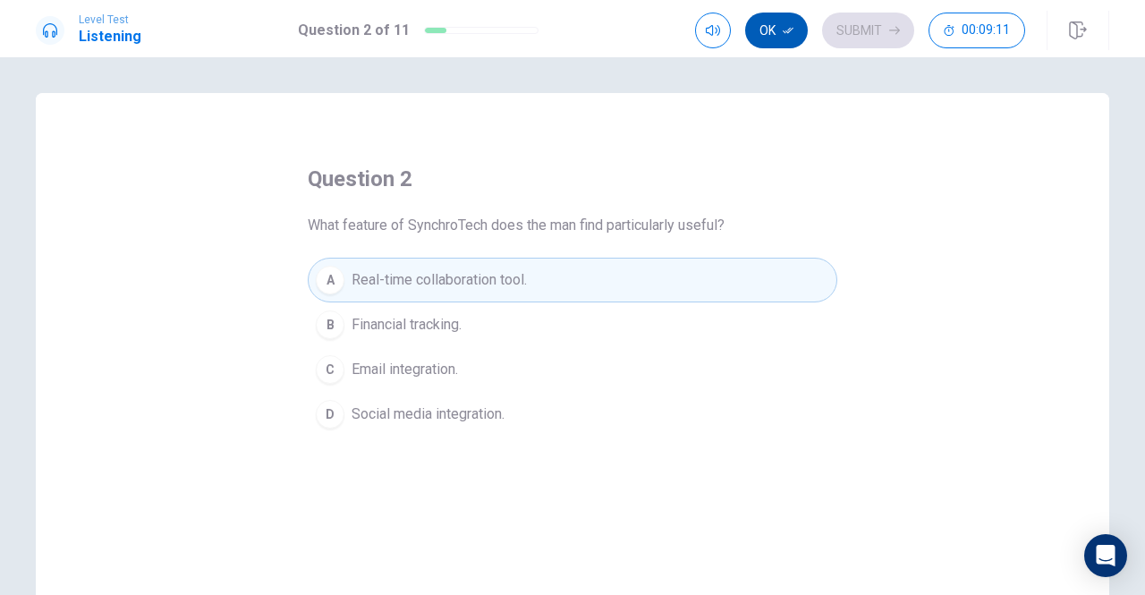
click at [771, 30] on button "Ok" at bounding box center [776, 31] width 63 height 36
click at [861, 29] on button "Submit" at bounding box center [868, 31] width 92 height 36
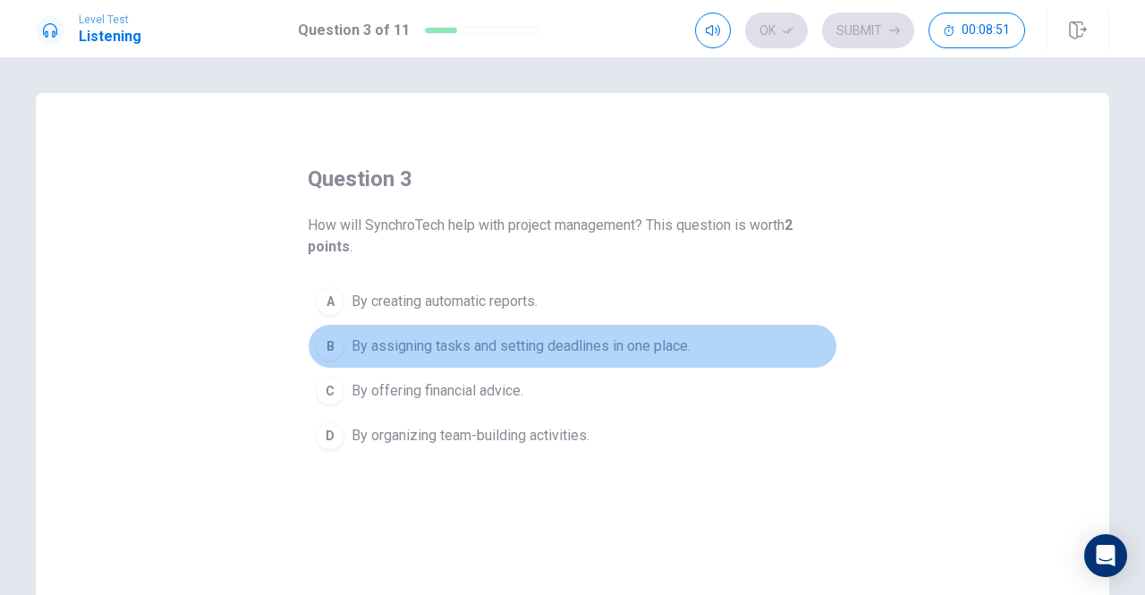
click at [497, 344] on span "By assigning tasks and setting deadlines in one place." at bounding box center [521, 346] width 339 height 21
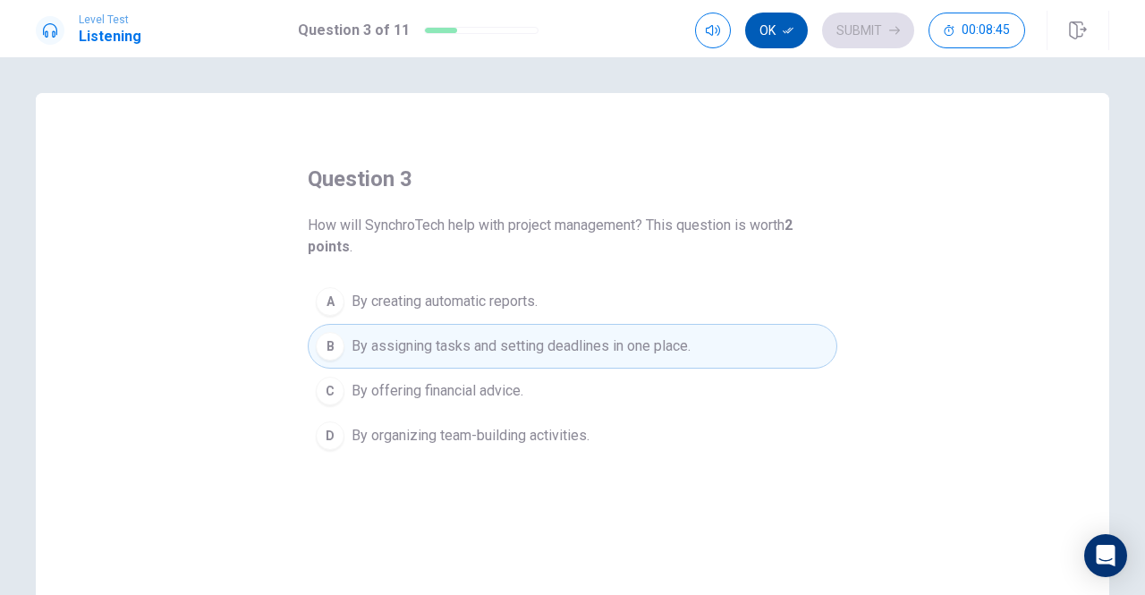
click at [788, 30] on icon "button" at bounding box center [788, 30] width 11 height 11
click at [873, 22] on button "Submit" at bounding box center [868, 31] width 92 height 36
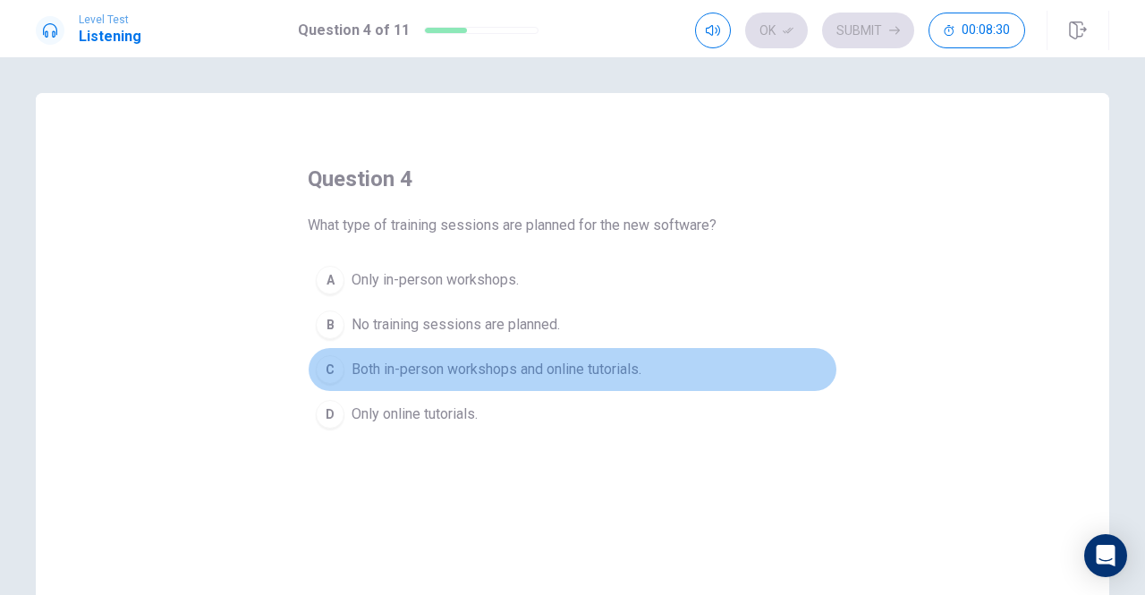
click at [436, 362] on span "Both in-person workshops and online tutorials." at bounding box center [497, 369] width 290 height 21
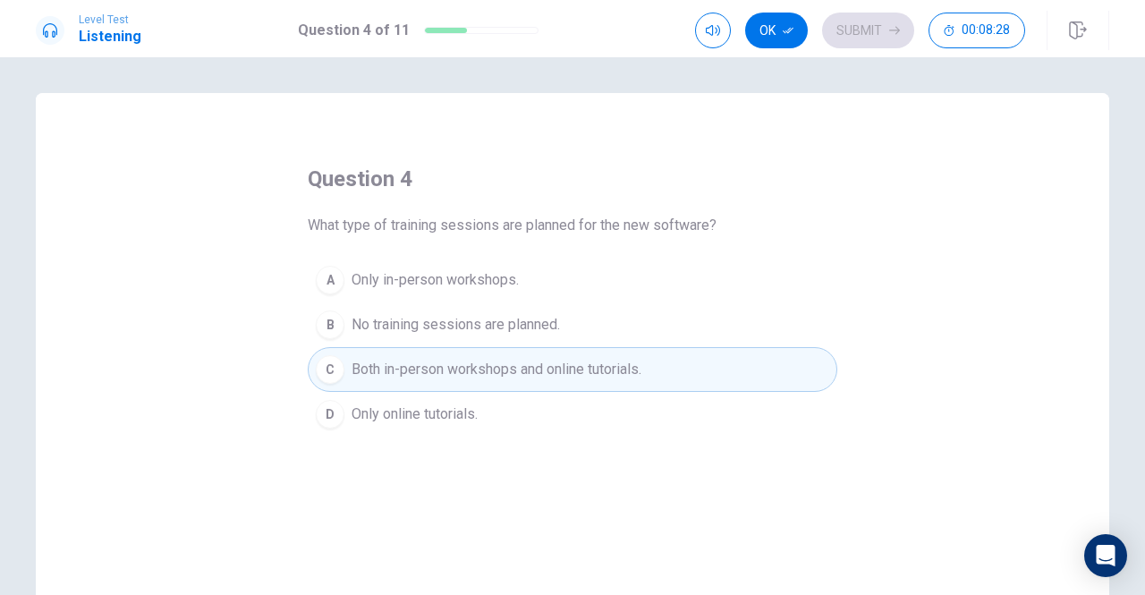
click at [783, 21] on button "Ok" at bounding box center [776, 31] width 63 height 36
click at [845, 31] on button "Submit" at bounding box center [868, 31] width 92 height 36
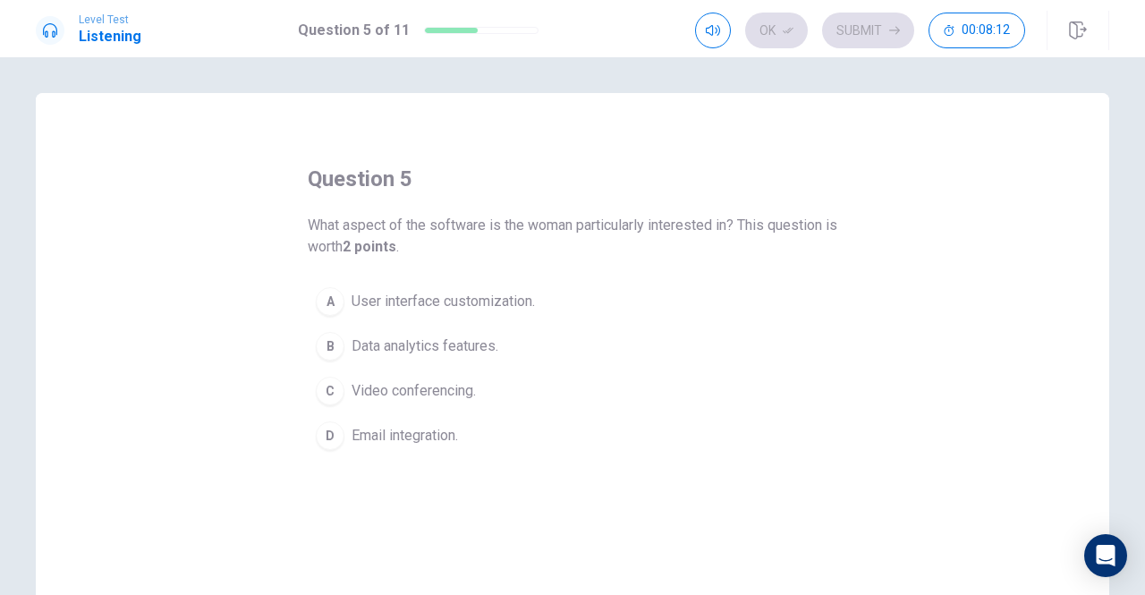
click at [392, 346] on span "Data analytics features." at bounding box center [425, 346] width 147 height 21
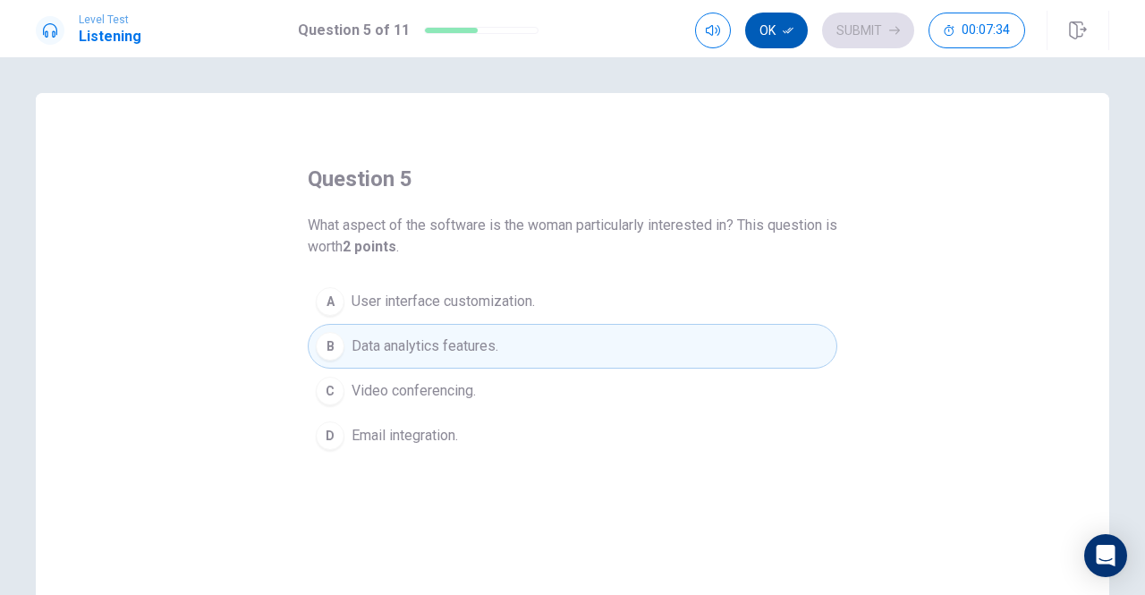
click at [785, 33] on icon "button" at bounding box center [788, 30] width 11 height 11
click at [866, 24] on button "Submit" at bounding box center [868, 31] width 92 height 36
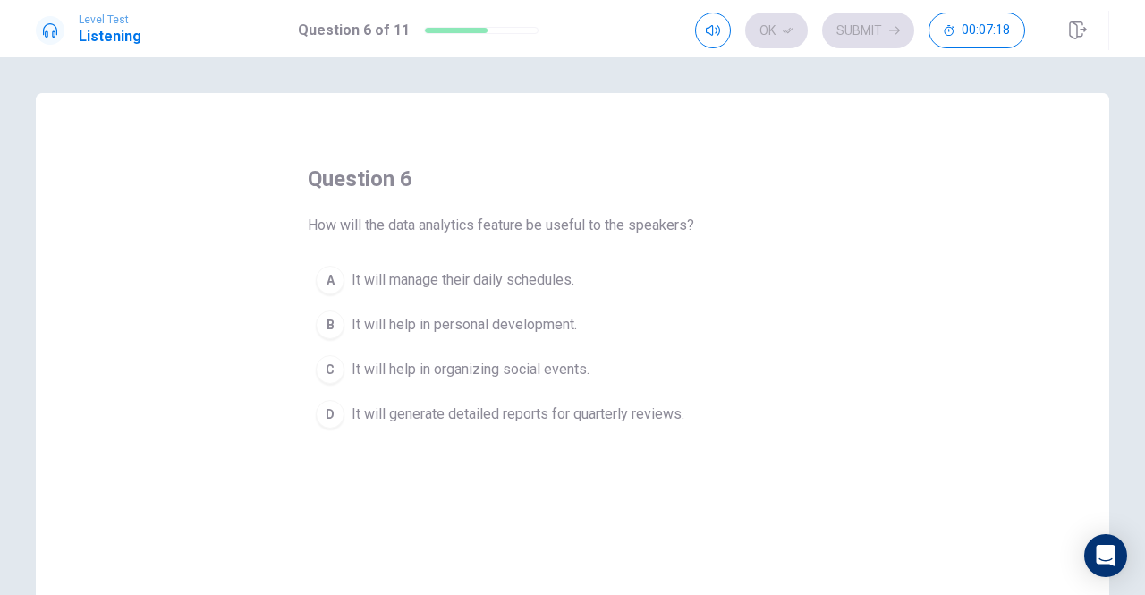
click at [508, 412] on span "It will generate detailed reports for quarterly reviews." at bounding box center [518, 414] width 333 height 21
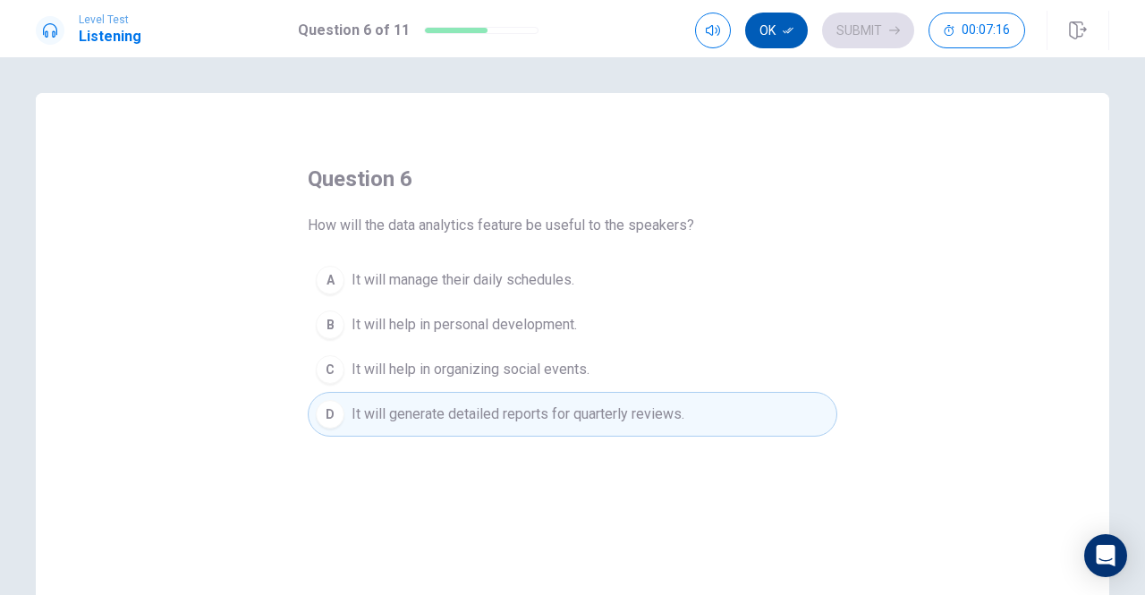
click at [784, 35] on button "Ok" at bounding box center [776, 31] width 63 height 36
click at [863, 33] on button "Submit" at bounding box center [868, 31] width 92 height 36
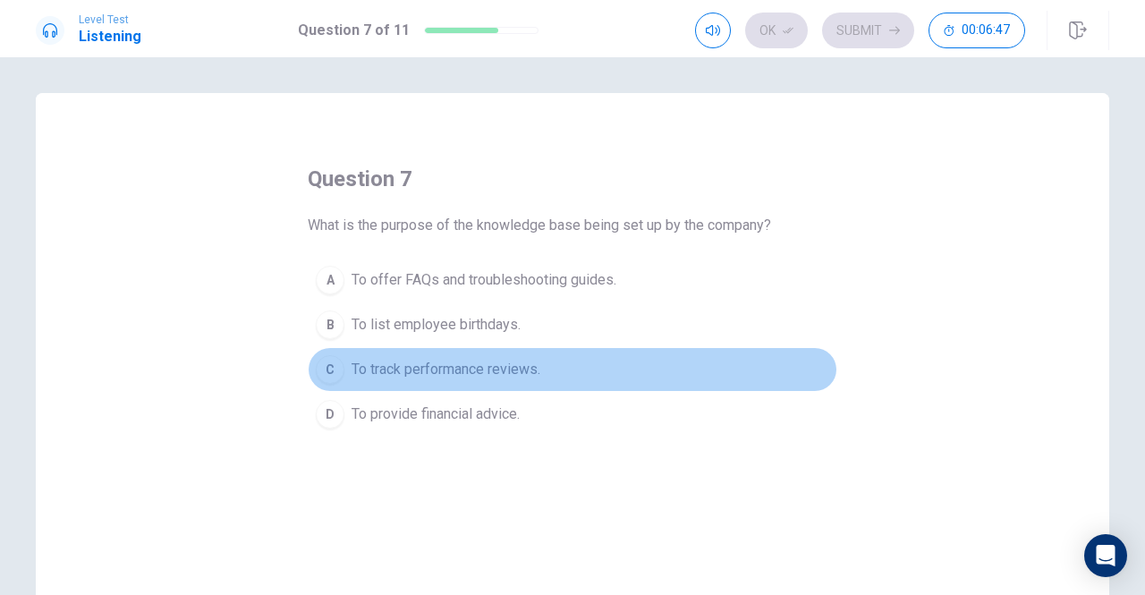
click at [404, 376] on span "To track performance reviews." at bounding box center [446, 369] width 189 height 21
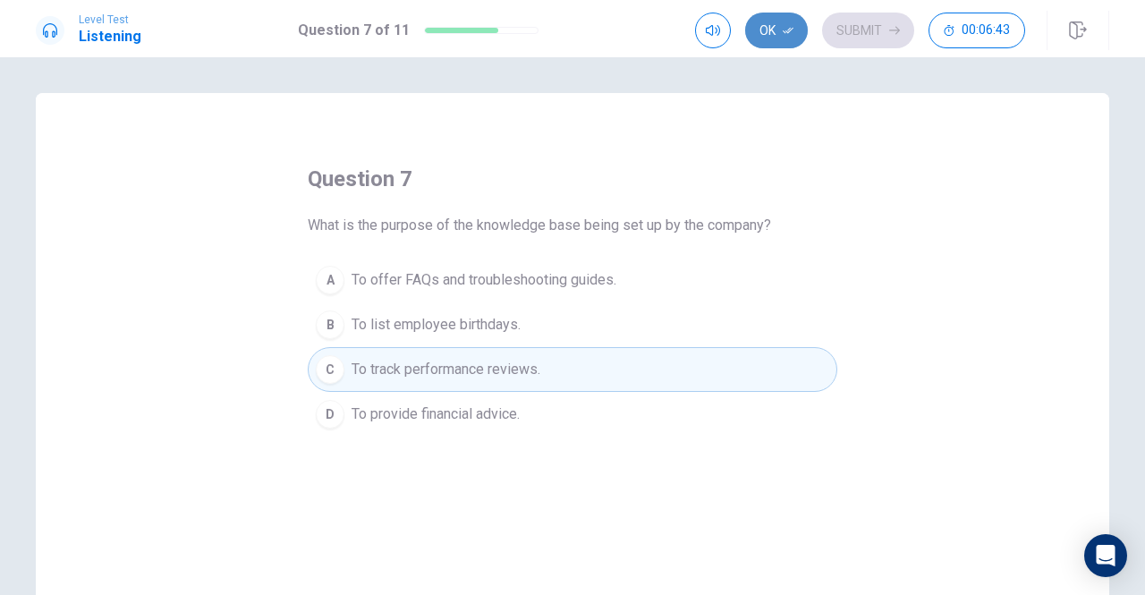
click at [776, 35] on button "Ok" at bounding box center [776, 31] width 63 height 36
click at [859, 31] on button "Submit" at bounding box center [868, 31] width 92 height 36
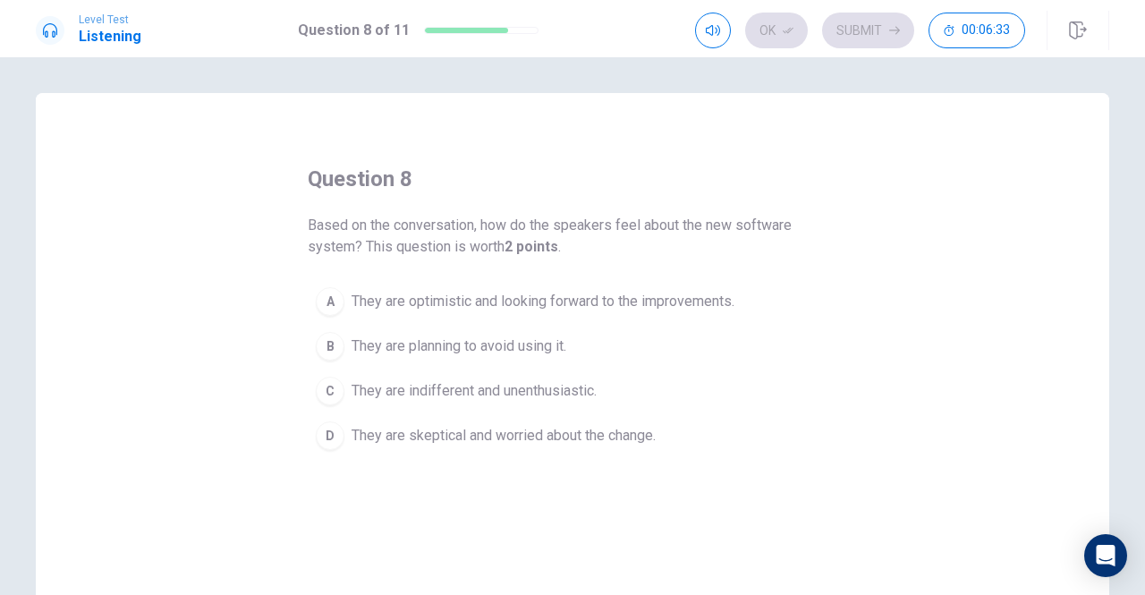
click at [444, 299] on span "They are optimistic and looking forward to the improvements." at bounding box center [543, 301] width 383 height 21
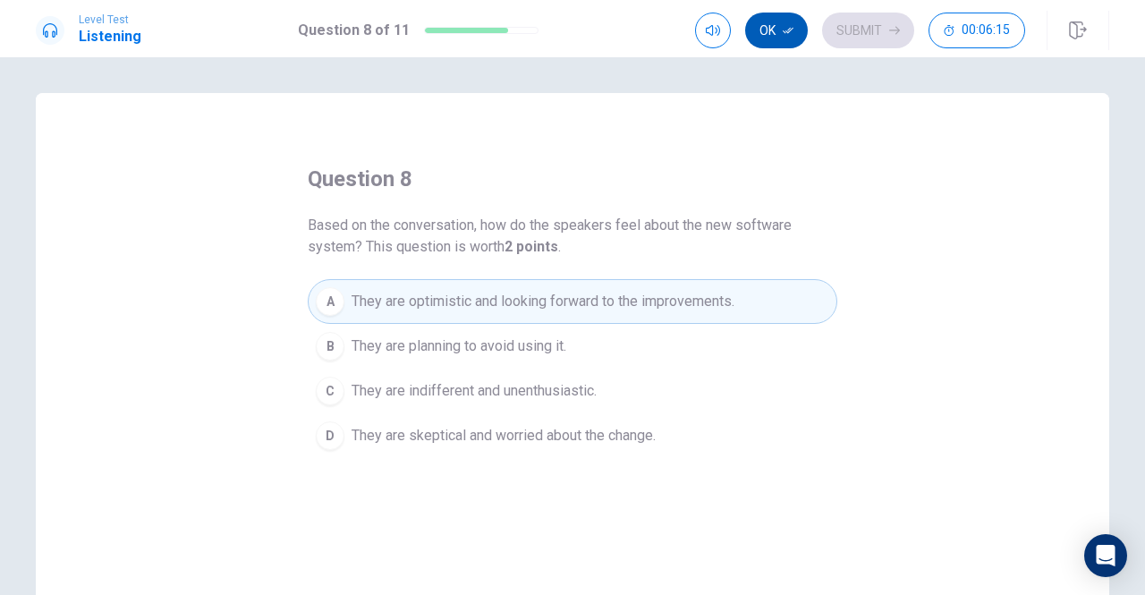
click at [789, 34] on icon "button" at bounding box center [788, 30] width 11 height 11
click at [858, 32] on button "Submit" at bounding box center [868, 31] width 92 height 36
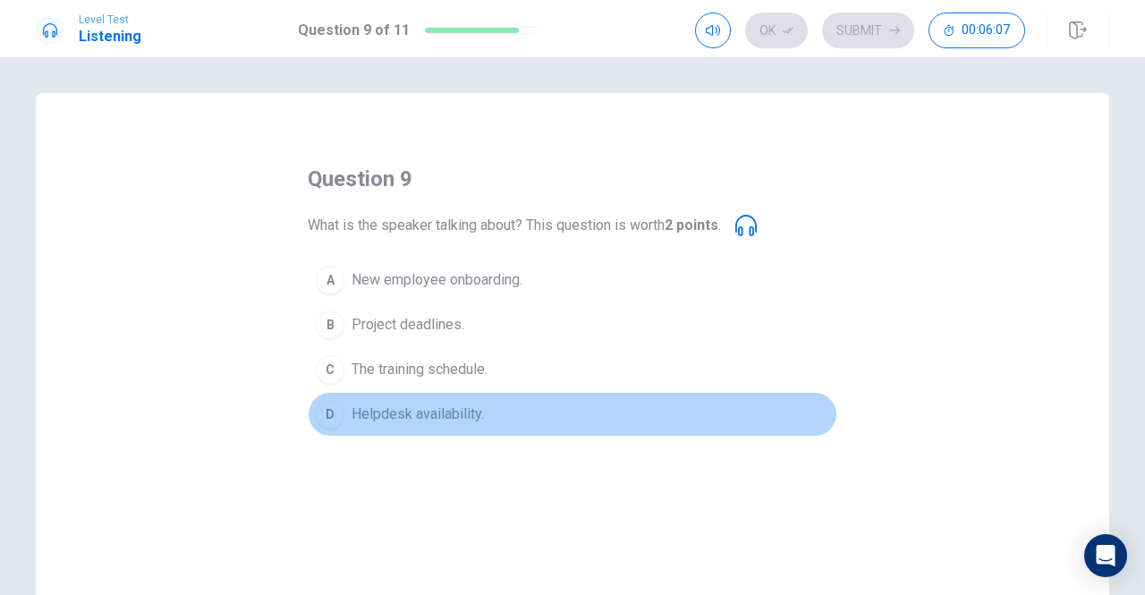
click at [421, 414] on span "Helpdesk availability." at bounding box center [418, 414] width 132 height 21
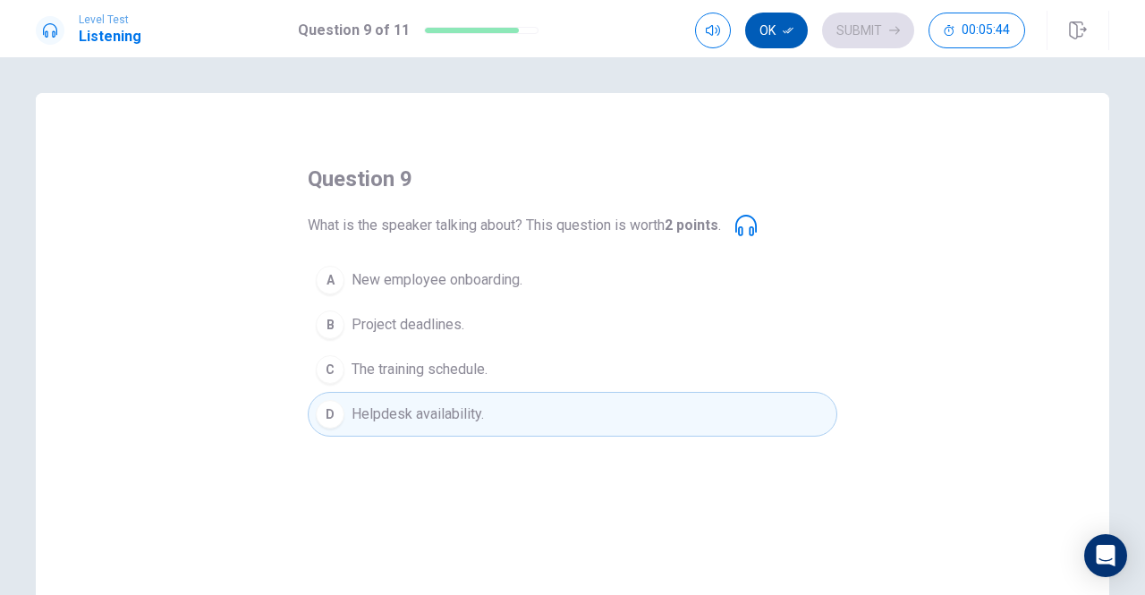
click at [778, 30] on button "Ok" at bounding box center [776, 31] width 63 height 36
click at [873, 30] on button "Submit" at bounding box center [868, 31] width 92 height 36
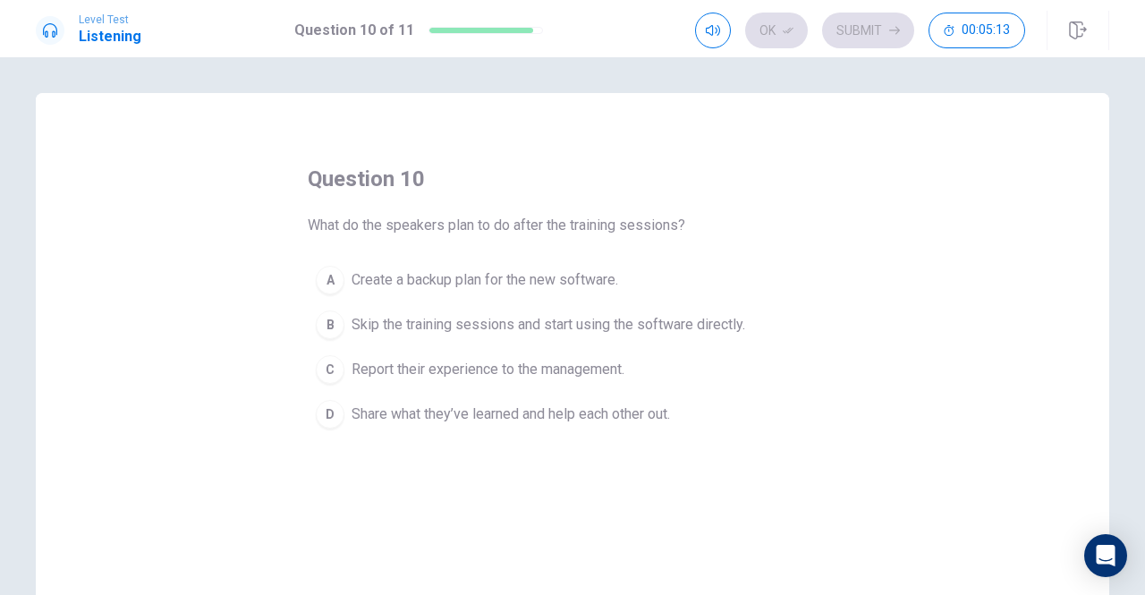
click at [506, 406] on span "Share what they’ve learned and help each other out." at bounding box center [511, 414] width 319 height 21
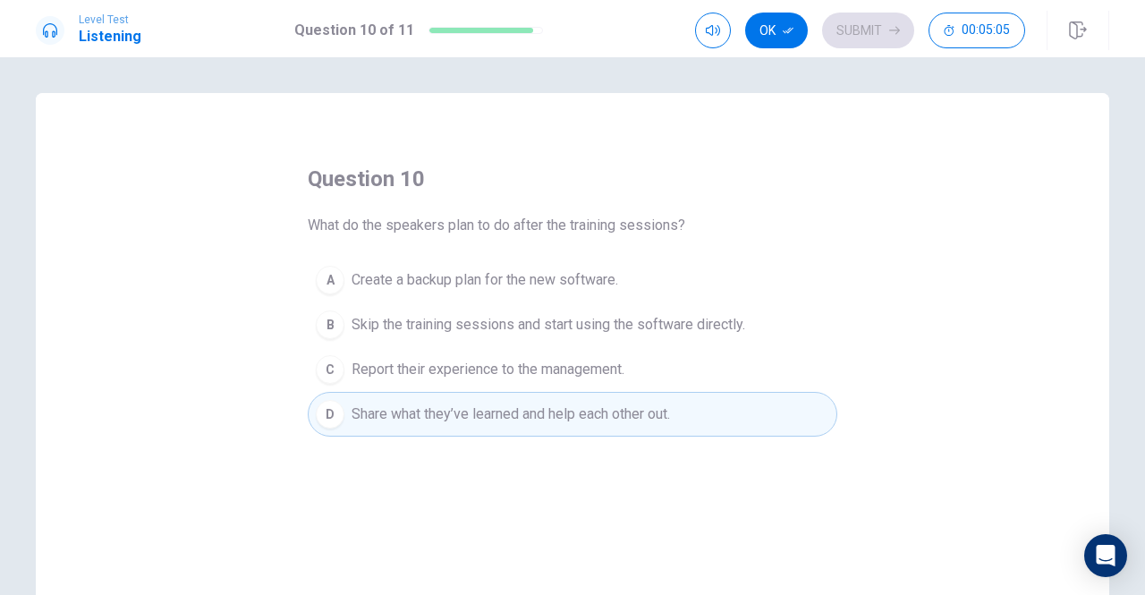
click at [540, 370] on span "Report their experience to the management." at bounding box center [488, 369] width 273 height 21
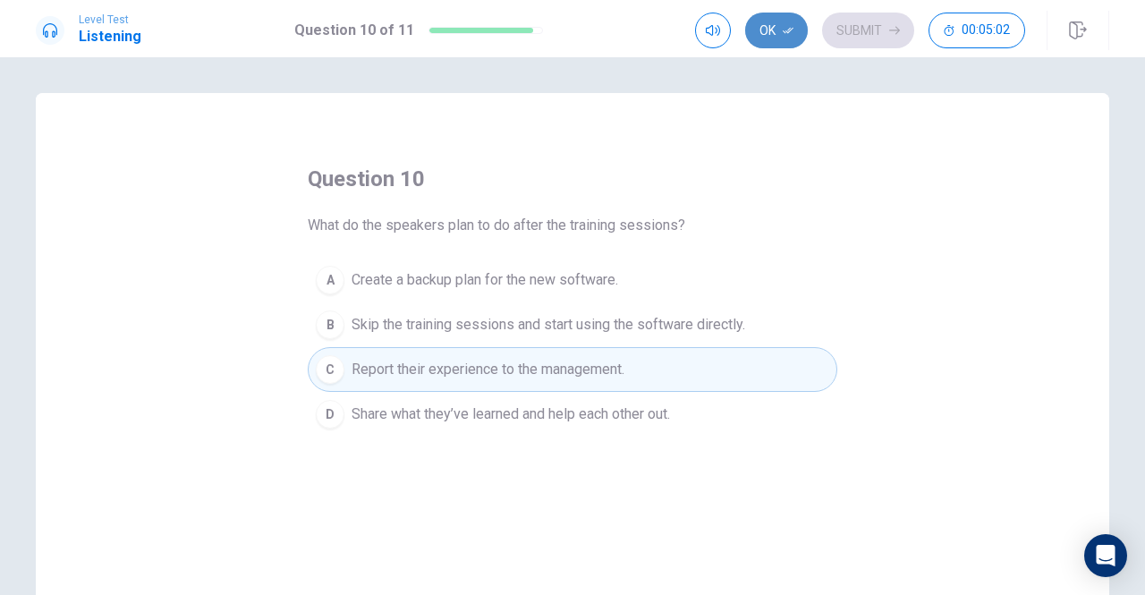
click at [778, 23] on button "Ok" at bounding box center [776, 31] width 63 height 36
click at [862, 26] on button "Submit" at bounding box center [868, 31] width 92 height 36
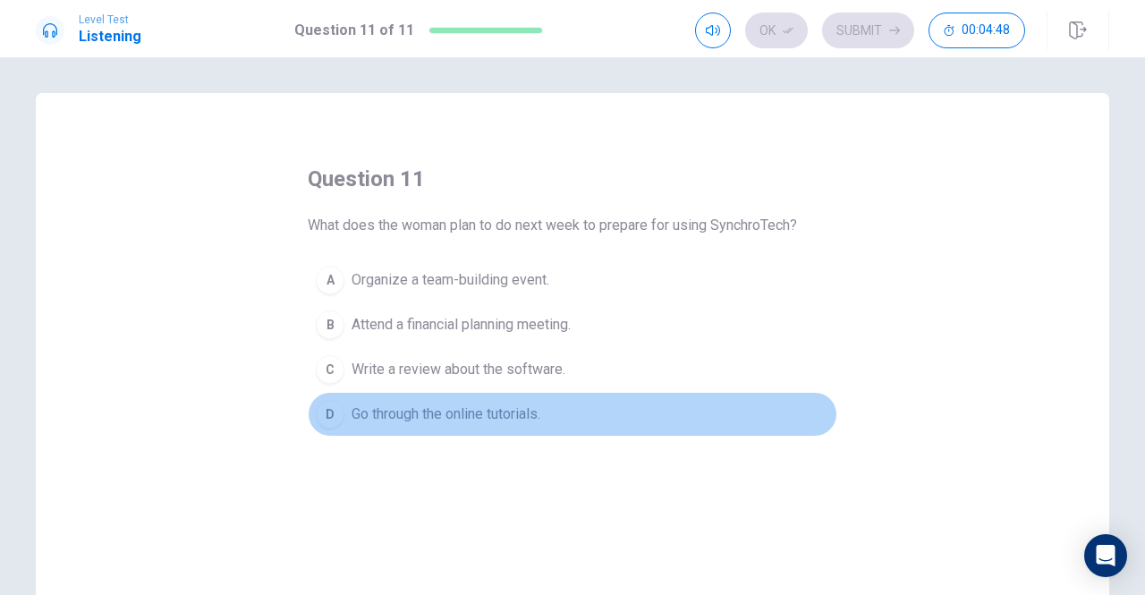
click at [455, 411] on span "Go through the online tutorials." at bounding box center [446, 414] width 189 height 21
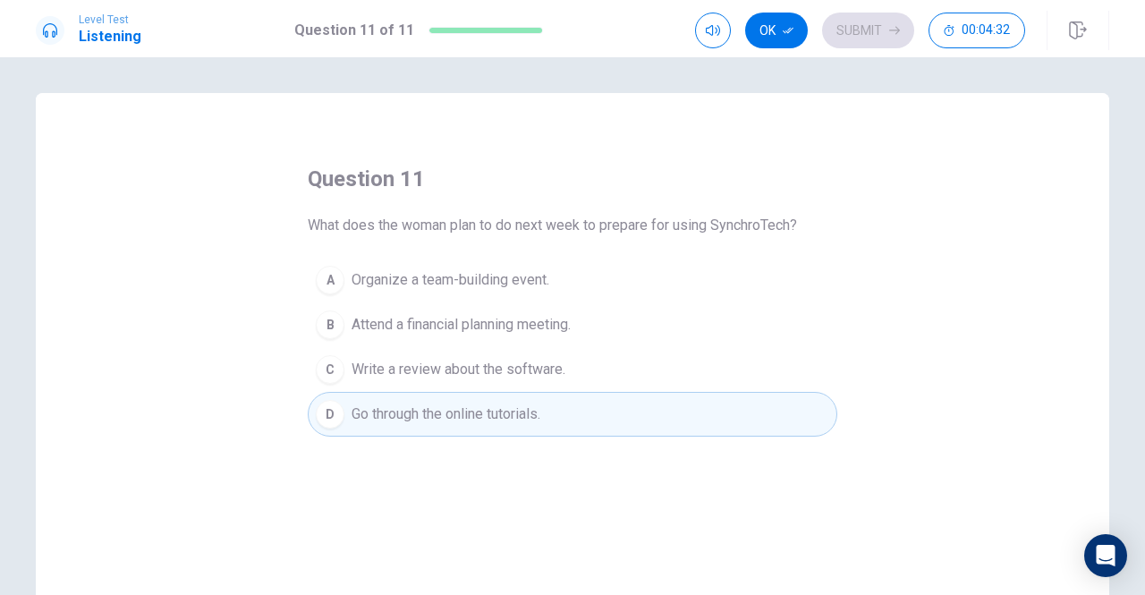
click at [779, 37] on button "Ok" at bounding box center [776, 31] width 63 height 36
click at [850, 31] on button "Submit" at bounding box center [868, 31] width 92 height 36
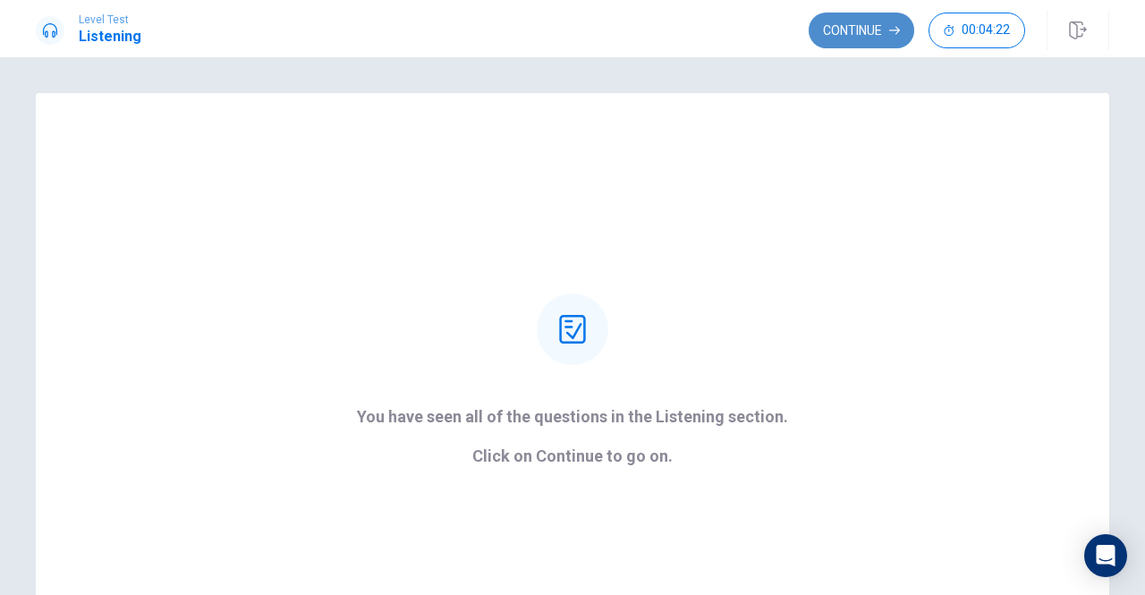
click at [871, 38] on button "Continue" at bounding box center [862, 31] width 106 height 36
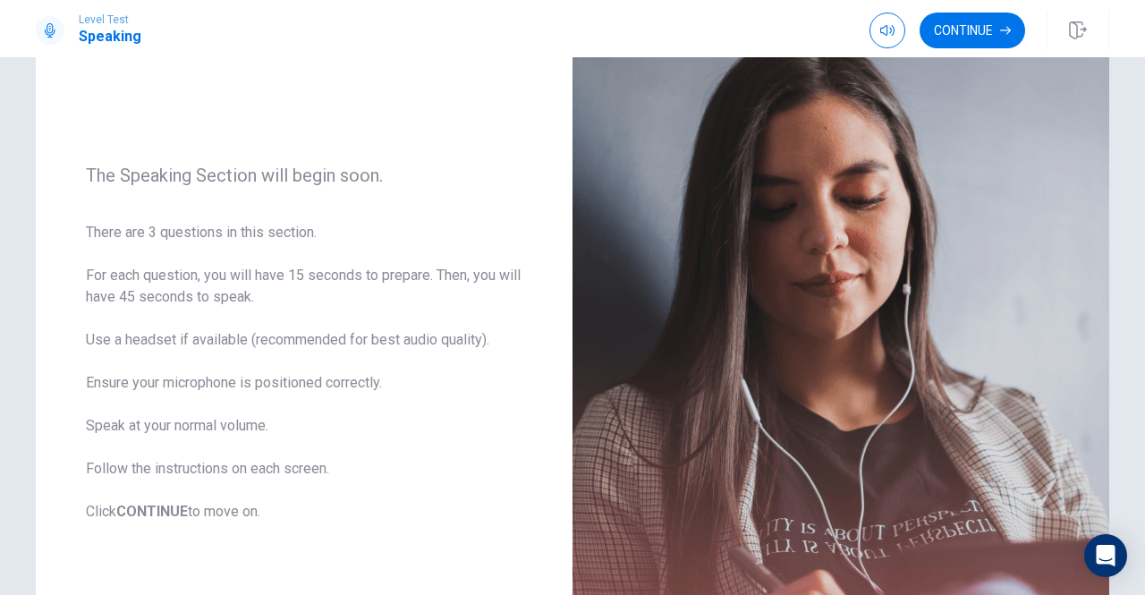
scroll to position [179, 0]
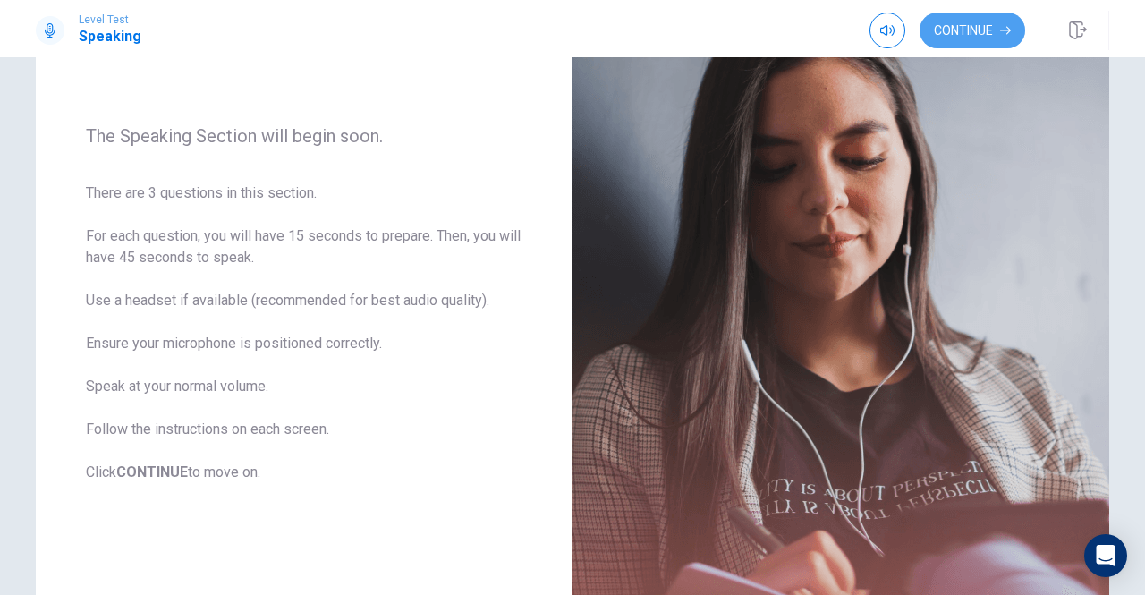
drag, startPoint x: 957, startPoint y: 30, endPoint x: 945, endPoint y: 35, distance: 13.6
click at [956, 30] on button "Continue" at bounding box center [973, 31] width 106 height 36
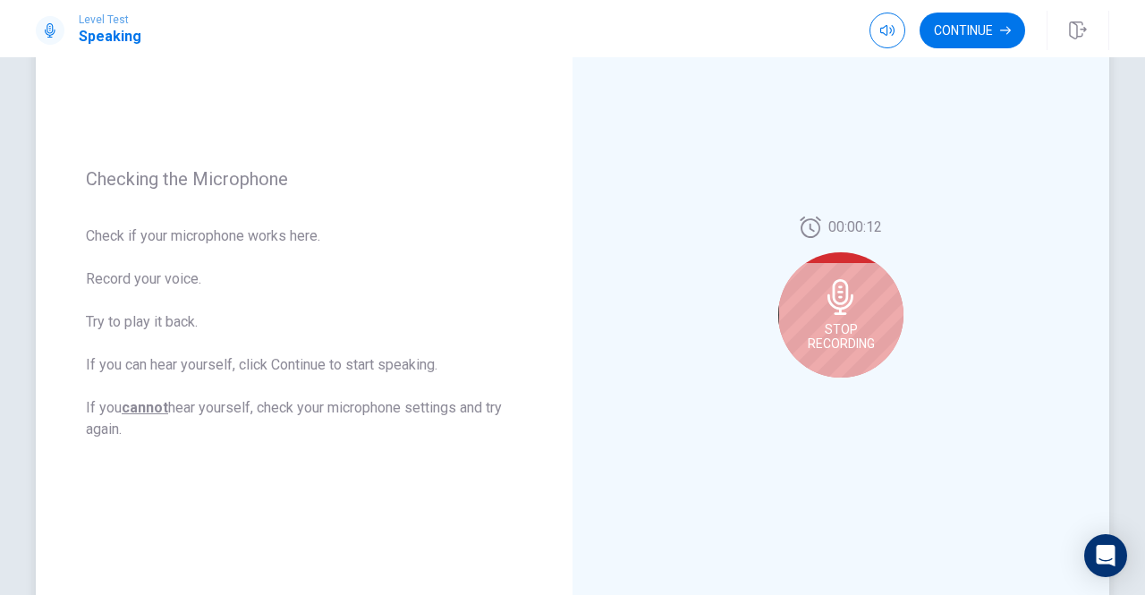
click at [823, 310] on icon at bounding box center [841, 297] width 36 height 36
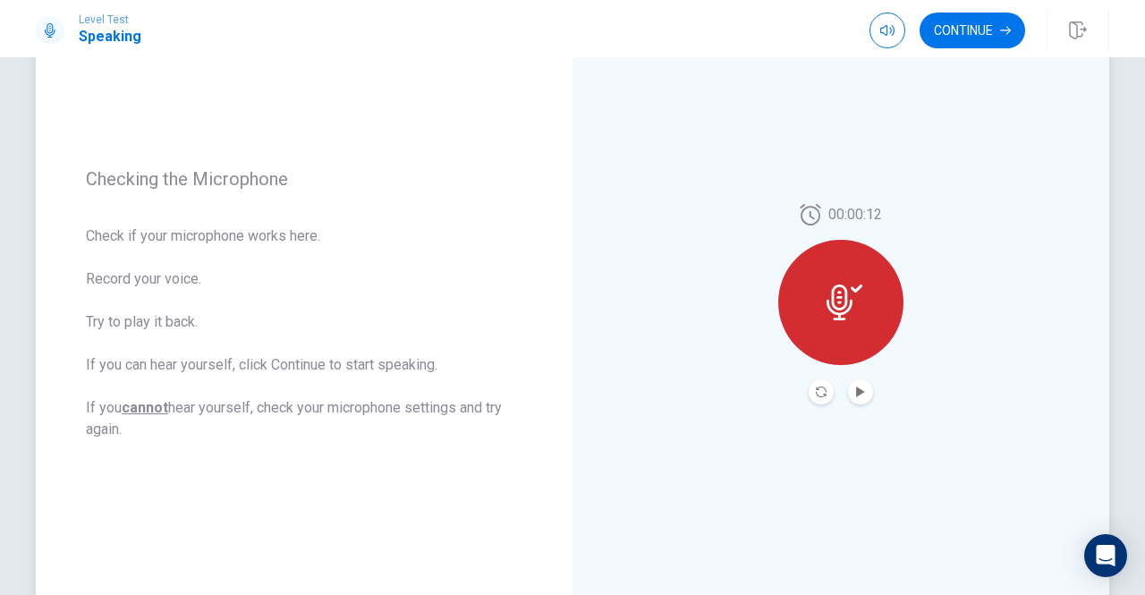
click at [863, 397] on button "Play Audio" at bounding box center [860, 391] width 25 height 25
click at [846, 300] on icon at bounding box center [840, 303] width 26 height 36
click at [856, 390] on icon "Play Audio" at bounding box center [860, 392] width 8 height 11
click at [836, 312] on icon at bounding box center [840, 303] width 26 height 36
click at [959, 38] on button "Continue" at bounding box center [973, 31] width 106 height 36
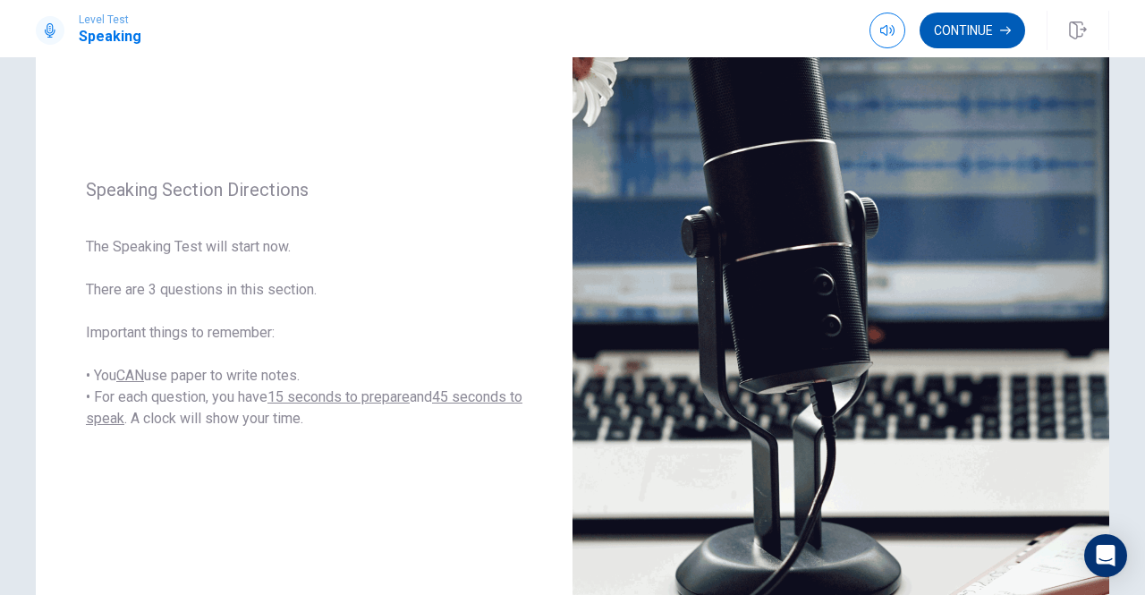
click at [956, 35] on button "Continue" at bounding box center [973, 31] width 106 height 36
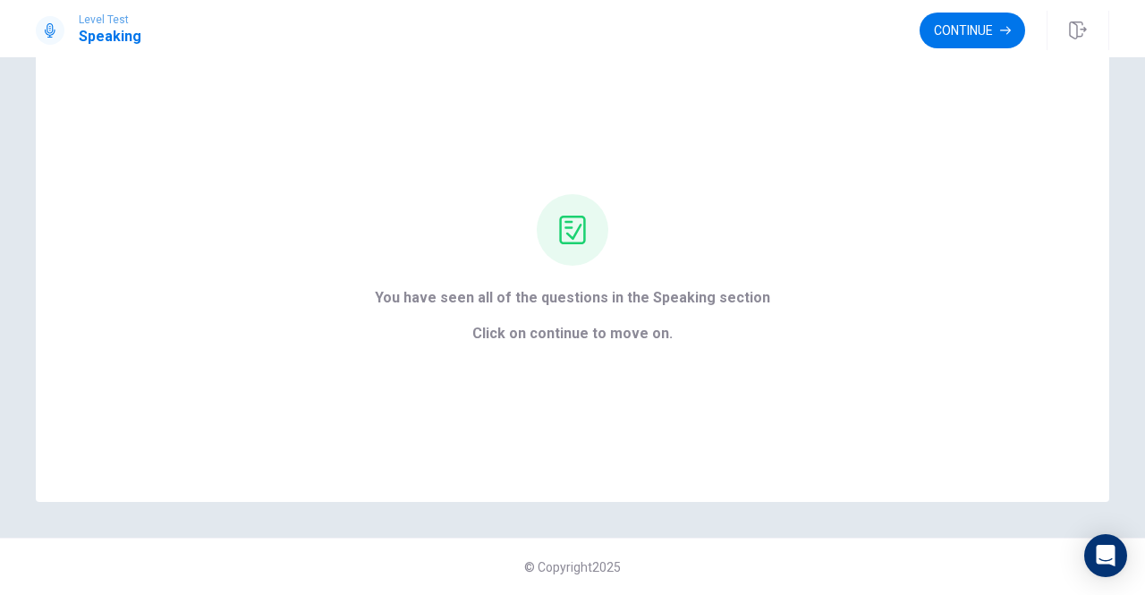
scroll to position [0, 0]
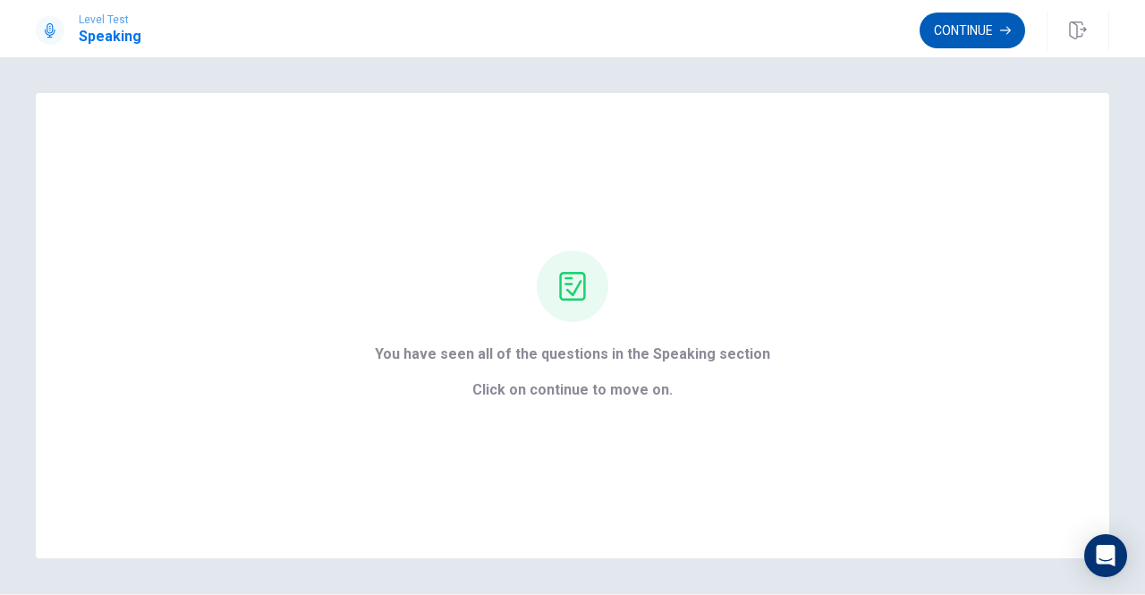
click at [994, 31] on button "Continue" at bounding box center [973, 31] width 106 height 36
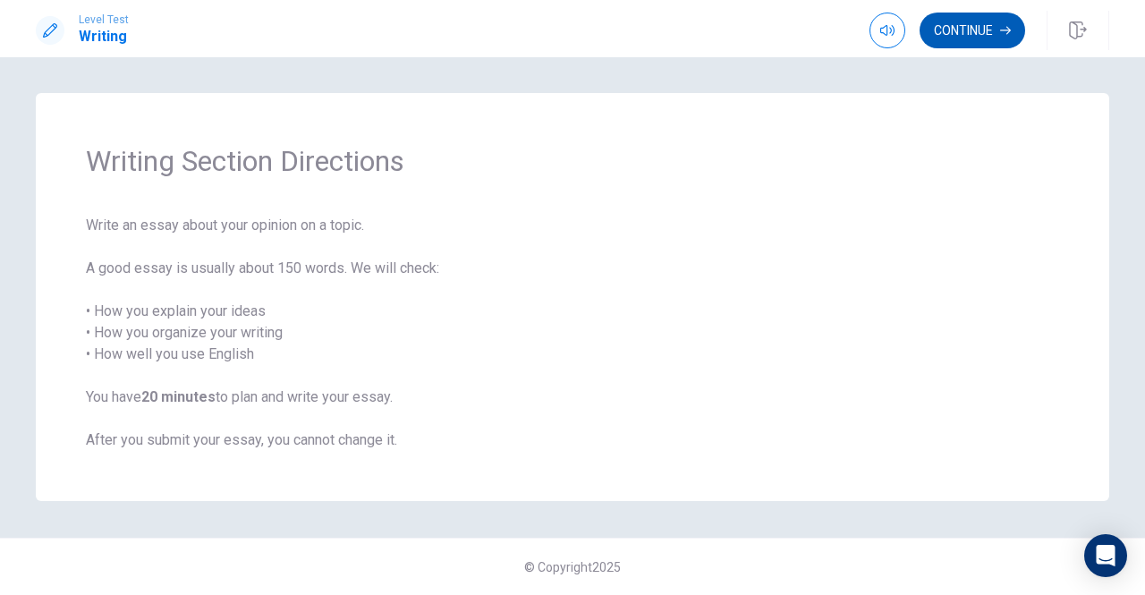
click at [957, 34] on button "Continue" at bounding box center [973, 31] width 106 height 36
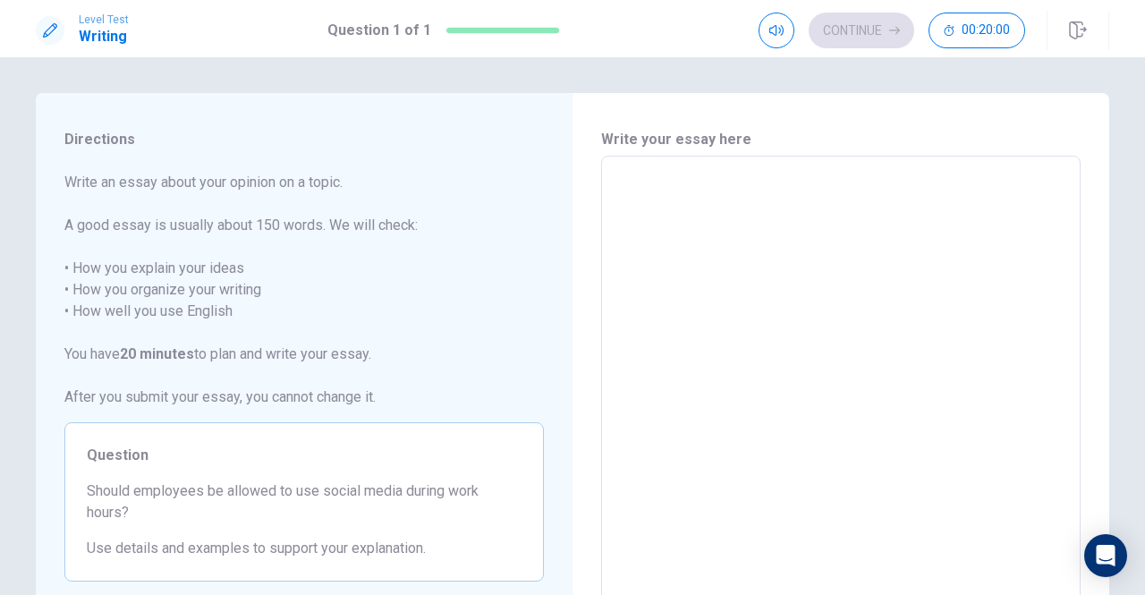
click at [711, 207] on textarea at bounding box center [841, 403] width 455 height 465
type textarea "I"
type textarea "x"
type textarea "In"
type textarea "x"
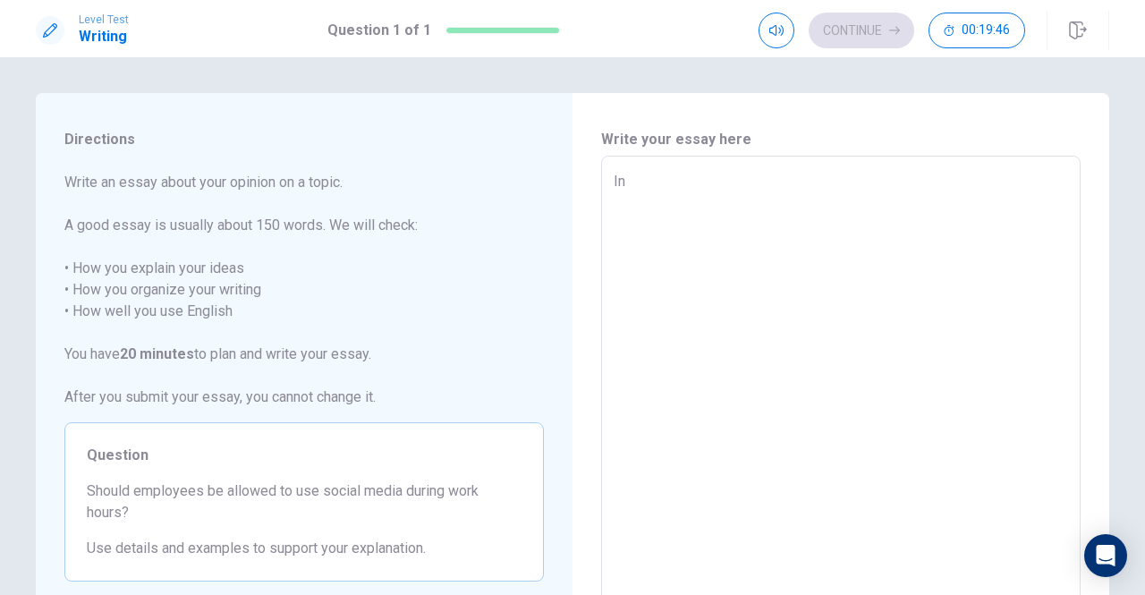
type textarea "In"
type textarea "x"
type textarea "In m"
type textarea "x"
type textarea "In my"
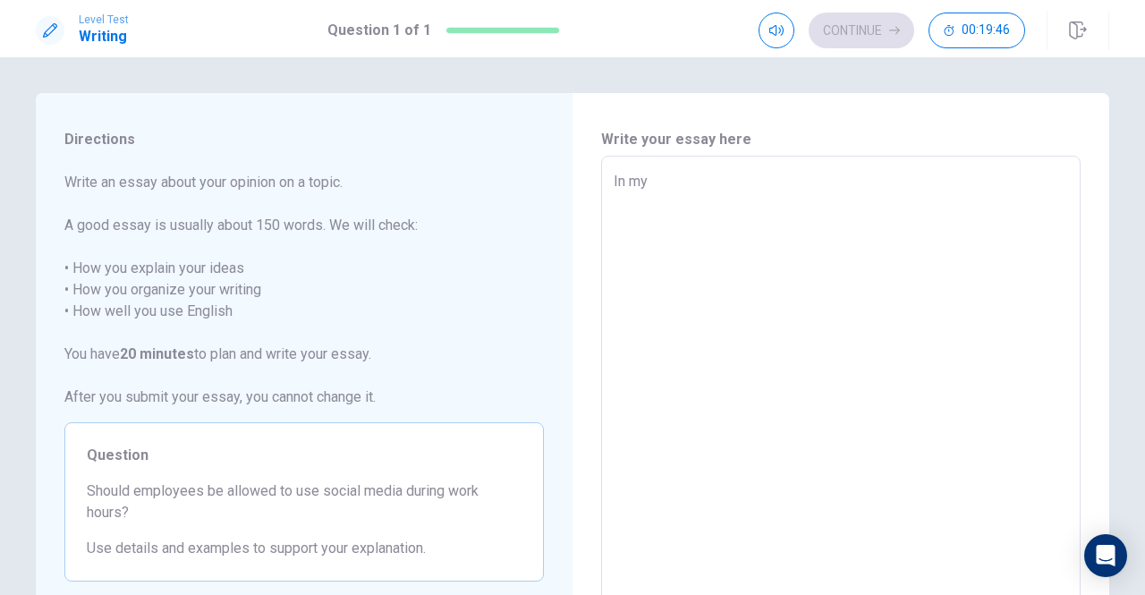
type textarea "x"
type textarea "In my"
type textarea "x"
type textarea "In my o"
type textarea "x"
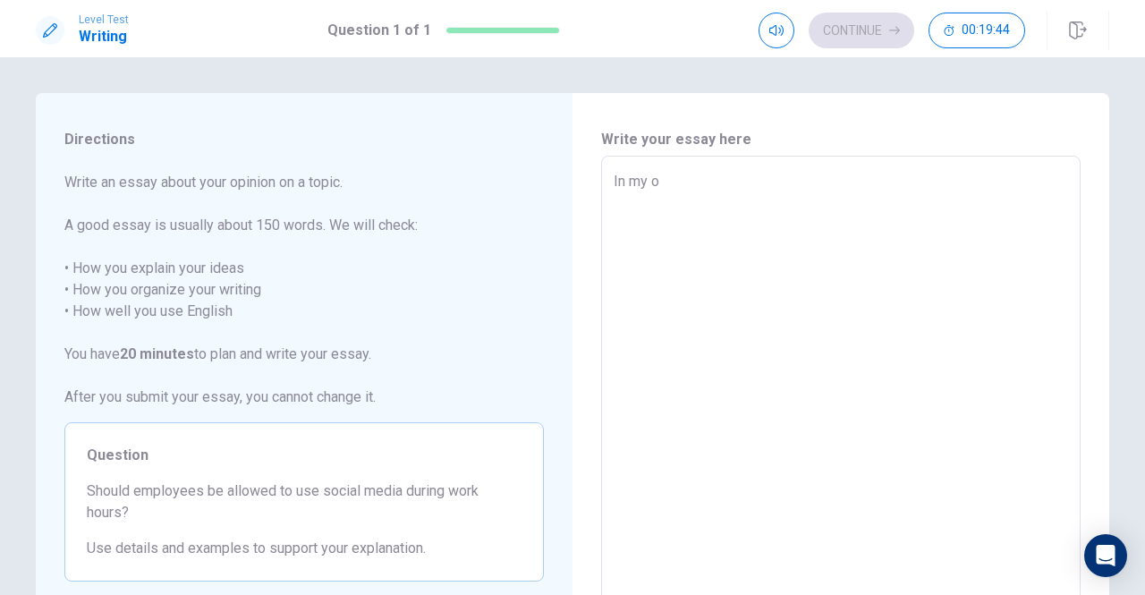
type textarea "In my op"
type textarea "x"
type textarea "In my opn"
type textarea "x"
type textarea "In my opni"
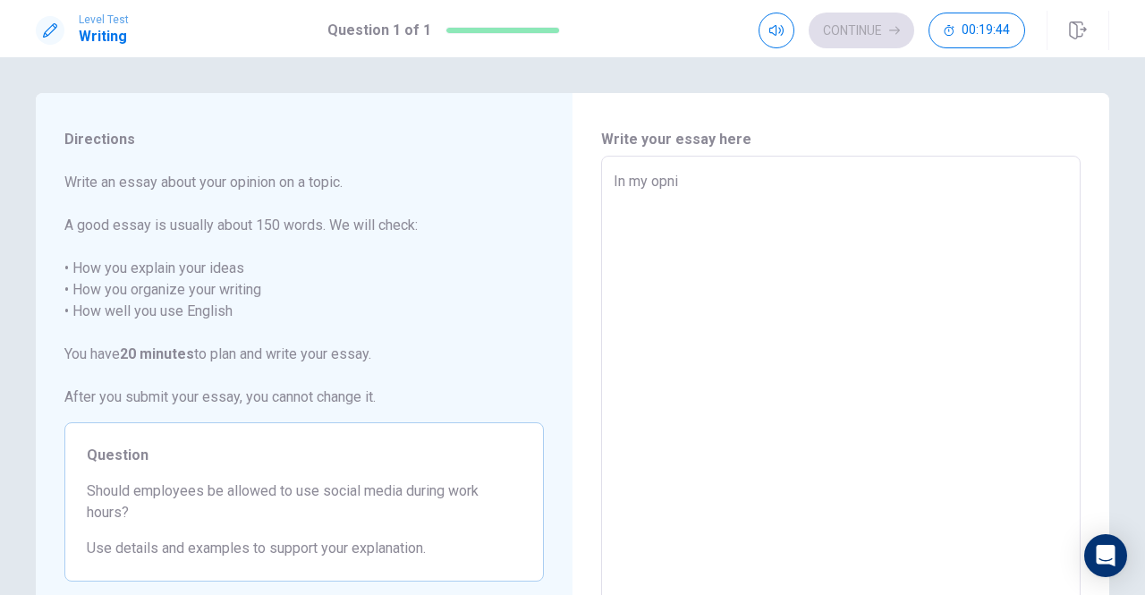
type textarea "x"
type textarea "In my opnio"
type textarea "x"
type textarea "In my opnion"
type textarea "x"
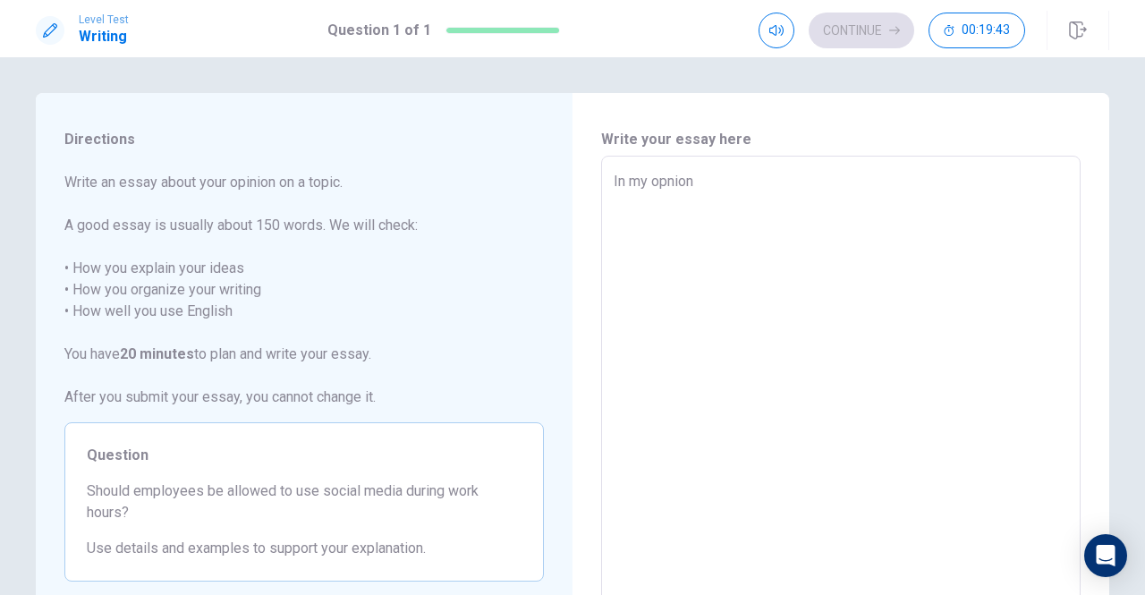
type textarea "In my opnion"
type textarea "x"
type textarea "In my opnion"
type textarea "x"
type textarea "In my opnion,"
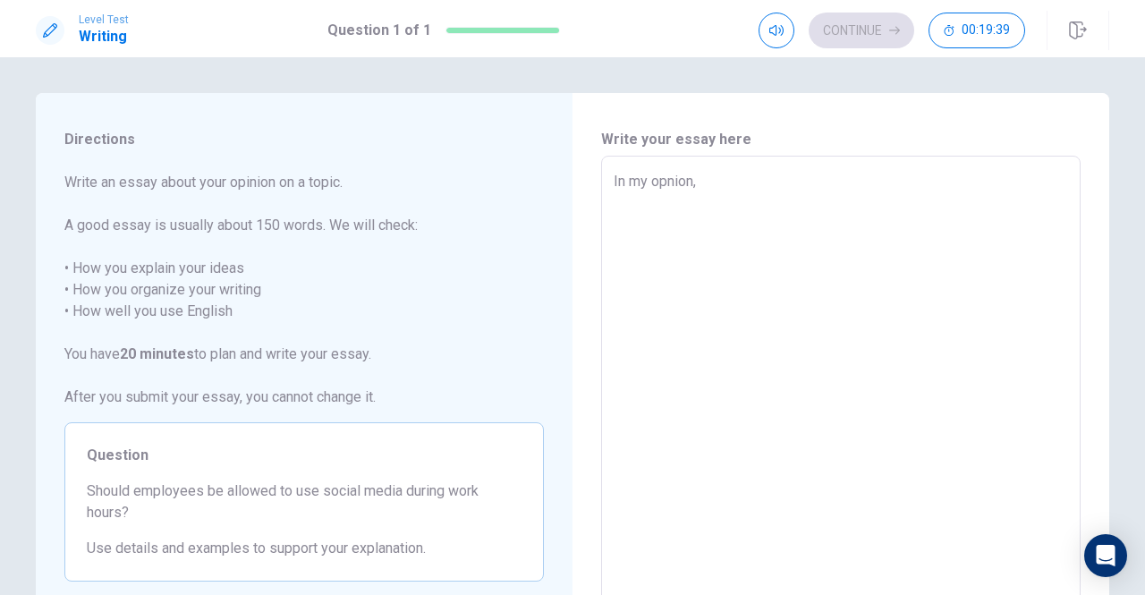
type textarea "x"
type textarea "In my opnion,"
type textarea "x"
type textarea "In my opnion, I"
type textarea "x"
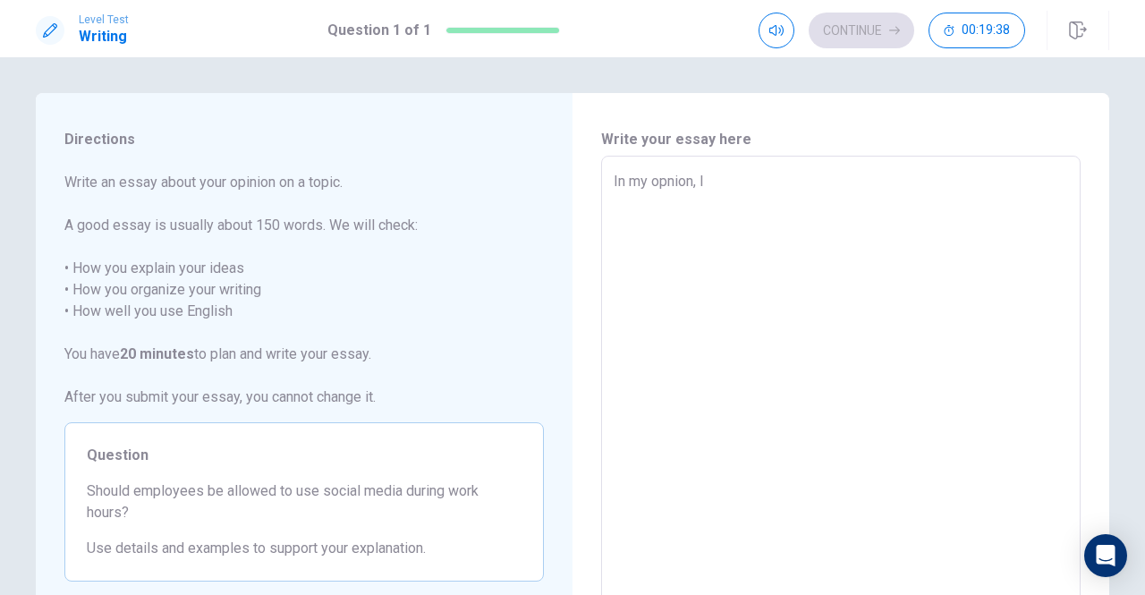
type textarea "In my opnion, I"
type textarea "x"
type textarea "In my opnion, I w"
type textarea "x"
type textarea "In my opnion, I wo"
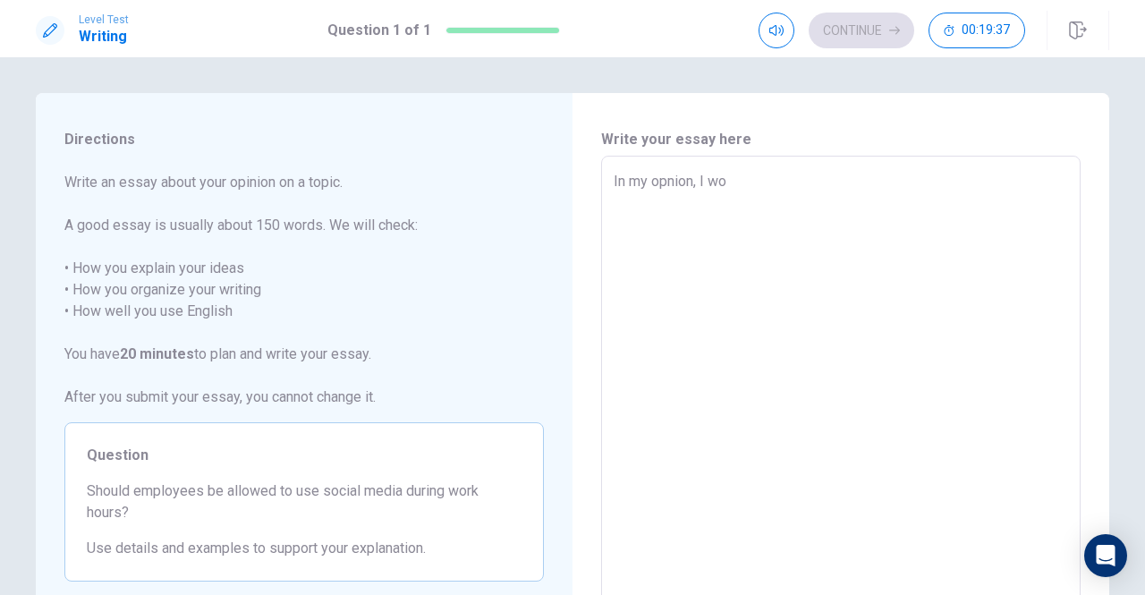
type textarea "x"
type textarea "In my opnion, I wou"
type textarea "x"
type textarea "In my opnion, I woul"
type textarea "x"
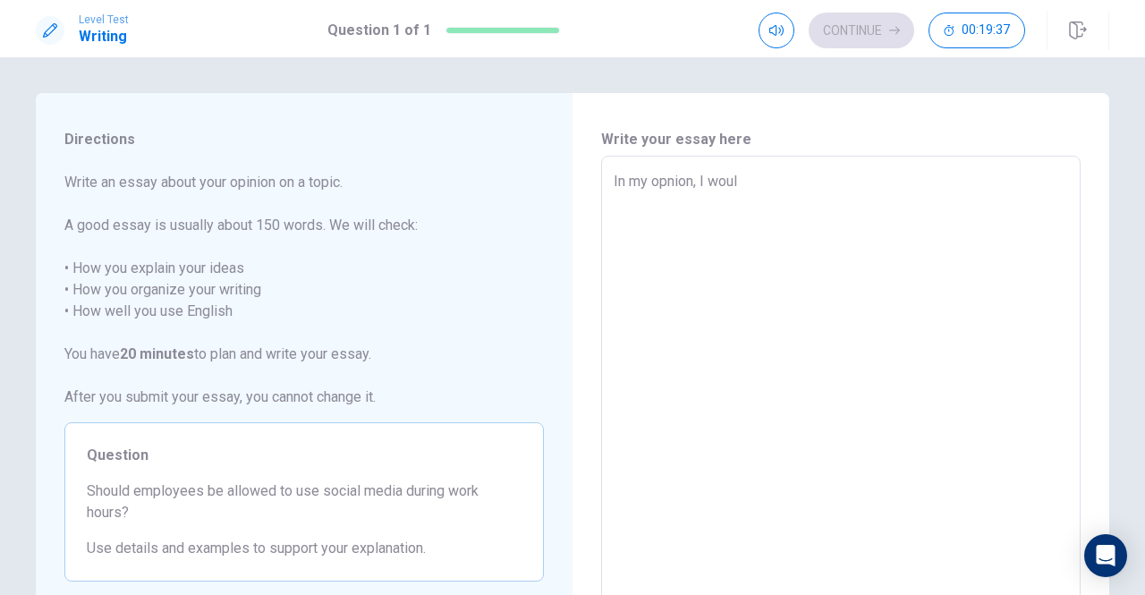
type textarea "In my opnion, I would"
type textarea "x"
type textarea "In my opnion, I would"
type textarea "x"
type textarea "In my opnion, I would s"
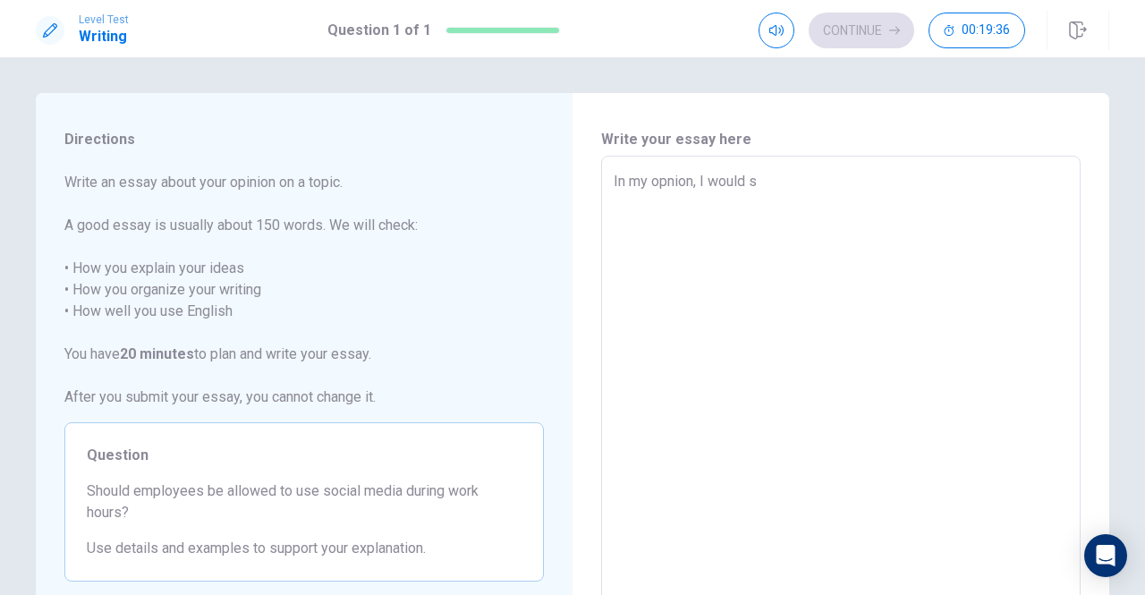
type textarea "x"
type textarea "In my opnion, I would sa"
type textarea "x"
type textarea "In my opnion, I would say"
type textarea "x"
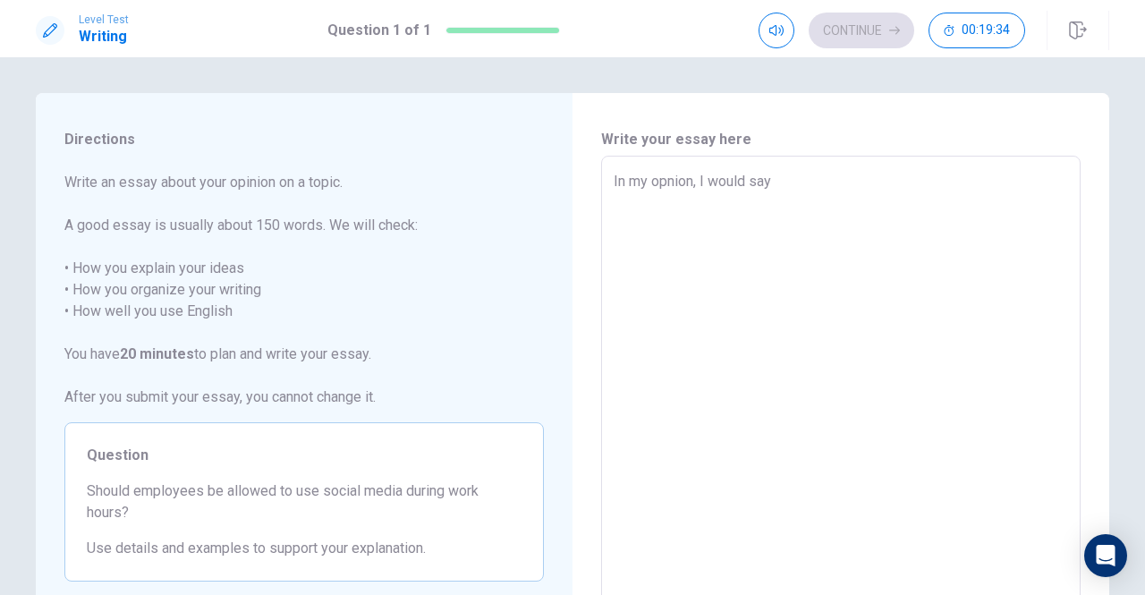
type textarea "In my opnion, I would say"
type textarea "x"
type textarea "In my opnion, I would say N"
type textarea "x"
type textarea "In my opnion, I would say NI"
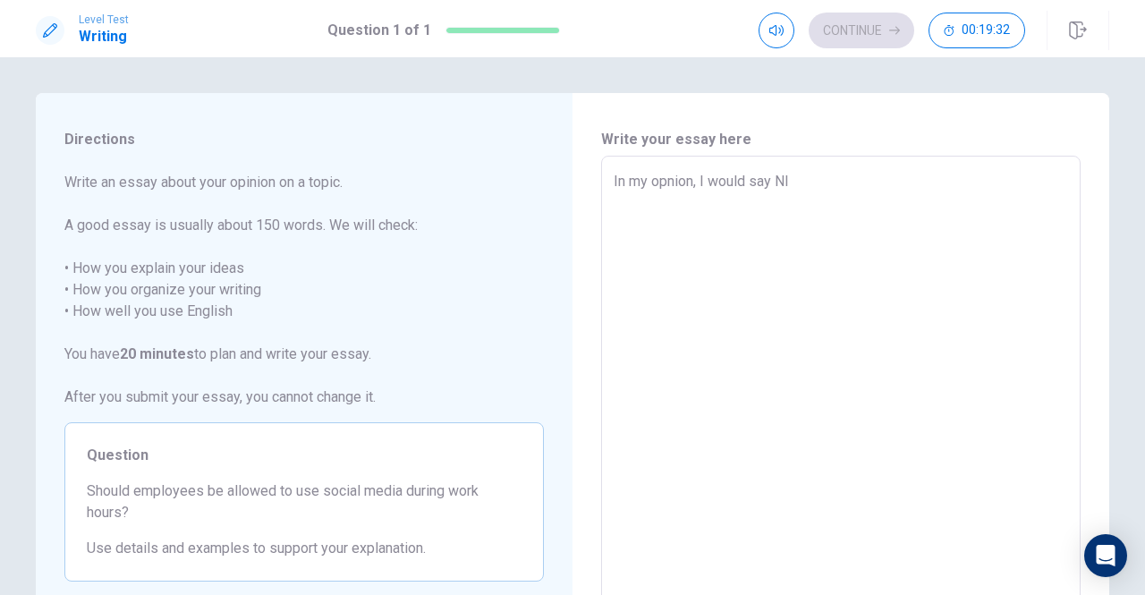
type textarea "x"
type textarea "In my opnion, I would say N"
type textarea "x"
type textarea "In my opnion, I would say NO"
type textarea "x"
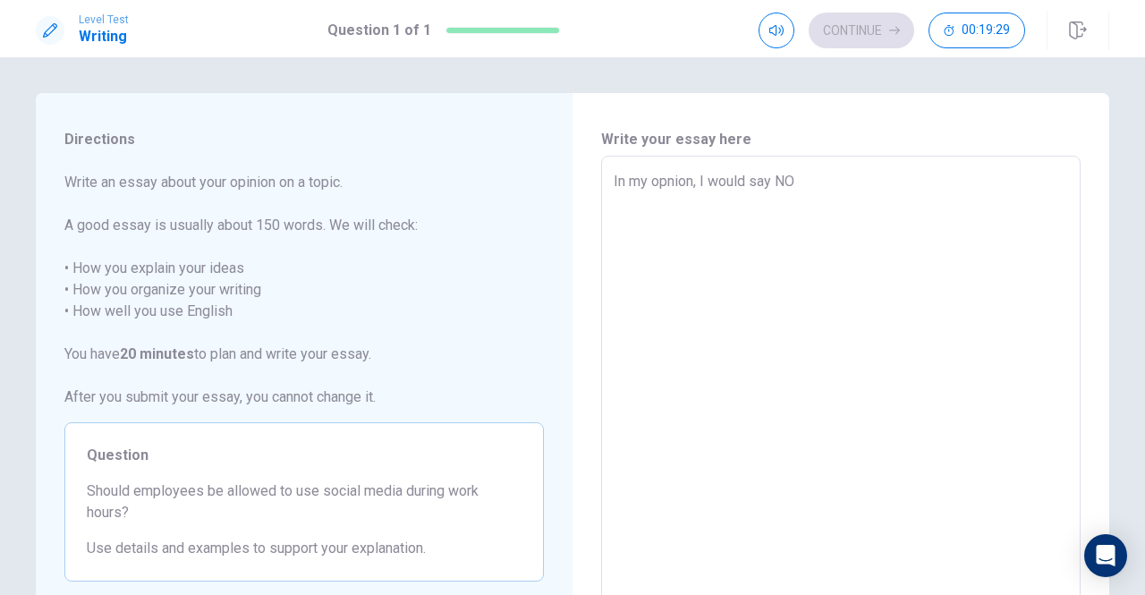
type textarea "In my opnion, I would say NO."
type textarea "x"
type textarea "In my opnion, I would say NO."
type textarea "x"
type textarea "In my opnion, I would say NO. V"
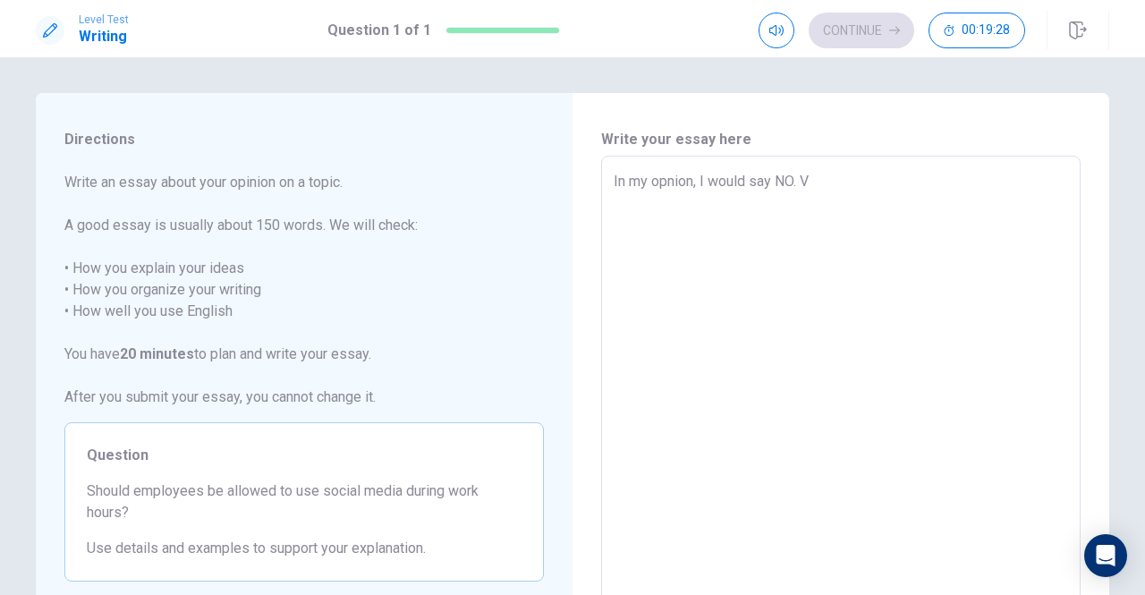
type textarea "x"
type textarea "In my opnion, I would say NO."
type textarea "x"
type textarea "In my opnion, I would say NO. T"
type textarea "x"
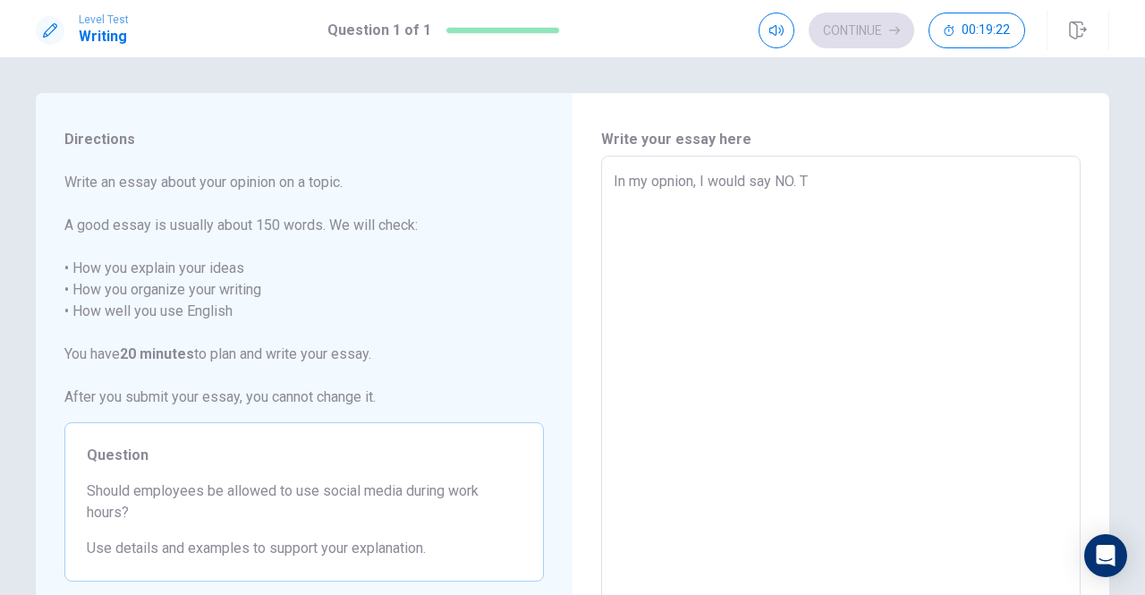
type textarea "In my opnion, I would say NO. Th"
type textarea "x"
type textarea "In my opnion, I would say NO. Thi"
type textarea "x"
type textarea "In my opnion, I would say NO. This"
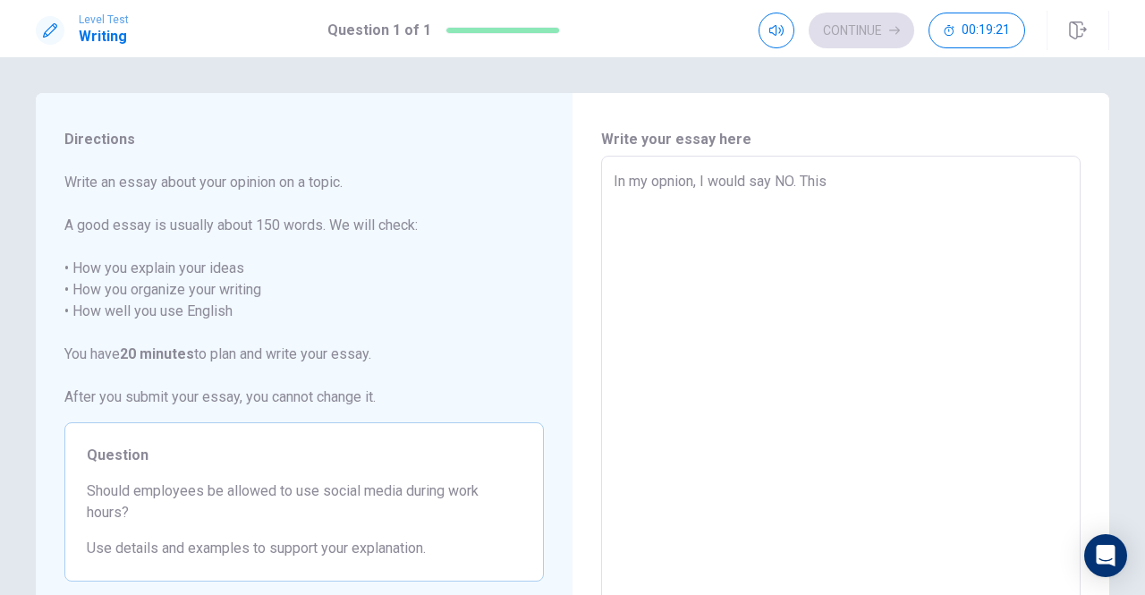
type textarea "x"
type textarea "In my opnion, I would say NO. Thi"
type textarea "x"
type textarea "In my opnion, I would say NO. Th"
type textarea "x"
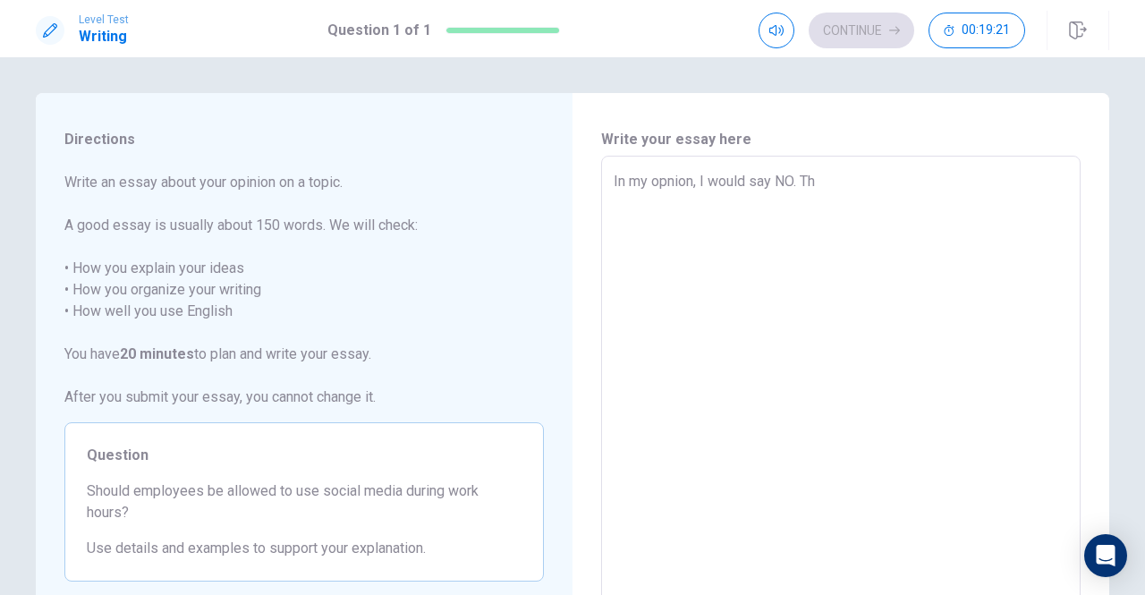
type textarea "In my opnion, I would say NO. T"
type textarea "x"
type textarea "In my opnion, I would say NO."
type textarea "x"
type textarea "In my opnion, I would say NO. I"
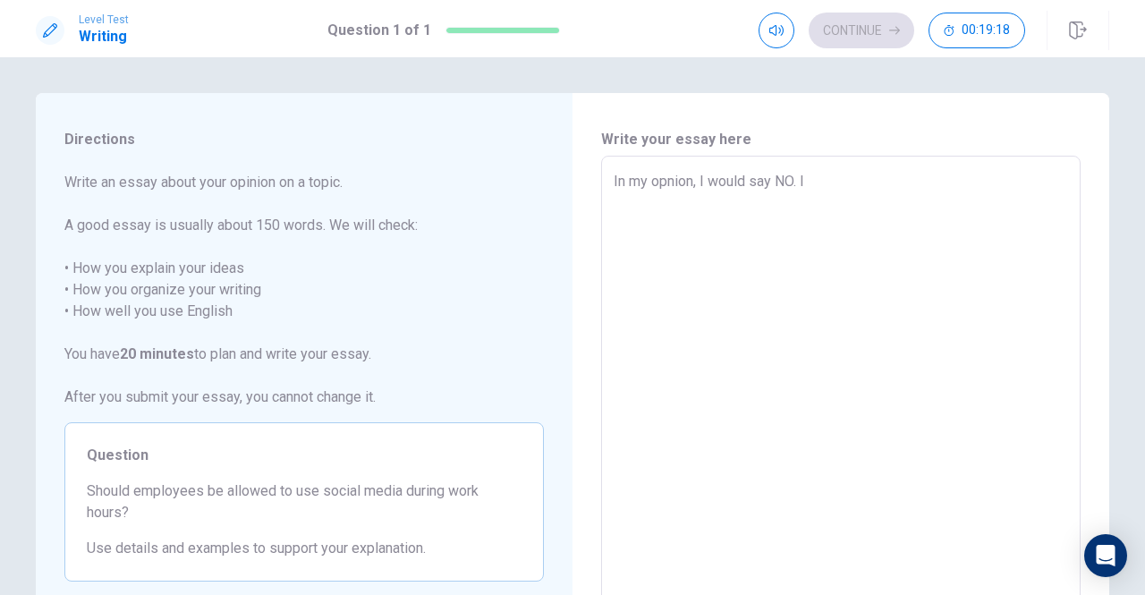
type textarea "x"
type textarea "In my opnion, I would say NO. I"
type textarea "x"
type textarea "In my opnion, I would say NO. I c"
type textarea "x"
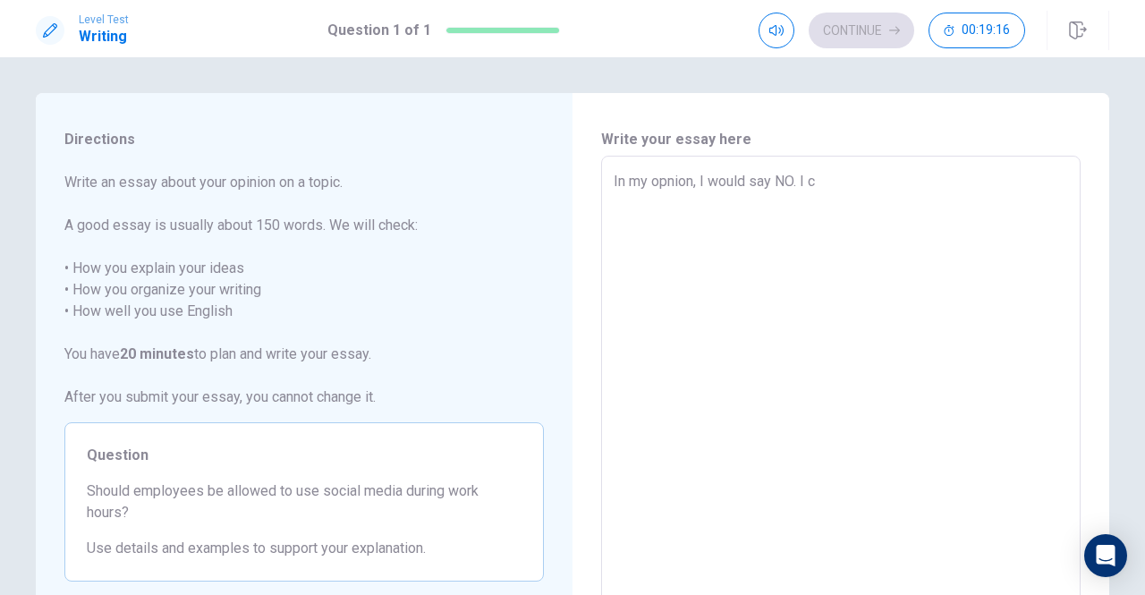
type textarea "In my opnion, I would say NO. I ca"
type textarea "x"
type textarea "In my opnion, I would say NO. I can"
type textarea "x"
type textarea "In my opnion, I would say NO. I can"
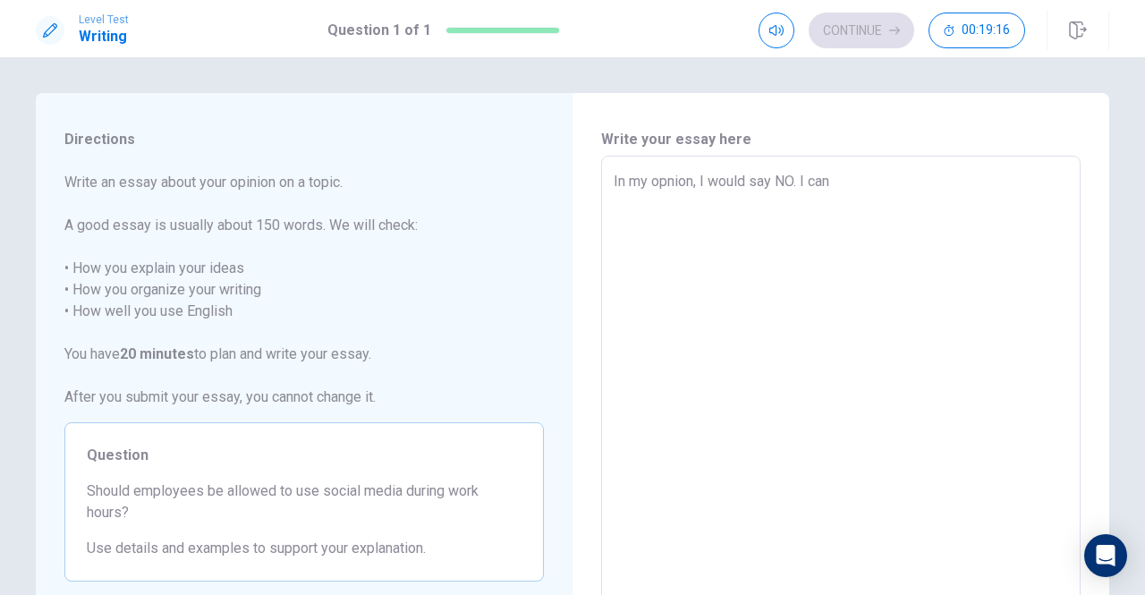
type textarea "x"
type textarea "In my opnion, I would say NO. I can e"
type textarea "x"
type textarea "In my opnion, I would say NO. I can ex"
type textarea "x"
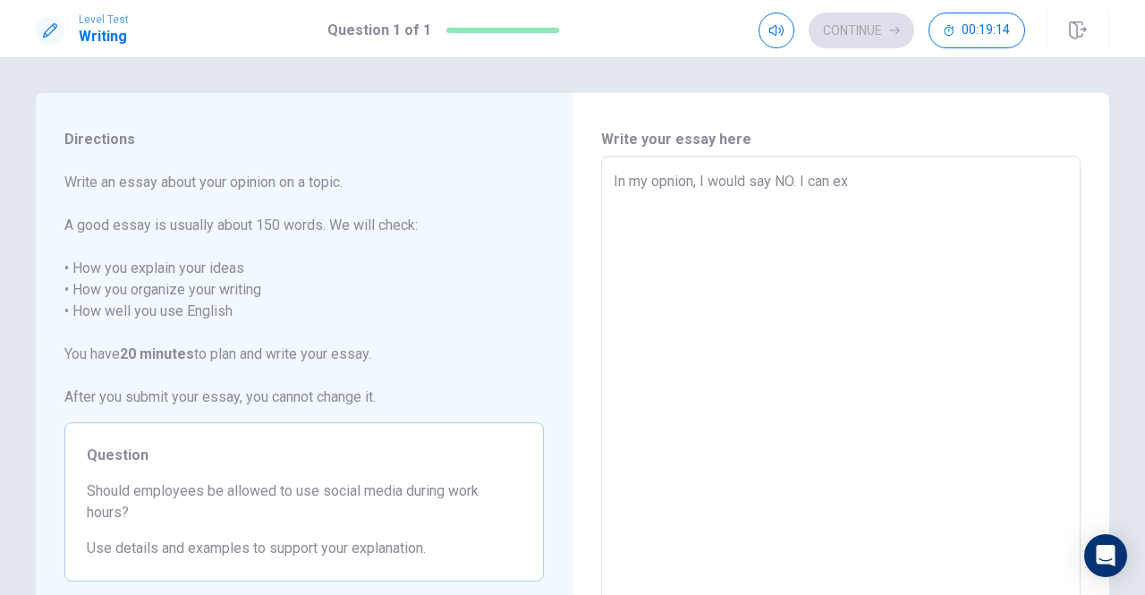
type textarea "In my opnion, I would say NO. I can exp"
type textarea "x"
type textarea "In my opnion, I would say NO. I can expl"
type textarea "x"
type textarea "In my opnion, I would say NO. I can expli"
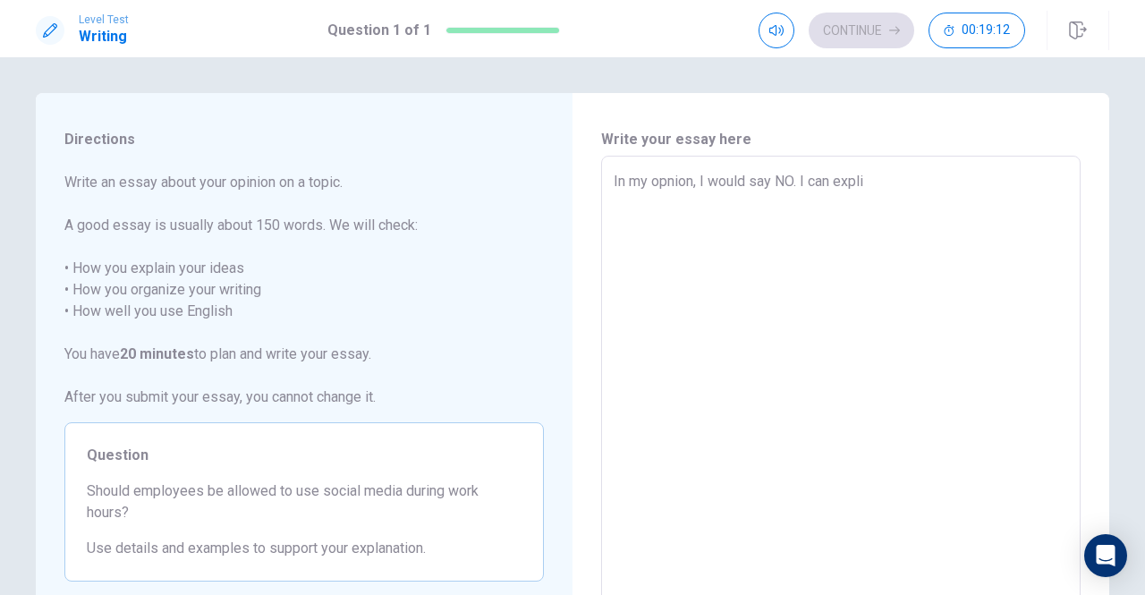
type textarea "x"
type textarea "In my opnion, I would say NO. I can expl"
type textarea "x"
type textarea "In my opnion, I would say NO. I can exp"
type textarea "x"
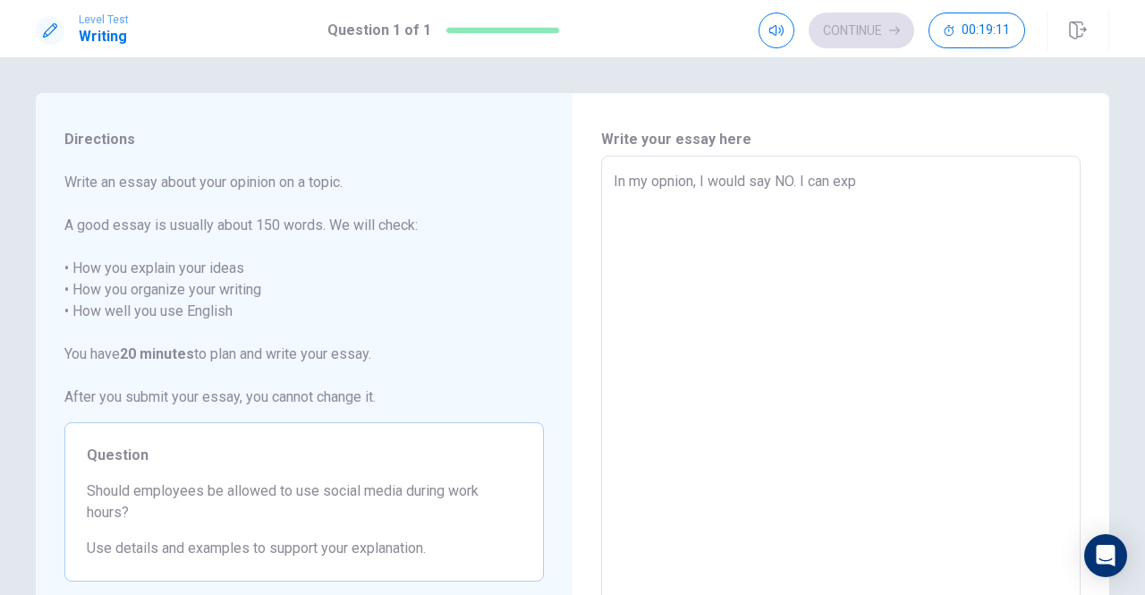
type textarea "In my opnion, I would say NO. I can ex"
type textarea "x"
type textarea "In my opnion, I would say NO. I can e"
type textarea "x"
type textarea "In my opnion, I would say NO. I can"
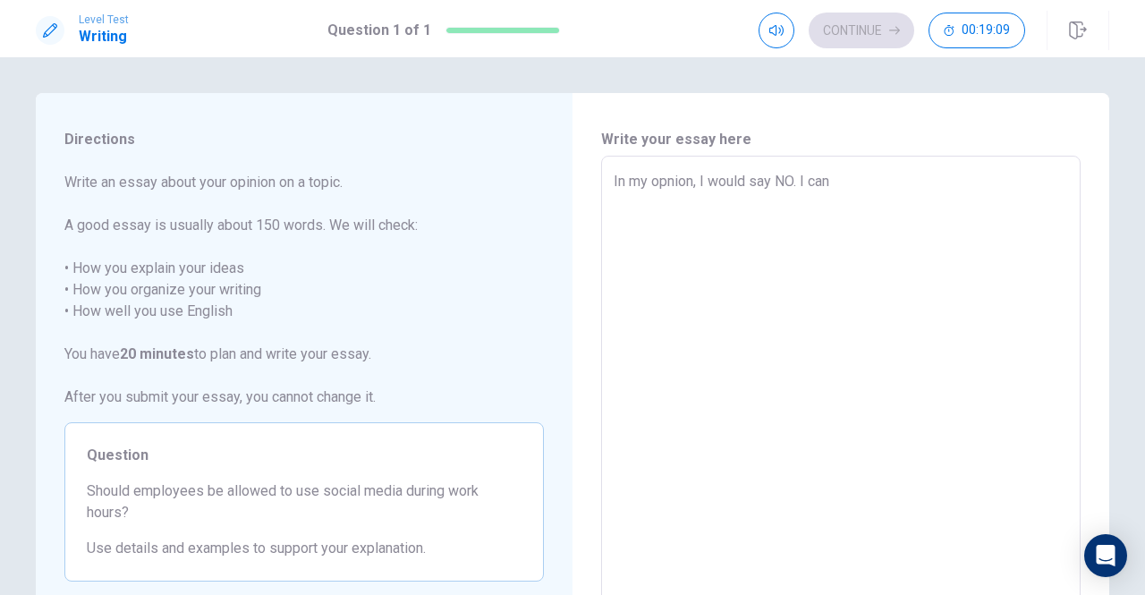
type textarea "x"
type textarea "In my opnion, I would say NO. I can s"
type textarea "x"
type textarea "In my opnion, I would say NO. I can sa"
type textarea "x"
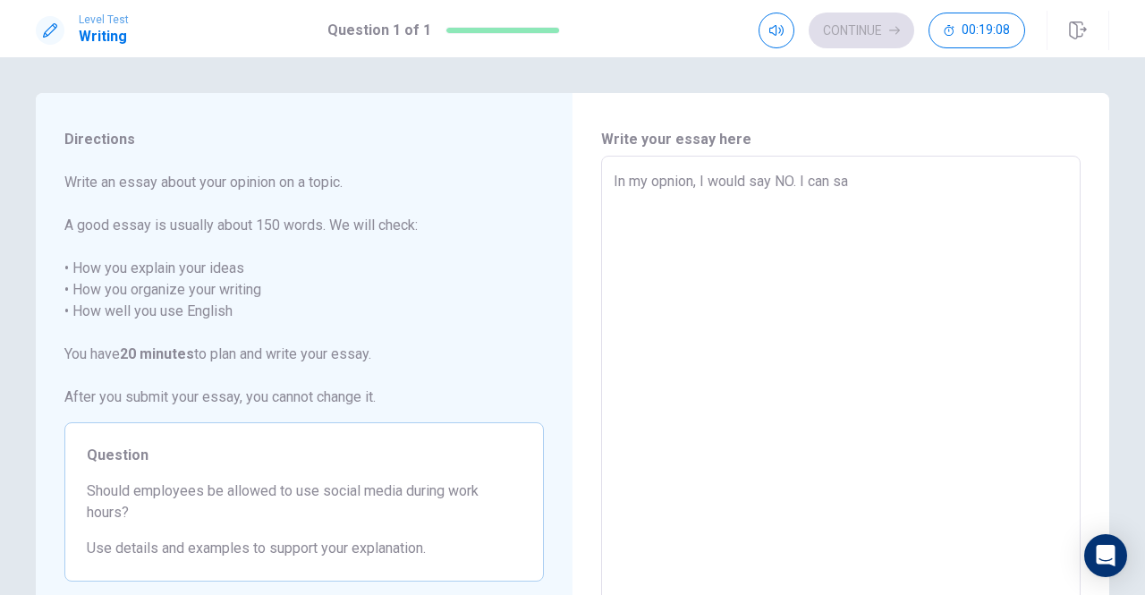
type textarea "In my opnion, I would say NO. I can say"
type textarea "x"
type textarea "In my opnion, I would say NO. I can sa"
type textarea "x"
type textarea "In my opnion, I would say NO. I can say"
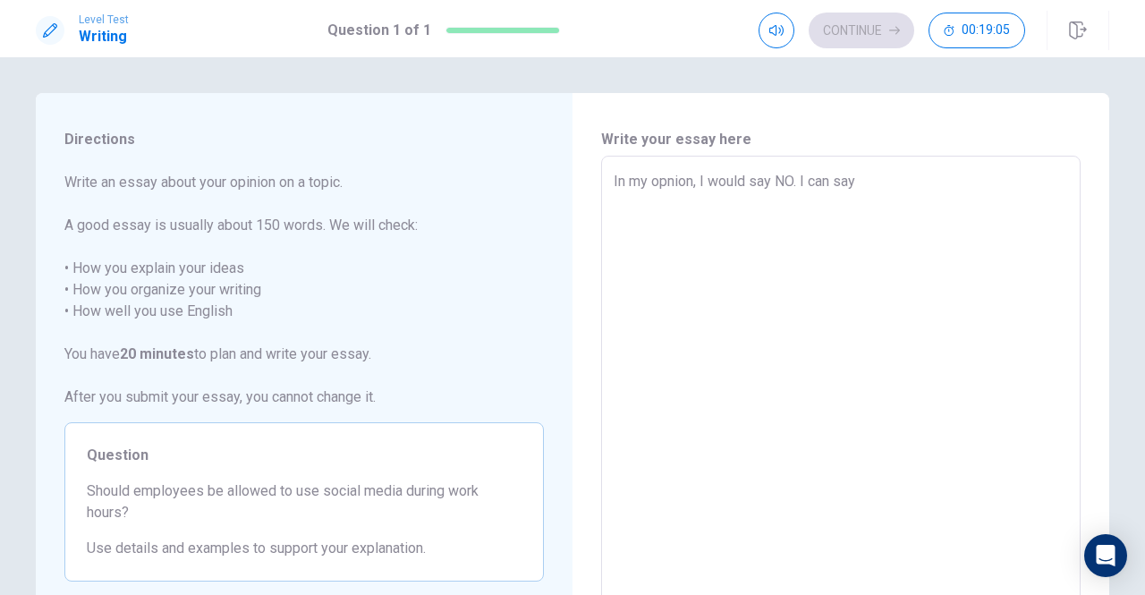
type textarea "x"
type textarea "In my opnion, I would say NO. I can say"
type textarea "x"
type textarea "In my opnion, I would say NO. I can say i"
type textarea "x"
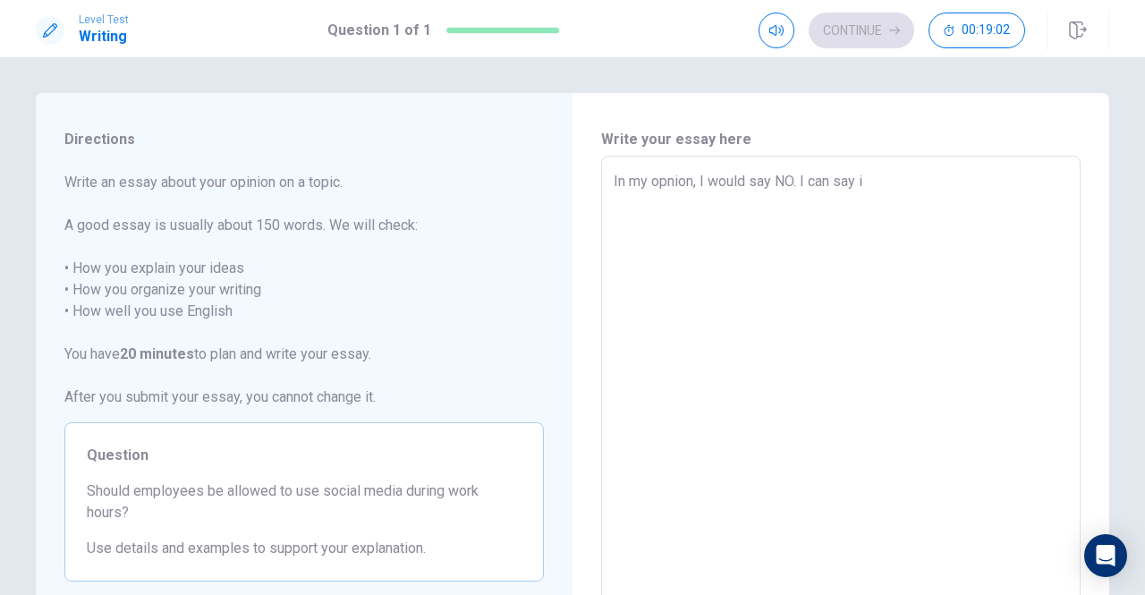
type textarea "In my opnion, I would say NO. I can say it"
type textarea "x"
type textarea "In my opnion, I would say NO. I can say it,"
type textarea "x"
type textarea "In my opnion, I would say NO. I can say it,"
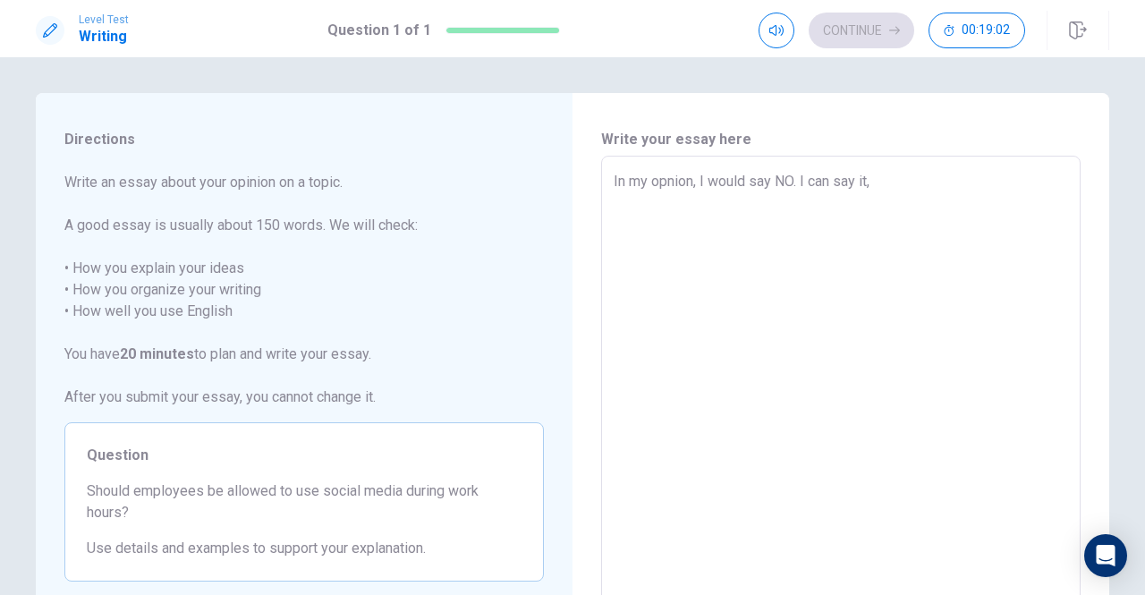
type textarea "x"
type textarea "In my opnion, I would say NO. I can say it, b"
type textarea "x"
type textarea "In my opnion, I would say NO. I can say it, be"
type textarea "x"
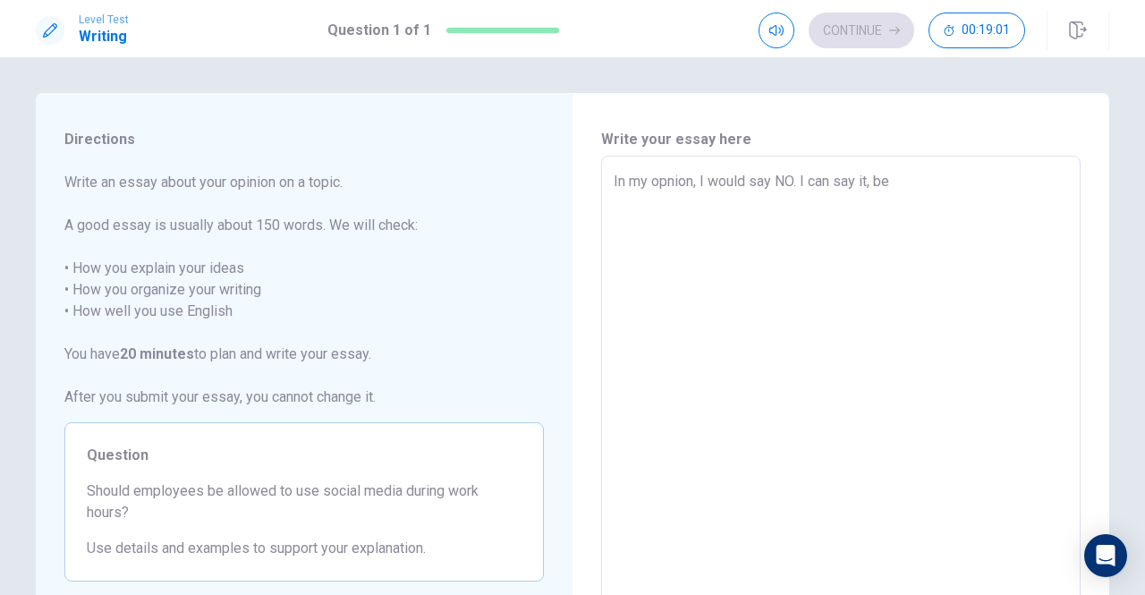
type textarea "In my opnion, I would say NO. I can say it, bec"
type textarea "x"
type textarea "In my opnion, I would say NO. I can say it, beca"
type textarea "x"
type textarea "In my opnion, I would say NO. I can say it, becas"
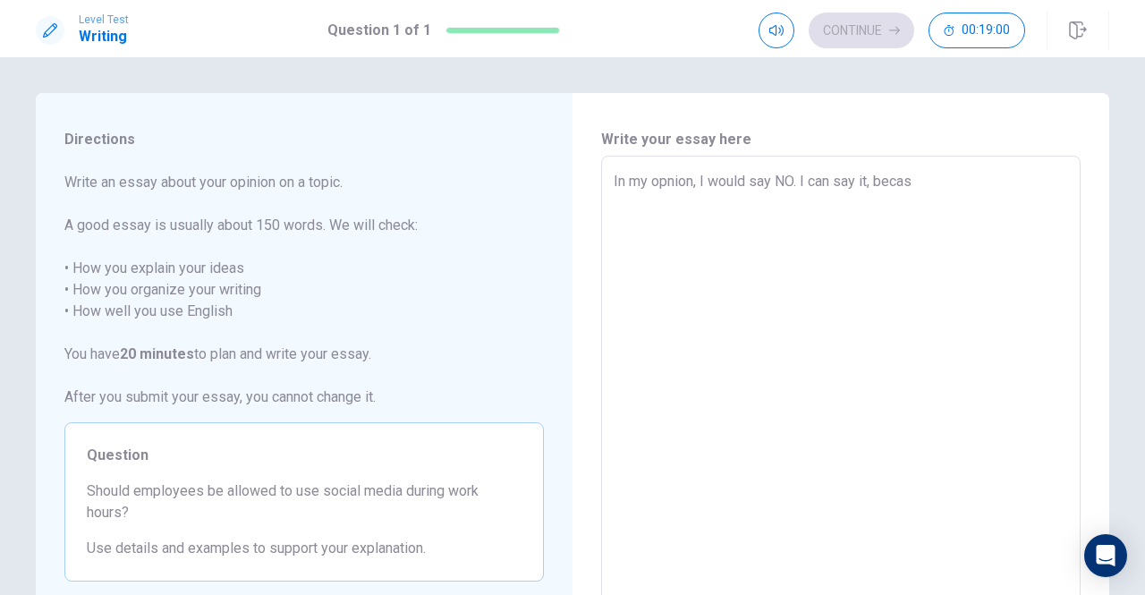
type textarea "x"
type textarea "In my opnion, I would say NO. I can say it, becasu"
type textarea "x"
type textarea "In my opnion, I would say NO. I can say it, becas"
type textarea "x"
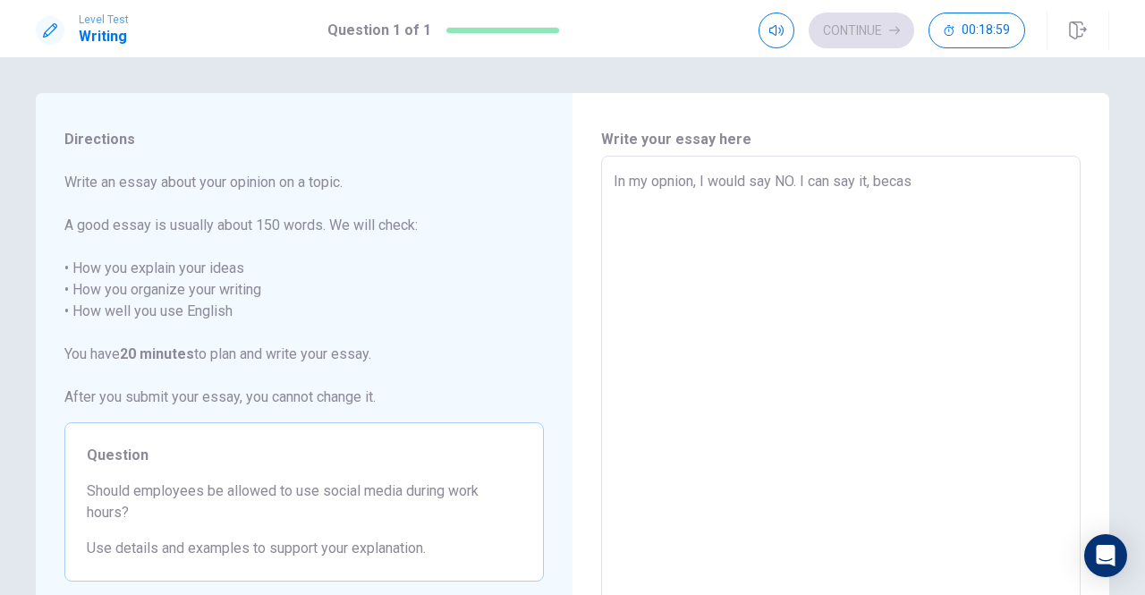
type textarea "In my opnion, I would say NO. I can say it, beca"
type textarea "x"
type textarea "In my opnion, I would say NO. I can say it, becau"
type textarea "x"
type textarea "In my opnion, I would say NO. I can say it, becaus"
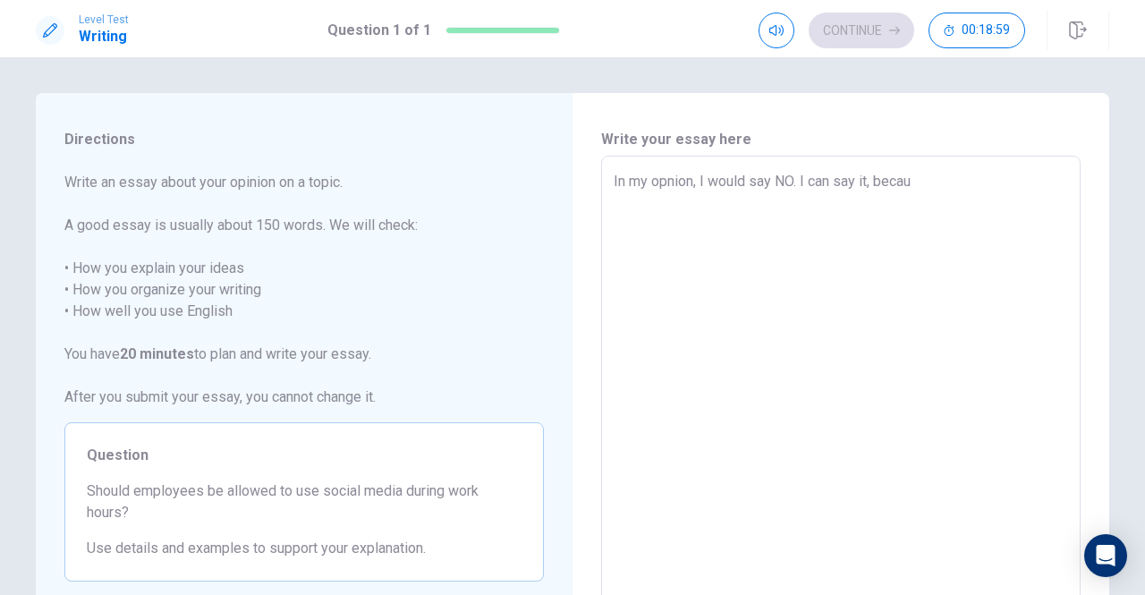
type textarea "x"
type textarea "In my opnion, I would say NO. I can say it, because"
type textarea "x"
type textarea "In my opnion, I would say NO. I can say it, because"
type textarea "x"
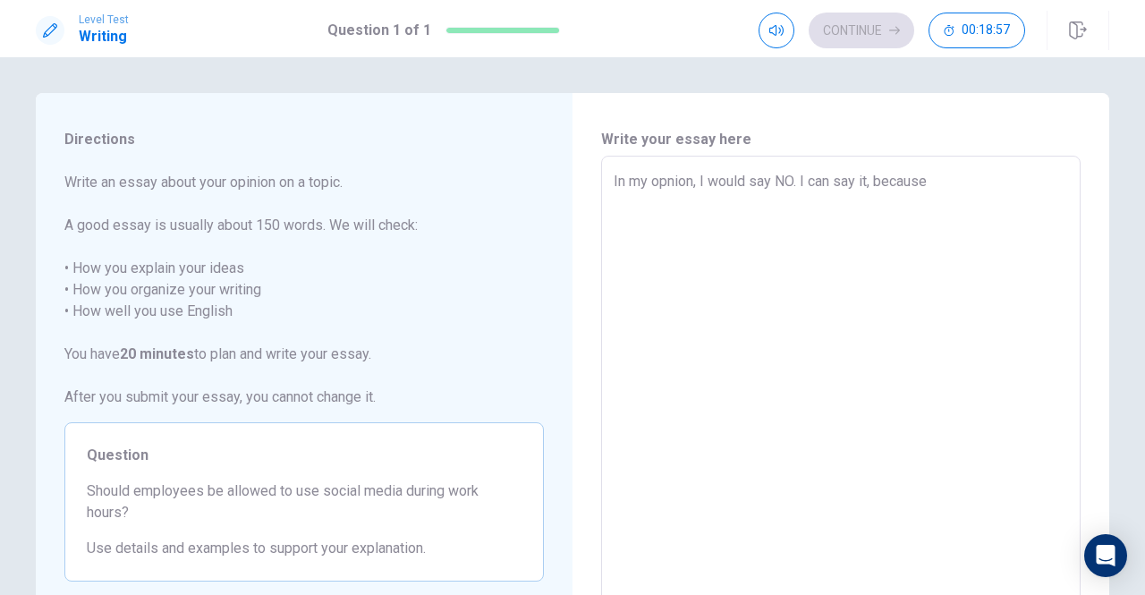
type textarea "In my opnion, I would say NO. I can say it, because I"
type textarea "x"
type textarea "In my opnion, I would say NO. I can say it, because I"
type textarea "x"
type textarea "In my opnion, I would say NO. I can say it, because I n"
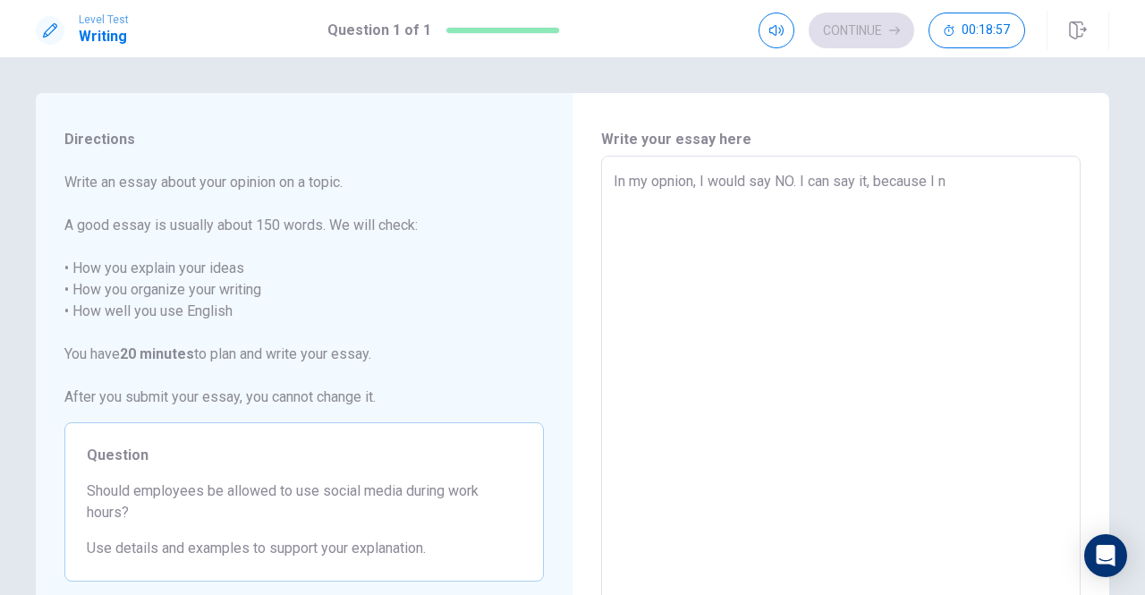
type textarea "x"
type textarea "In my opnion, I would say NO. I can say it, because I"
type textarea "x"
type textarea "In my opnion, I would say NO. I can say it, because I k"
type textarea "x"
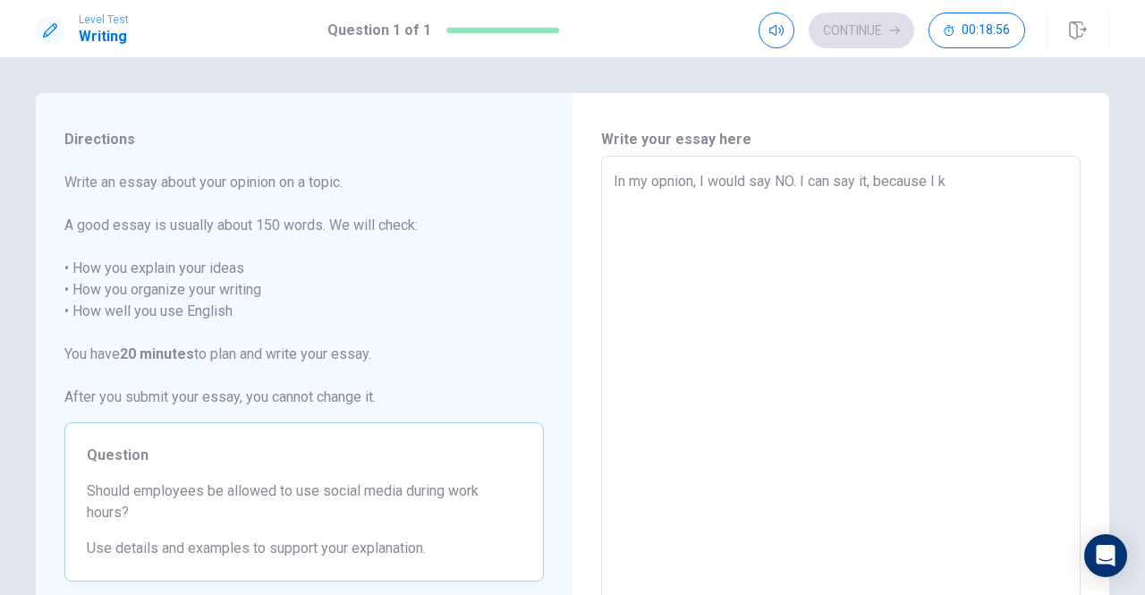
type textarea "In my opnion, I would say NO. I can say it, because I kn"
type textarea "x"
type textarea "In my opnion, I would say NO. I can say it, because I kno"
type textarea "x"
type textarea "In my opnion, I would say NO. I can say it, because I know"
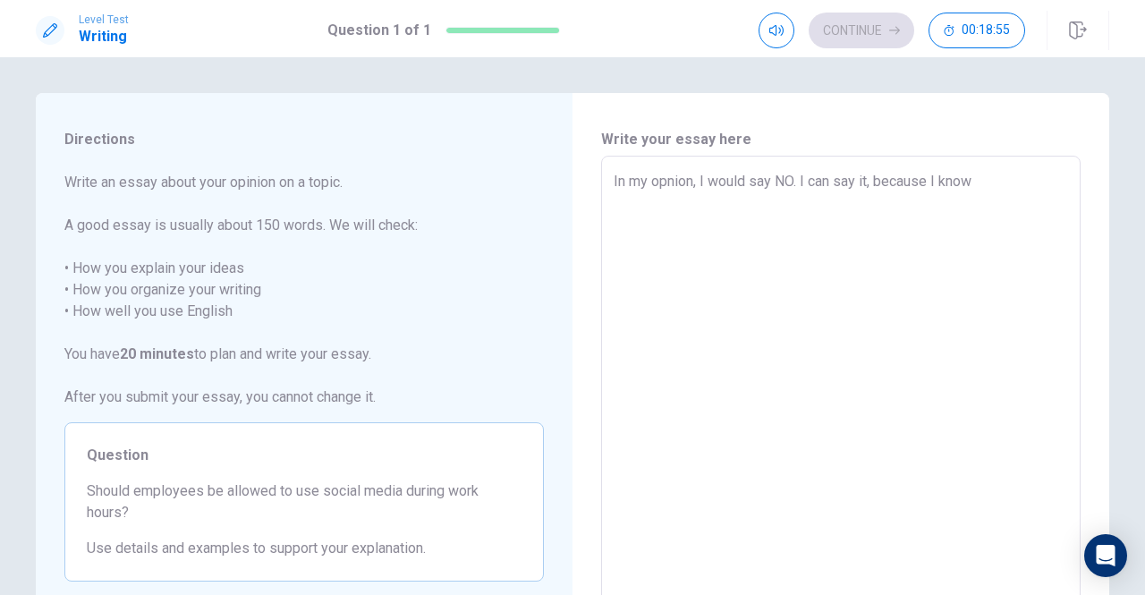
type textarea "x"
type textarea "In my opnion, I would say NO. I can say it, because I know"
type textarea "x"
type textarea "In my opnion, I would say NO. I can say it, because I know n"
type textarea "x"
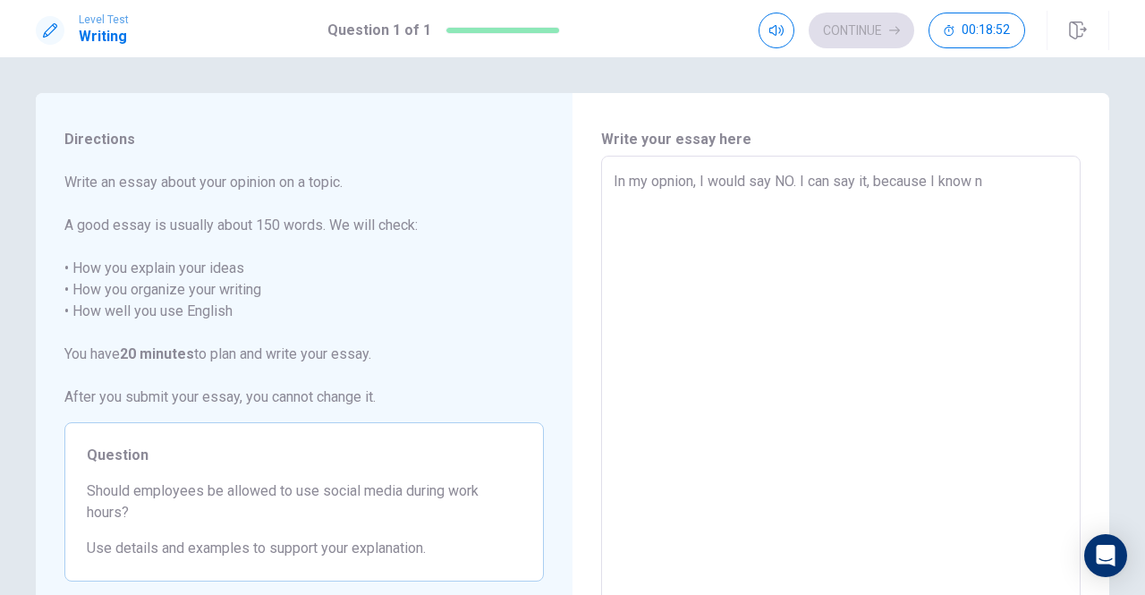
type textarea "In my opnion, I would say NO. I can say it, because I know no"
type textarea "x"
type textarea "In my opnion, I would say NO. I can say it, because I know now"
type textarea "x"
type textarea "In my opnion, I would say NO. I can say it, because I know nowd"
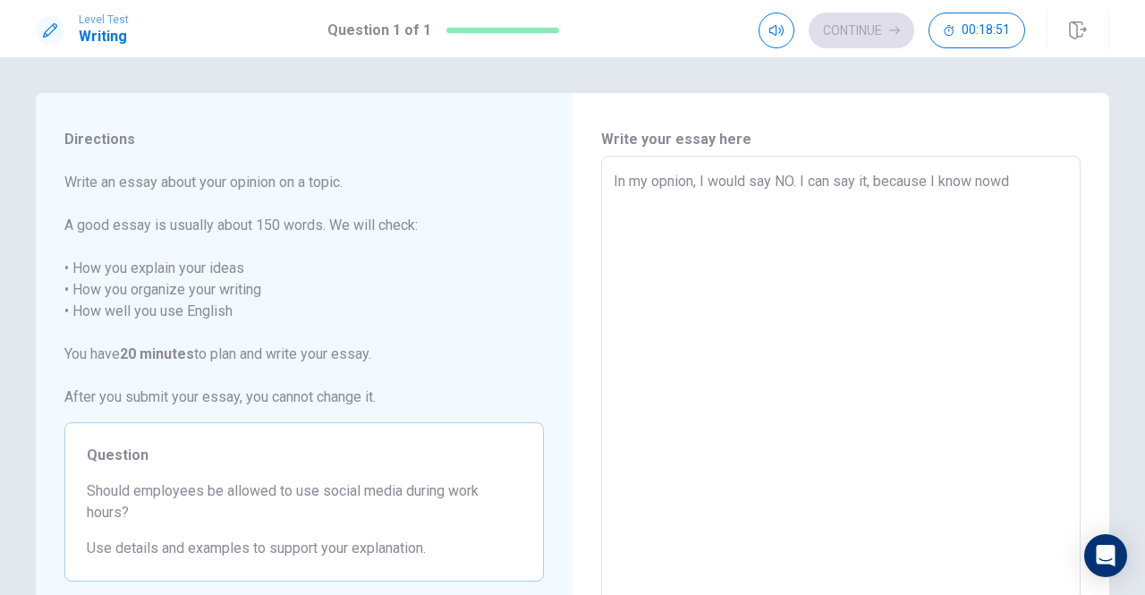
type textarea "x"
type textarea "In my opnion, I would say NO. I can say it, because I know nowda"
type textarea "x"
type textarea "In my opnion, I would say NO. I can say it, because I know nowday"
type textarea "x"
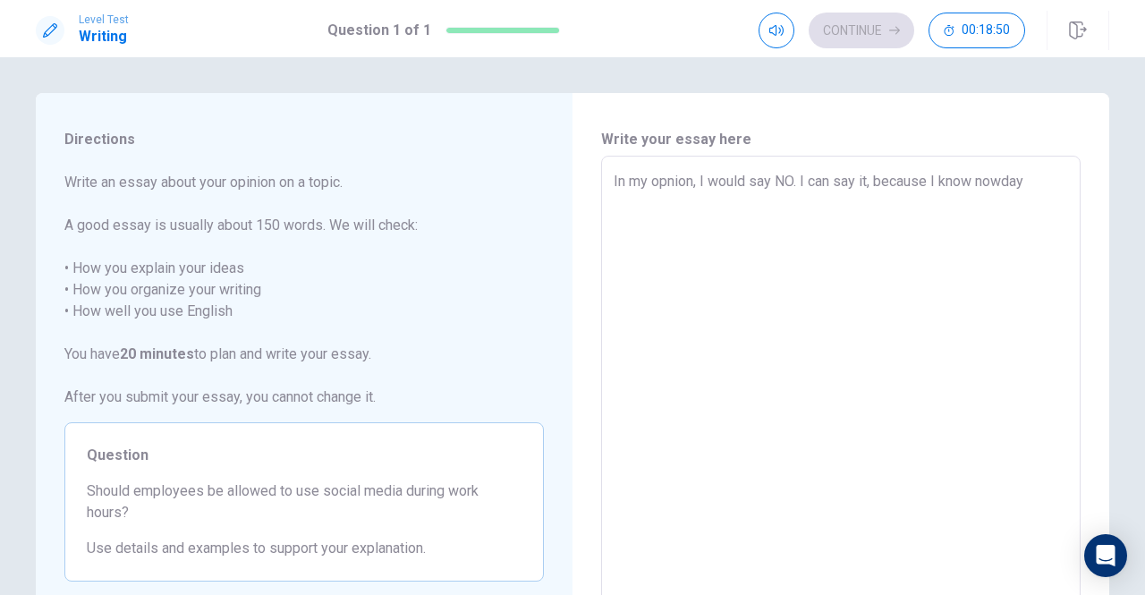
type textarea "In my opnion, I would say NO. I can say it, because I know nowdays"
type textarea "x"
type textarea "In my opnion, I would say NO. I can say it, because I know nowdays"
type textarea "x"
type textarea "In my opnion, I would say NO. I can say it, because I know nowdays w"
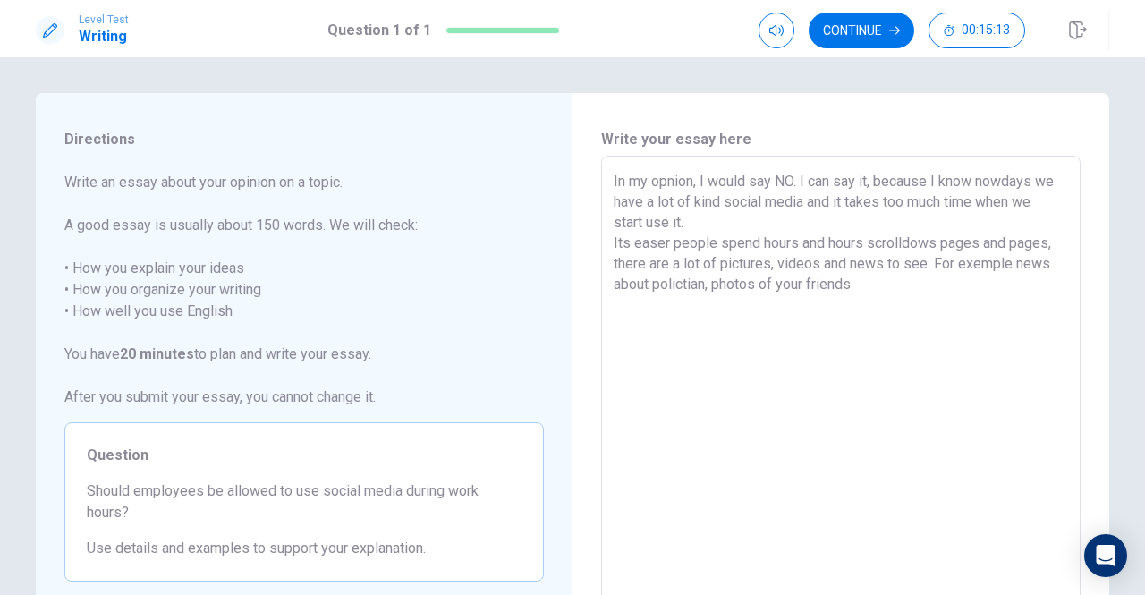
click at [925, 262] on textarea "In my opnion, I would say NO. I can say it, because I know nowdays we have a lo…" at bounding box center [841, 403] width 455 height 465
click at [925, 269] on textarea "In my opnion, I would say NO. I can say it, because I know nowdays we have a lo…" at bounding box center [841, 403] width 455 height 465
click at [922, 269] on textarea "In my opnion, I would say NO. I can say it, because I know nowdays we have a lo…" at bounding box center [841, 403] width 455 height 465
click at [988, 285] on textarea "In my opnion, I would say NO. I can say it, because I know nowdays we have a lo…" at bounding box center [841, 403] width 455 height 465
drag, startPoint x: 852, startPoint y: 309, endPoint x: 752, endPoint y: 318, distance: 100.6
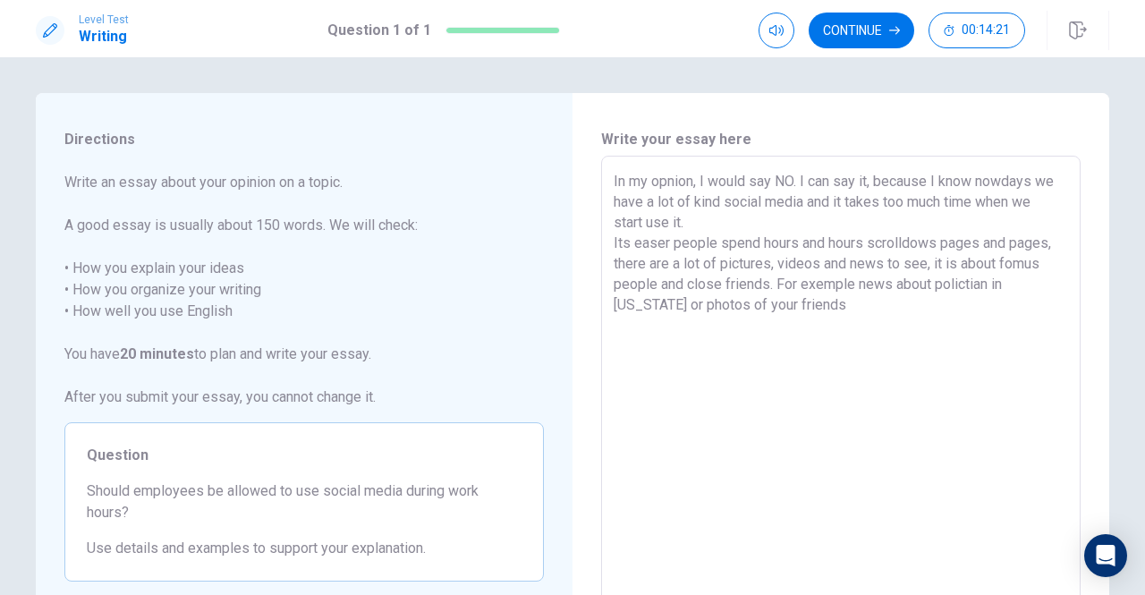
click at [752, 318] on textarea "In my opnion, I would say NO. I can say it, because I know nowdays we have a lo…" at bounding box center [841, 403] width 455 height 465
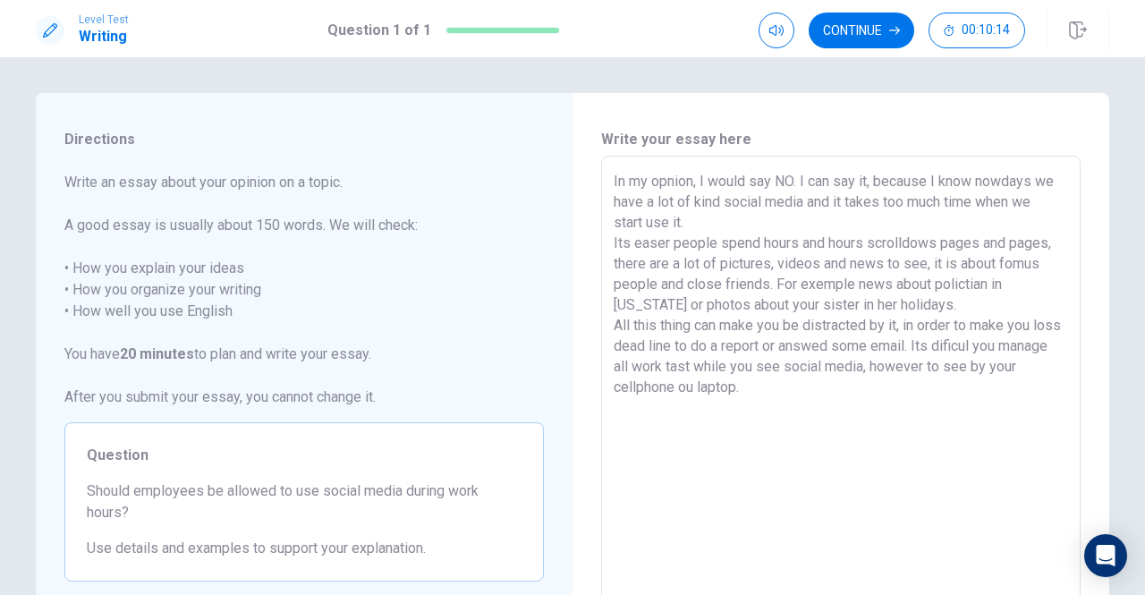
click at [959, 309] on textarea "In my opnion, I would say NO. I can say it, because I know nowdays we have a lo…" at bounding box center [841, 403] width 455 height 465
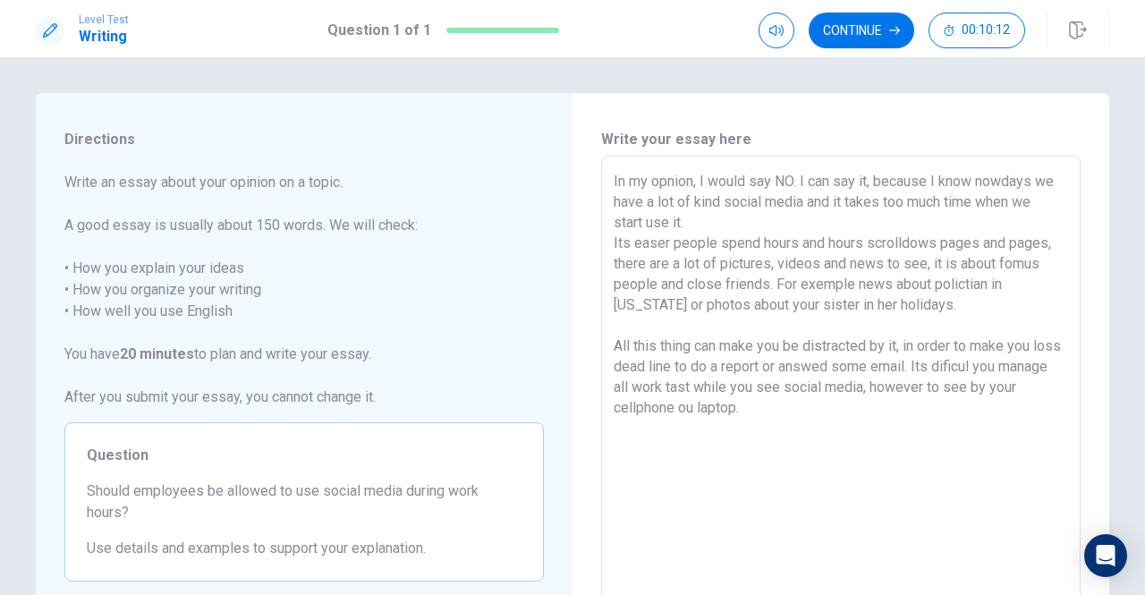
click at [723, 229] on textarea "In my opnion, I would say NO. I can say it, because I know nowdays we have a lo…" at bounding box center [841, 403] width 455 height 465
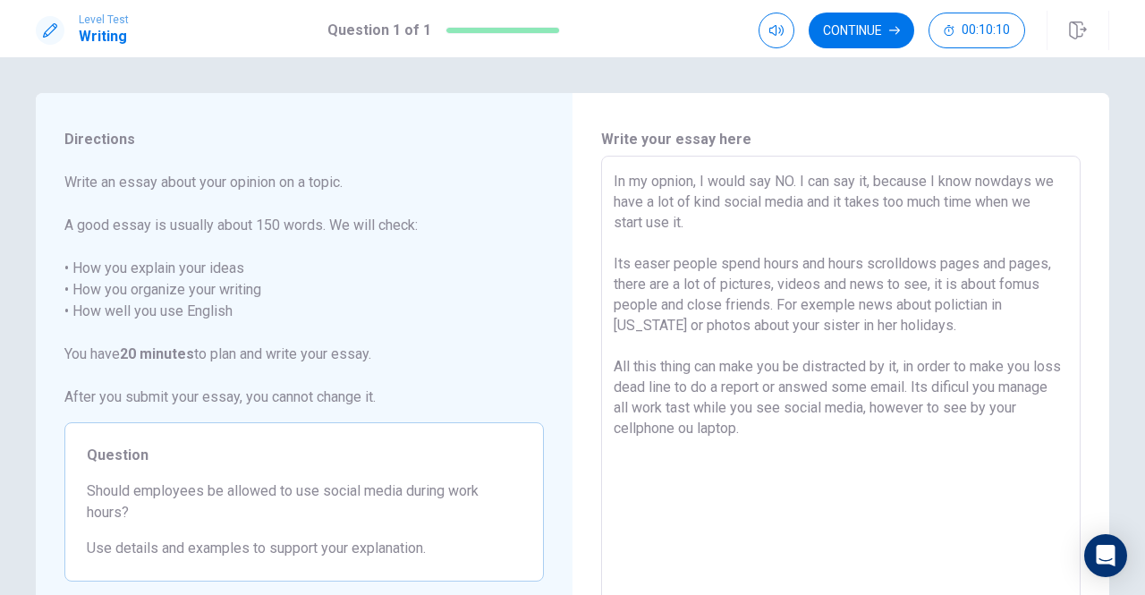
click at [696, 454] on textarea "In my opnion, I would say NO. I can say it, because I know nowdays we have a lo…" at bounding box center [841, 403] width 455 height 465
click at [805, 429] on textarea "In my opnion, I would say NO. I can say it, because I know nowdays we have a lo…" at bounding box center [841, 403] width 455 height 465
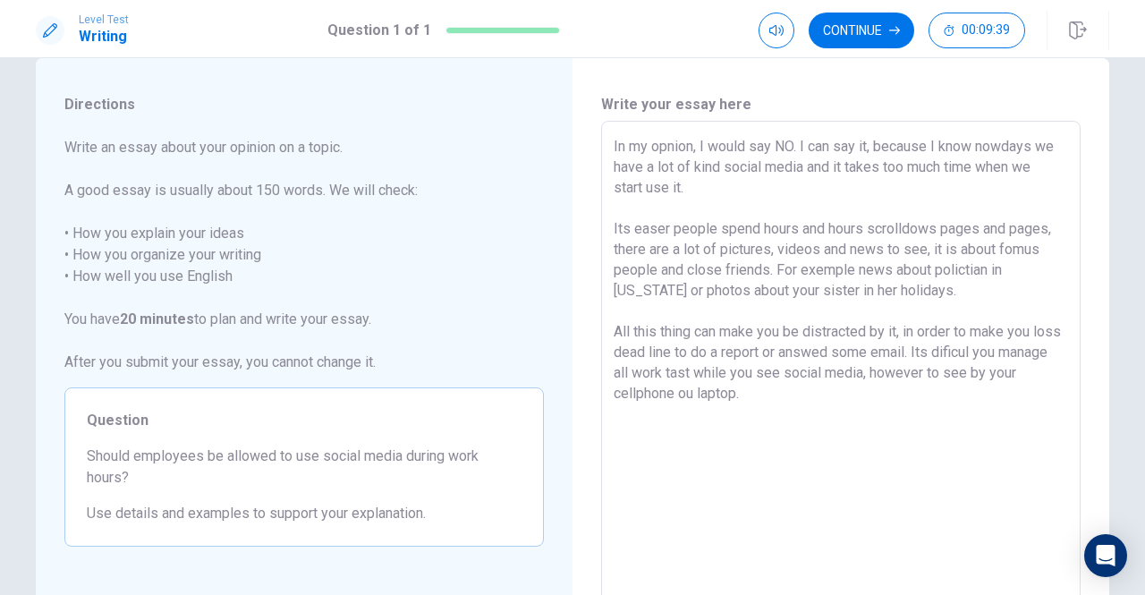
scroll to position [89, 0]
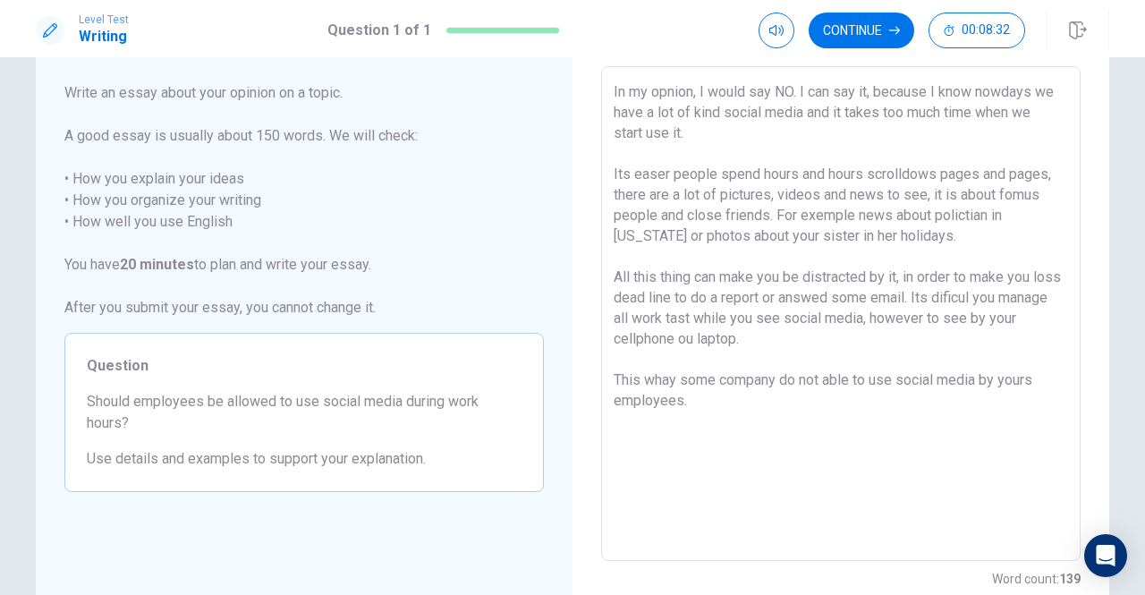
click at [665, 385] on textarea "In my opnion, I would say NO. I can say it, because I know nowdays we have a lo…" at bounding box center [841, 313] width 455 height 465
click at [872, 90] on textarea "In my opnion, I would say NO. I can say it, because I know nowdays we have a lo…" at bounding box center [841, 313] width 455 height 465
click at [1000, 96] on textarea "In my opnion, I would say NO. I can say it, because I know nowdays we have a lo…" at bounding box center [841, 313] width 455 height 465
click at [707, 110] on textarea "In my opnion, I would say NO. I can say it, because I know nowadays we have a l…" at bounding box center [841, 313] width 455 height 465
click at [741, 114] on textarea "In my opnion, I would say NO. I can say it, because I know nowadays we have a l…" at bounding box center [841, 313] width 455 height 465
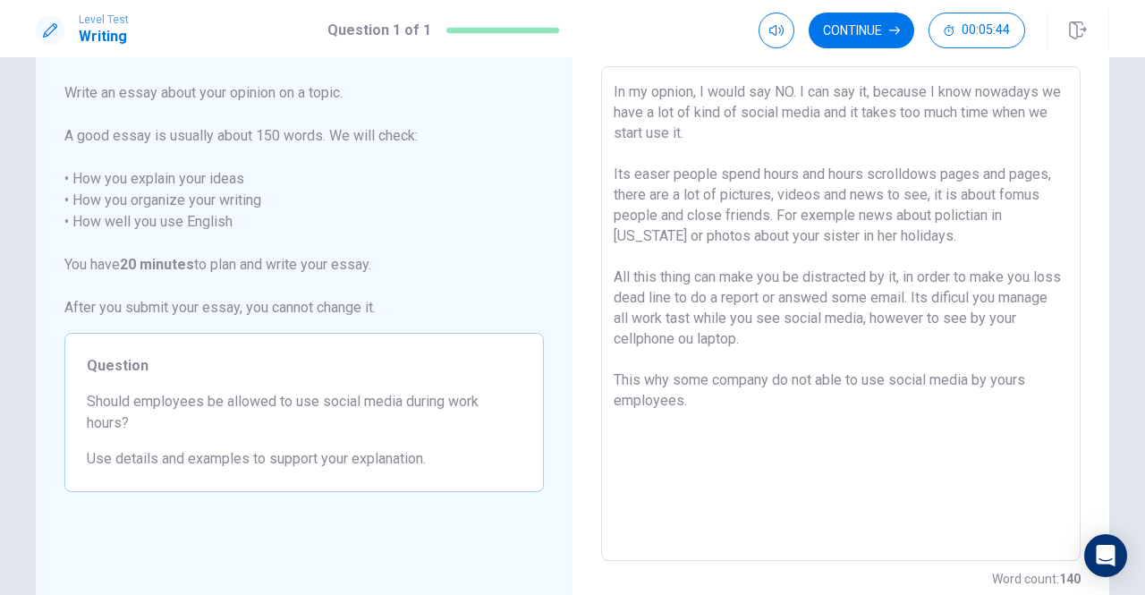
click at [663, 134] on textarea "In my opnion, I would say NO. I can say it, because I know nowadays we have a l…" at bounding box center [841, 313] width 455 height 465
click at [616, 172] on textarea "In my opnion, I would say NO. I can say it, because I know nowadays we have a l…" at bounding box center [841, 313] width 455 height 465
click at [660, 174] on textarea "In my opnion, I would say NO. I can say it, because I know nowadays we have a l…" at bounding box center [841, 313] width 455 height 465
click at [897, 175] on textarea "In my opnion, I would say NO. I can say it, because I know nowadays we have a l…" at bounding box center [841, 313] width 455 height 465
click at [909, 171] on textarea "In my opnion, I would say NO. I can say it, because I know nowadays we have a l…" at bounding box center [841, 313] width 455 height 465
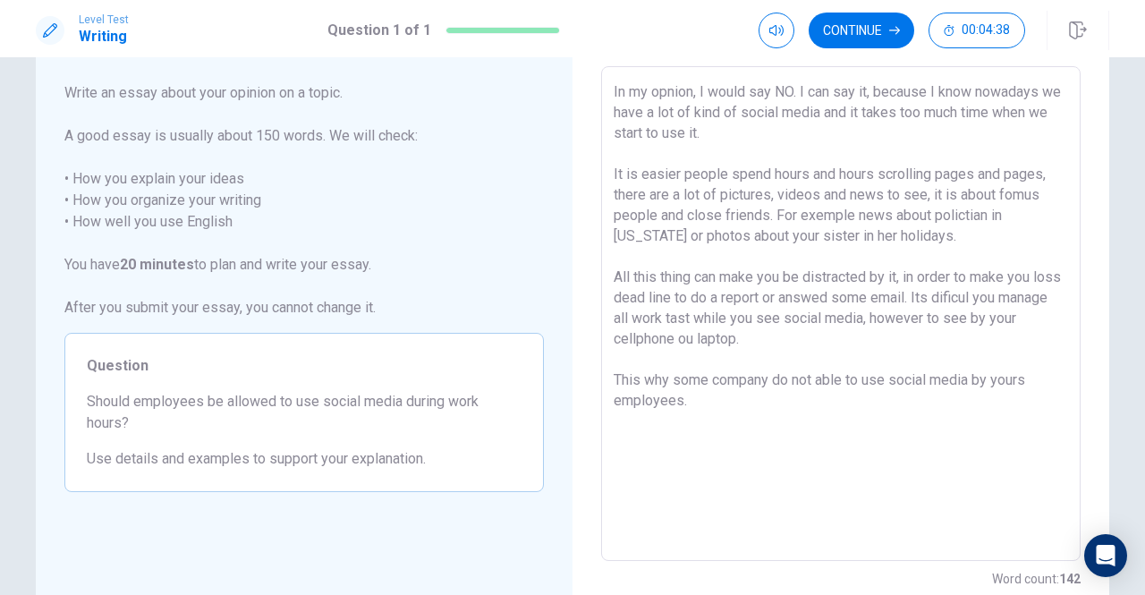
click at [1002, 192] on textarea "In my opnion, I would say NO. I can say it, because I know nowadays we have a l…" at bounding box center [841, 313] width 455 height 465
click at [812, 216] on textarea "In my opnion, I would say NO. I can say it, because I know nowadays we have a l…" at bounding box center [841, 313] width 455 height 465
click at [984, 215] on textarea "In my opnion, I would say NO. I can say it, because I know nowadays we have a l…" at bounding box center [841, 313] width 455 height 465
click at [959, 214] on textarea "In my opnion, I would say NO. I can say it, because I know nowadays we have a l…" at bounding box center [841, 313] width 455 height 465
click at [867, 239] on textarea "In my opnion, I would say NO. I can say it, because I know nowadays we have a l…" at bounding box center [841, 313] width 455 height 465
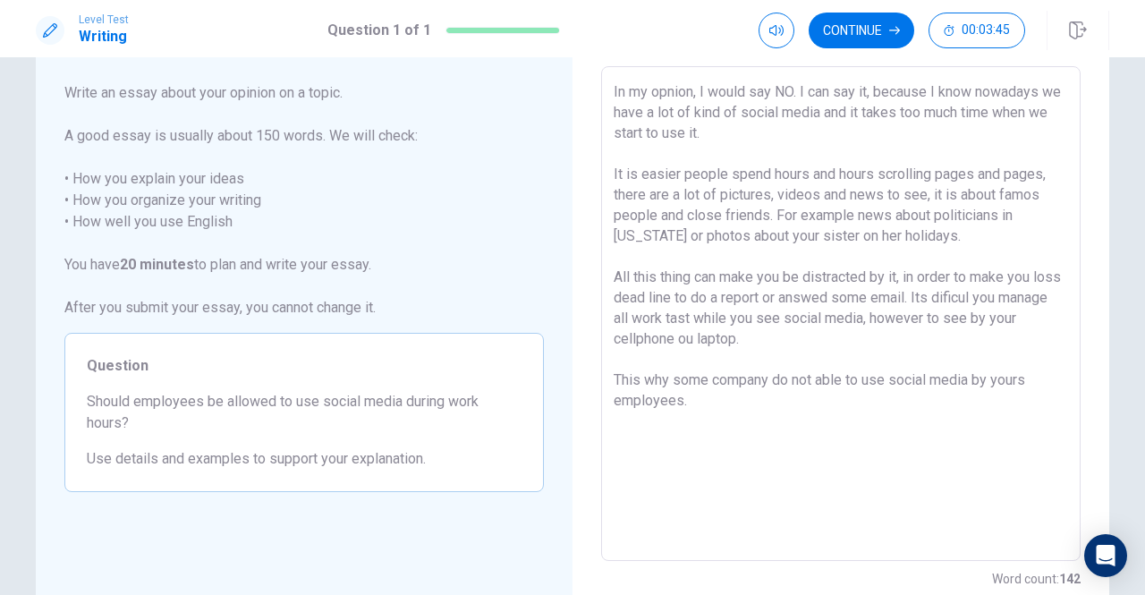
click at [644, 280] on textarea "In my opnion, I would say NO. I can say it, because I know nowadays we have a l…" at bounding box center [841, 313] width 455 height 465
click at [698, 275] on textarea "In my opnion, I would say NO. I can say it, because I know nowadays we have a l…" at bounding box center [841, 313] width 455 height 465
click at [668, 298] on textarea "In my opnion, I would say NO. I can say it, because I know nowadays we have a l…" at bounding box center [841, 313] width 455 height 465
click at [977, 295] on textarea "In my opnion, I would say NO. I can say it, because I know nowadays we have a l…" at bounding box center [841, 313] width 455 height 465
click at [974, 296] on textarea "In my opnion, I would say NO. I can say it, because I know nowadays we have a l…" at bounding box center [841, 313] width 455 height 465
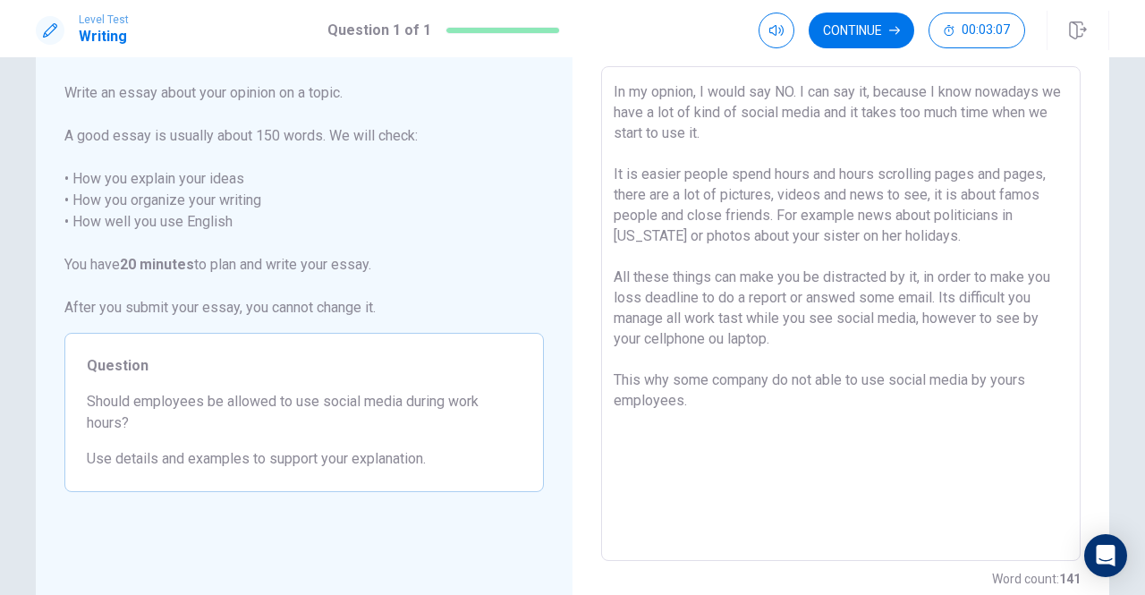
click at [763, 378] on textarea "In my opnion, I would say NO. I can say it, because I know nowadays we have a l…" at bounding box center [841, 313] width 455 height 465
drag, startPoint x: 829, startPoint y: 378, endPoint x: 852, endPoint y: 378, distance: 23.3
click at [852, 378] on textarea "In my opnion, I would say NO. I can say it, because I know nowadays we have a l…" at bounding box center [841, 313] width 455 height 465
click at [1009, 378] on textarea "In my opnion, I would say NO. I can say it, because I know nowadays we have a l…" at bounding box center [841, 313] width 455 height 465
click at [824, 299] on textarea "In my opnion, I would say NO. I can say it, because I know nowadays we have a l…" at bounding box center [841, 313] width 455 height 465
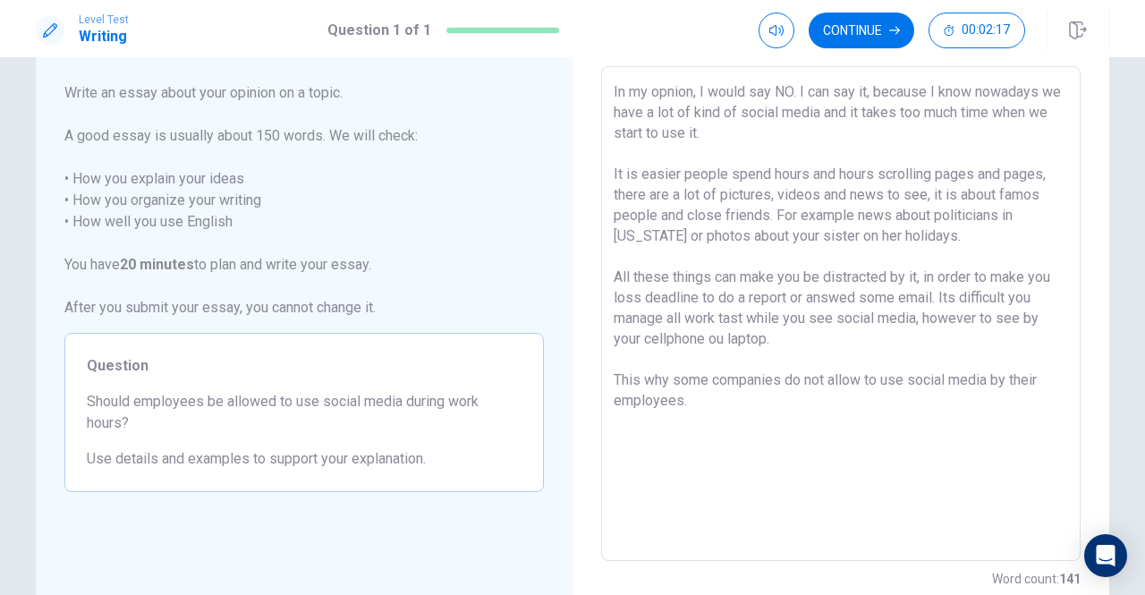
click at [841, 298] on textarea "In my opnion, I would say NO. I can say it, because I know nowadays we have a l…" at bounding box center [841, 313] width 455 height 465
click at [948, 296] on textarea "In my opnion, I would say NO. I can say it, because I know nowadays we have a l…" at bounding box center [841, 313] width 455 height 465
click at [706, 397] on textarea "In my opnion, I would say NO. I can say it, because I know nowadays we have a l…" at bounding box center [841, 313] width 455 height 465
click at [614, 379] on textarea "In my opnion, I would say NO. I can say it, because I know nowadays we have a l…" at bounding box center [841, 313] width 455 height 465
click at [693, 407] on textarea "In my opnion, I would say NO. I can say it, because I know nowadays we have a l…" at bounding box center [841, 313] width 455 height 465
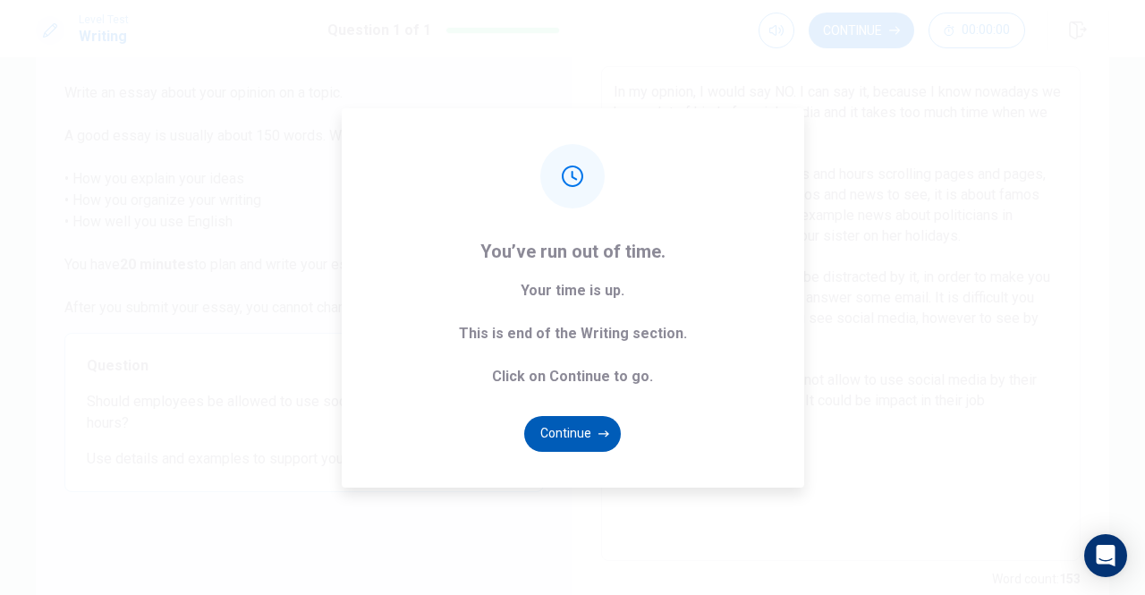
click at [598, 422] on button "Continue" at bounding box center [572, 434] width 97 height 36
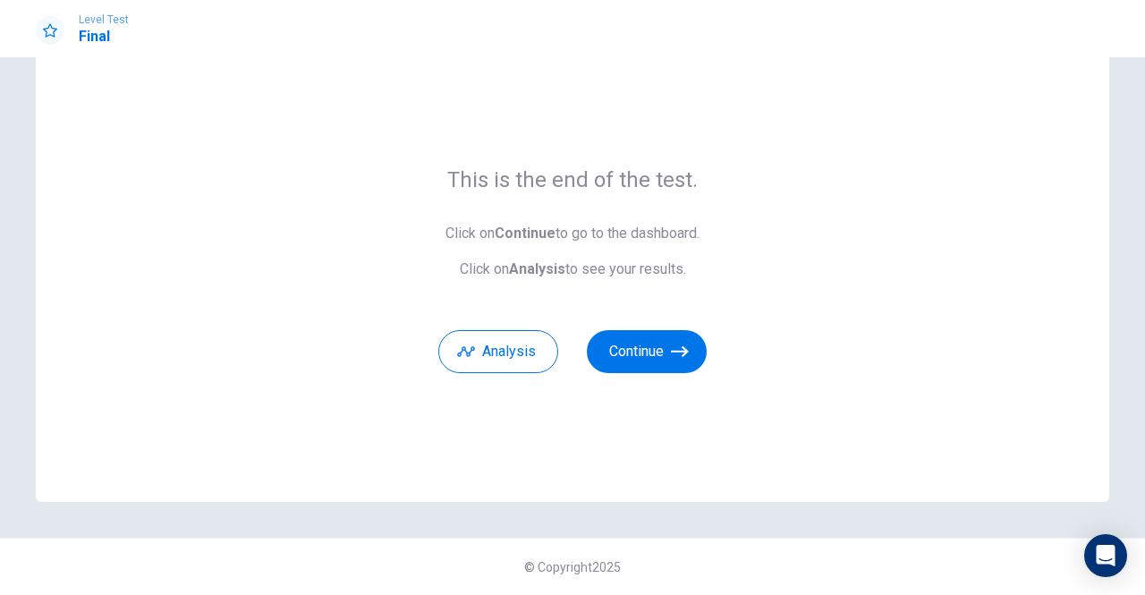
scroll to position [55, 0]
click at [1007, 398] on div "This is the end of the test. Click on Continue to go to the dashboard. Click on…" at bounding box center [573, 270] width 1074 height 465
click at [652, 357] on button "Continue" at bounding box center [647, 352] width 120 height 43
